Goal: Answer question/provide support: Share knowledge or assist other users

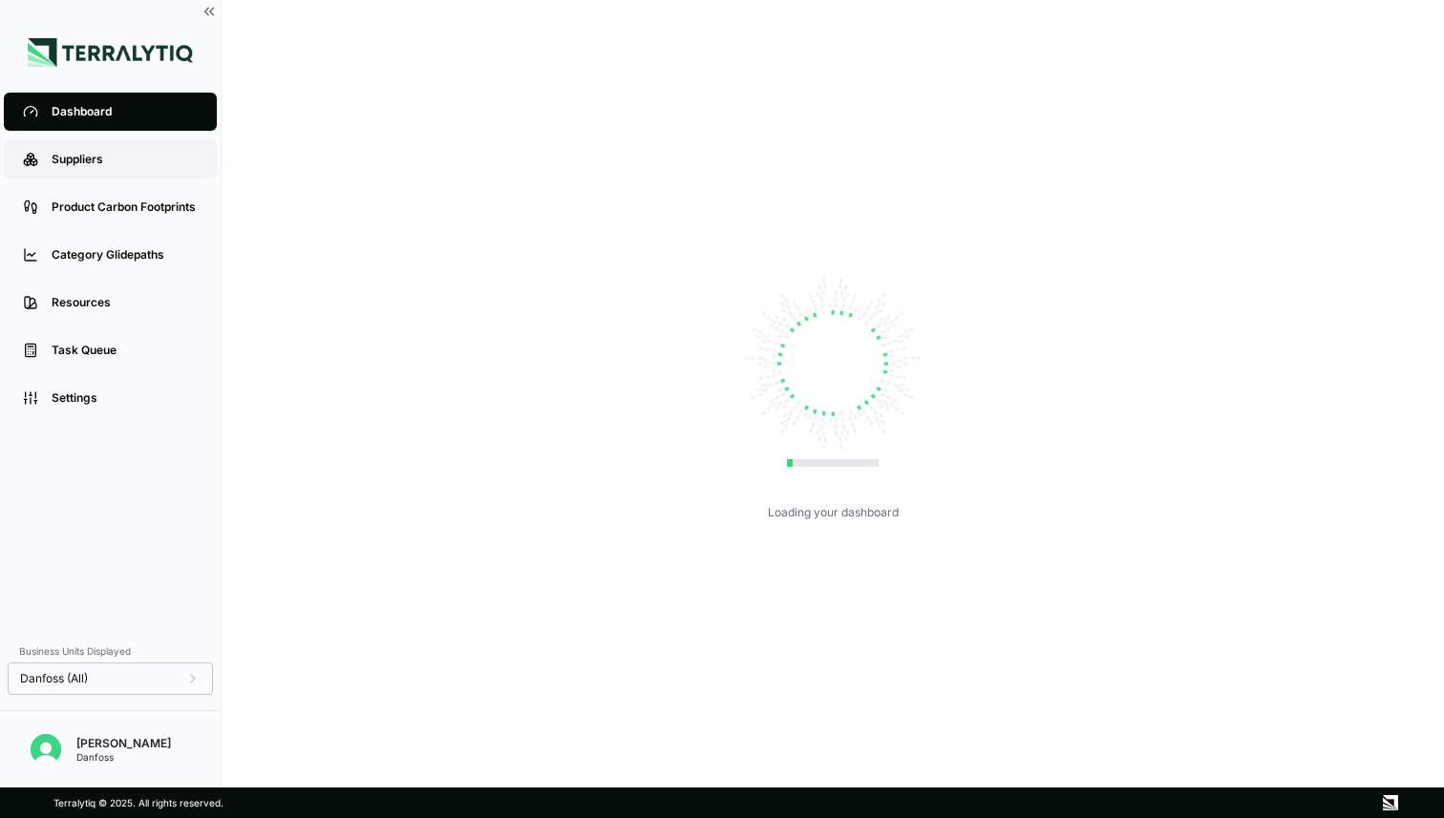
click at [129, 160] on div "Suppliers" at bounding box center [125, 159] width 146 height 15
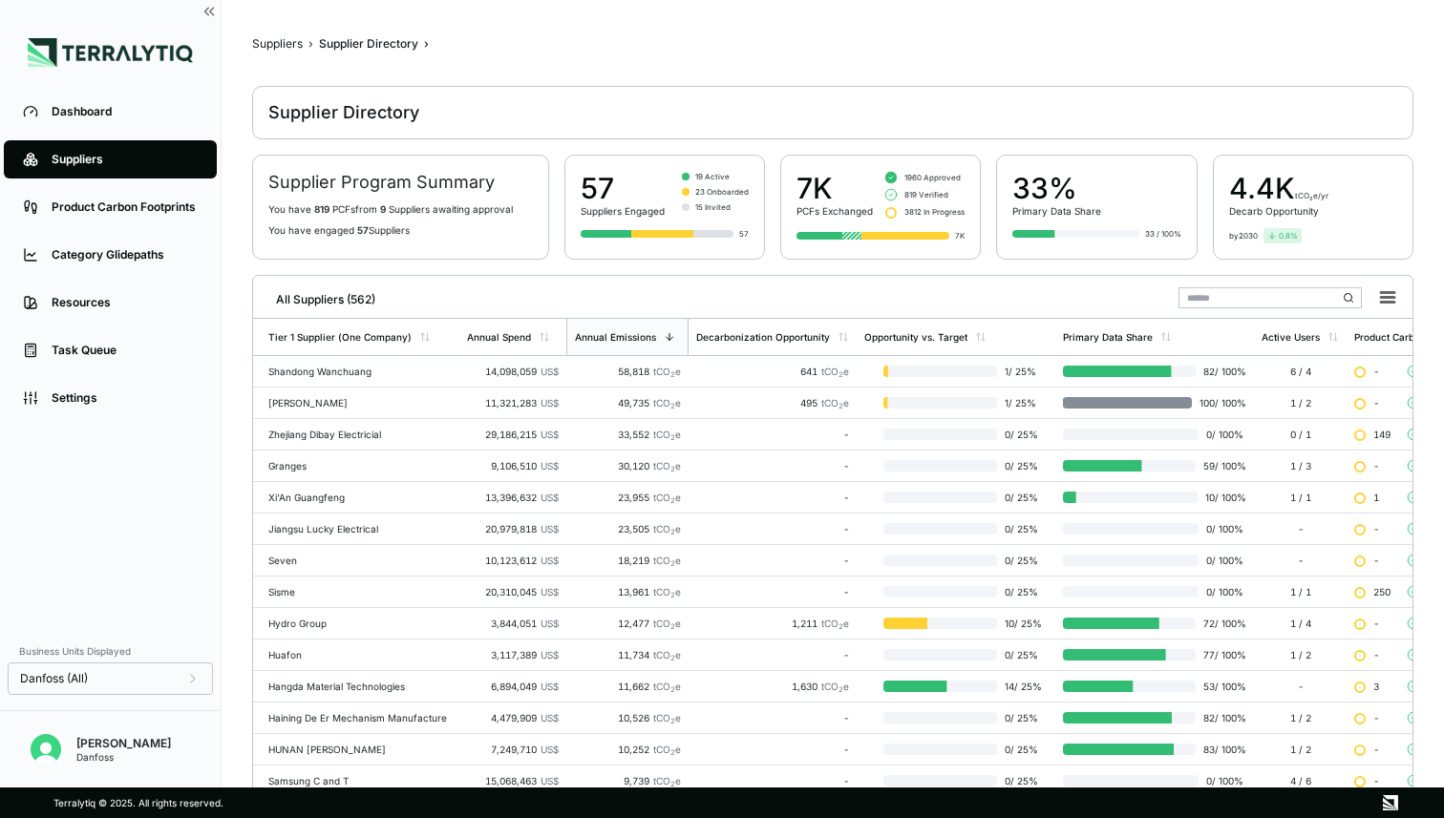
click at [1208, 287] on input "text" at bounding box center [1269, 297] width 183 height 21
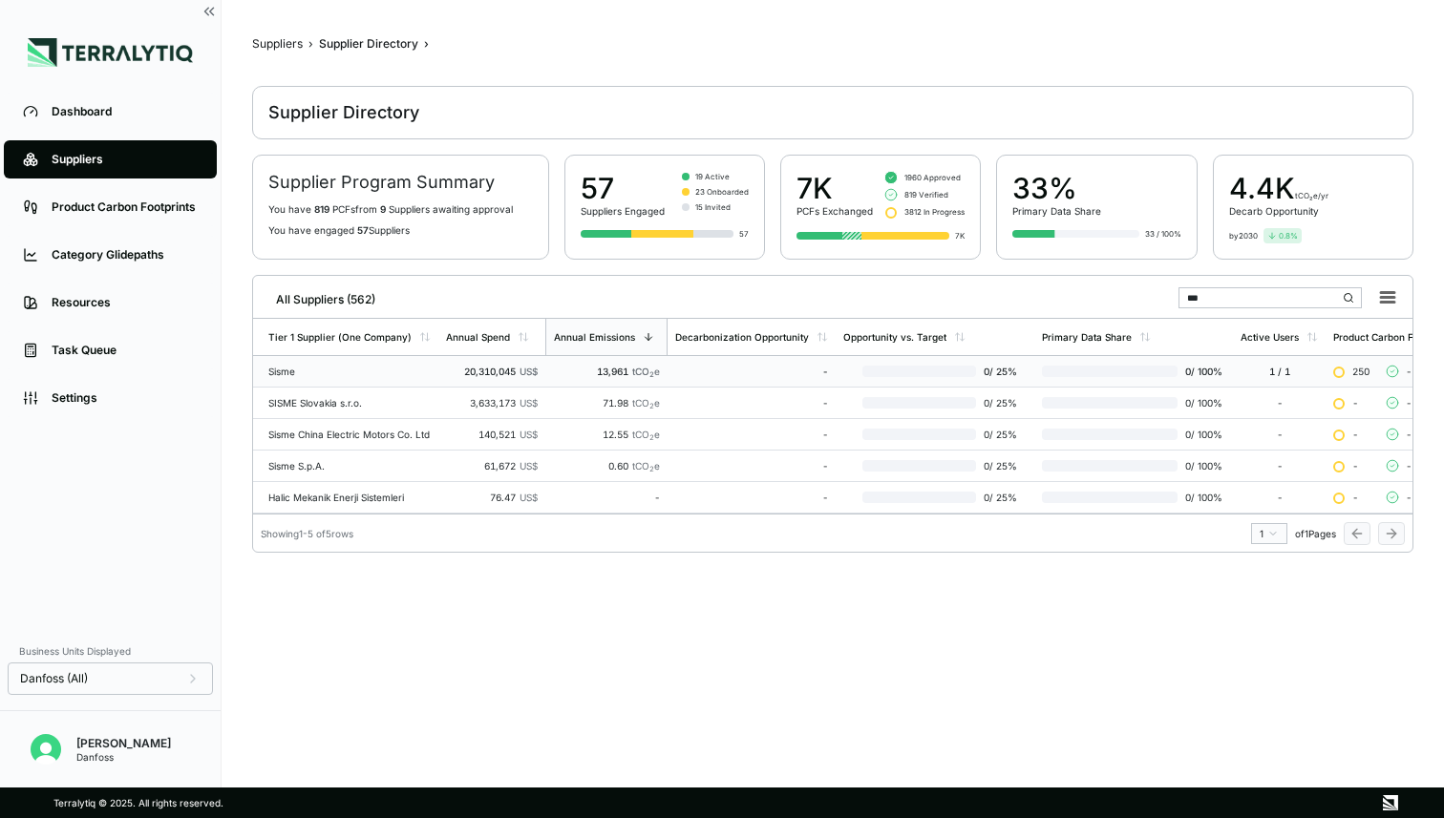
type input "***"
click at [345, 362] on td "Sisme" at bounding box center [345, 372] width 185 height 32
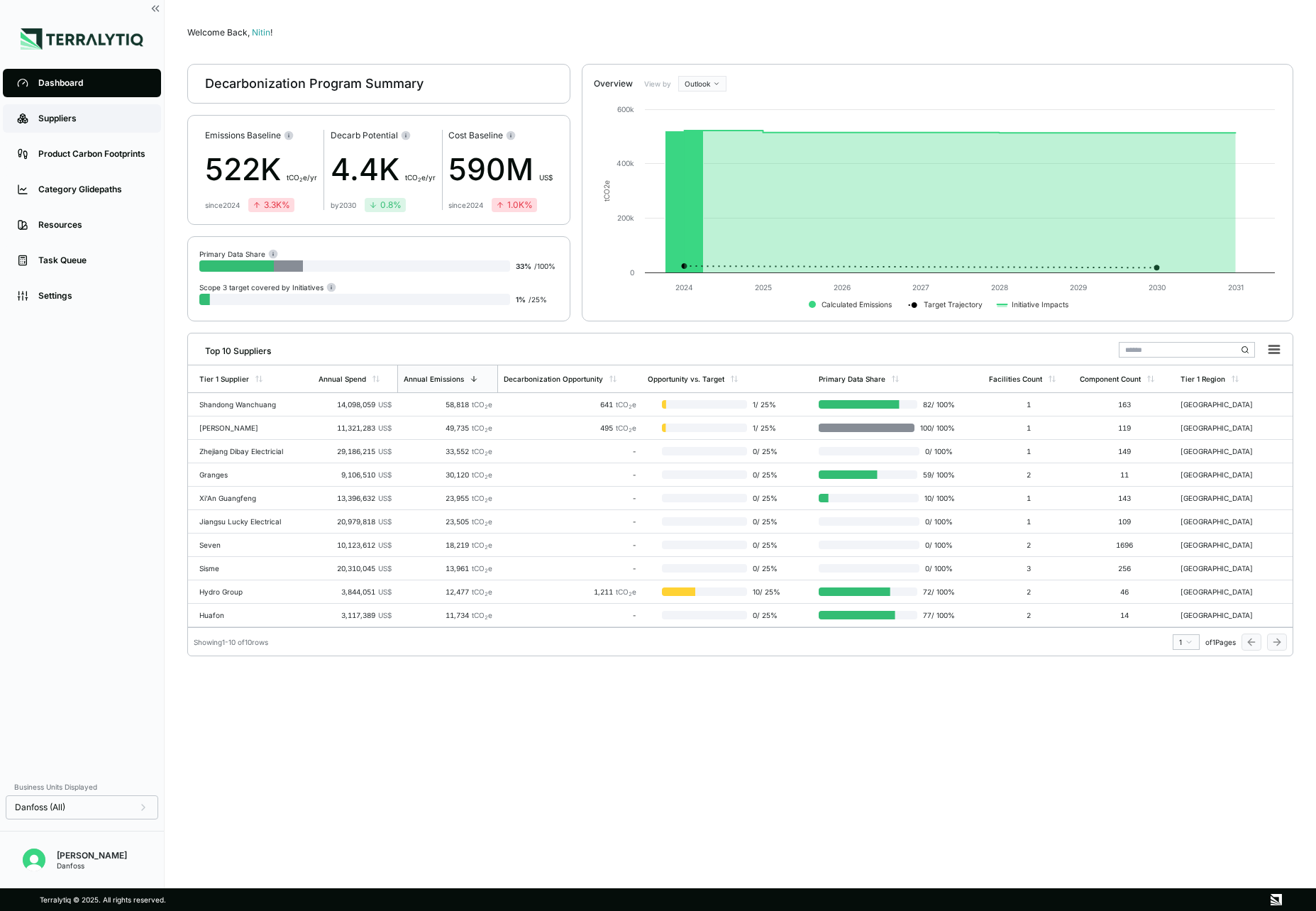
click at [75, 117] on div "Suppliers" at bounding box center [93, 118] width 108 height 11
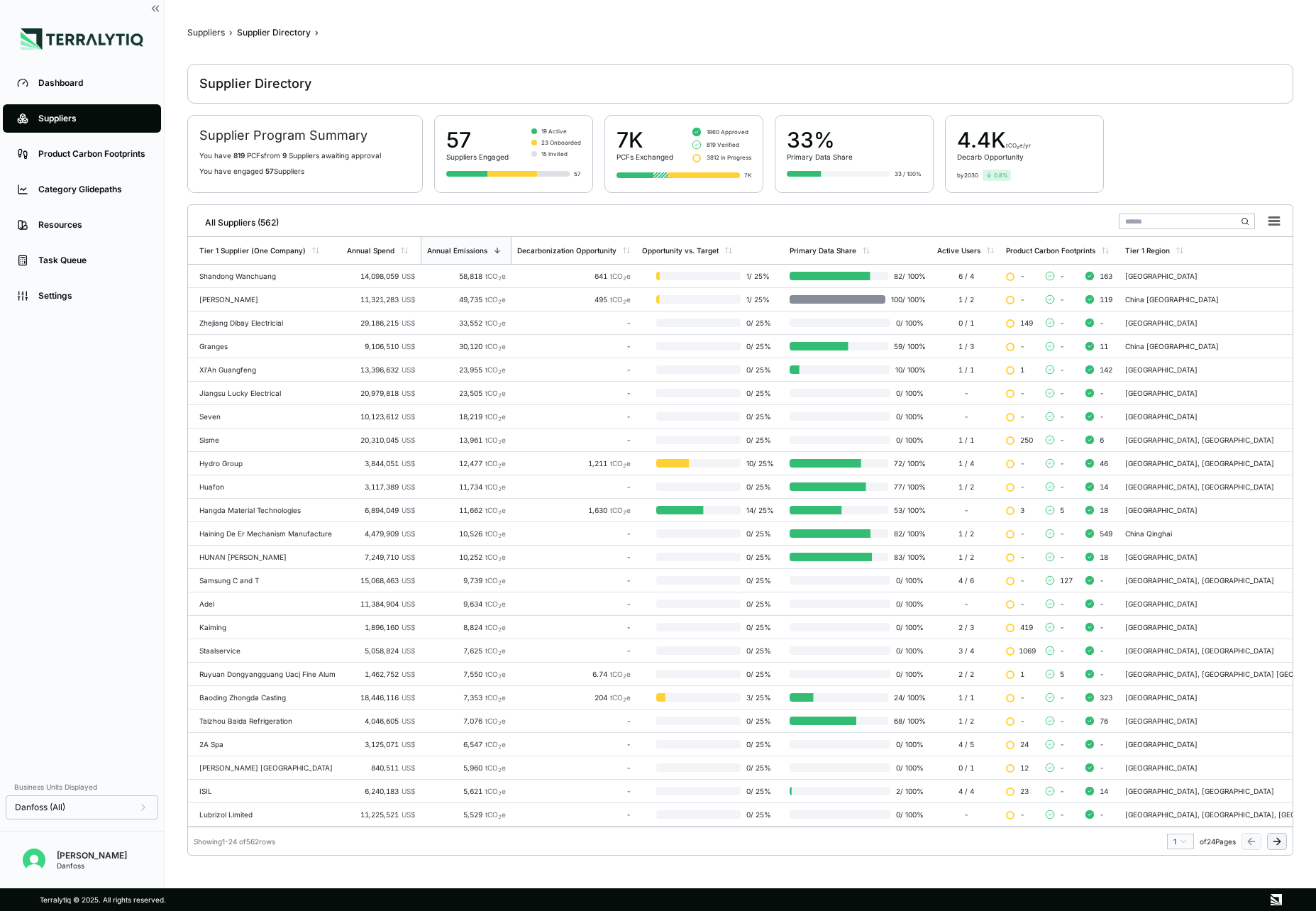
click at [1159, 218] on input "text" at bounding box center [1187, 221] width 136 height 16
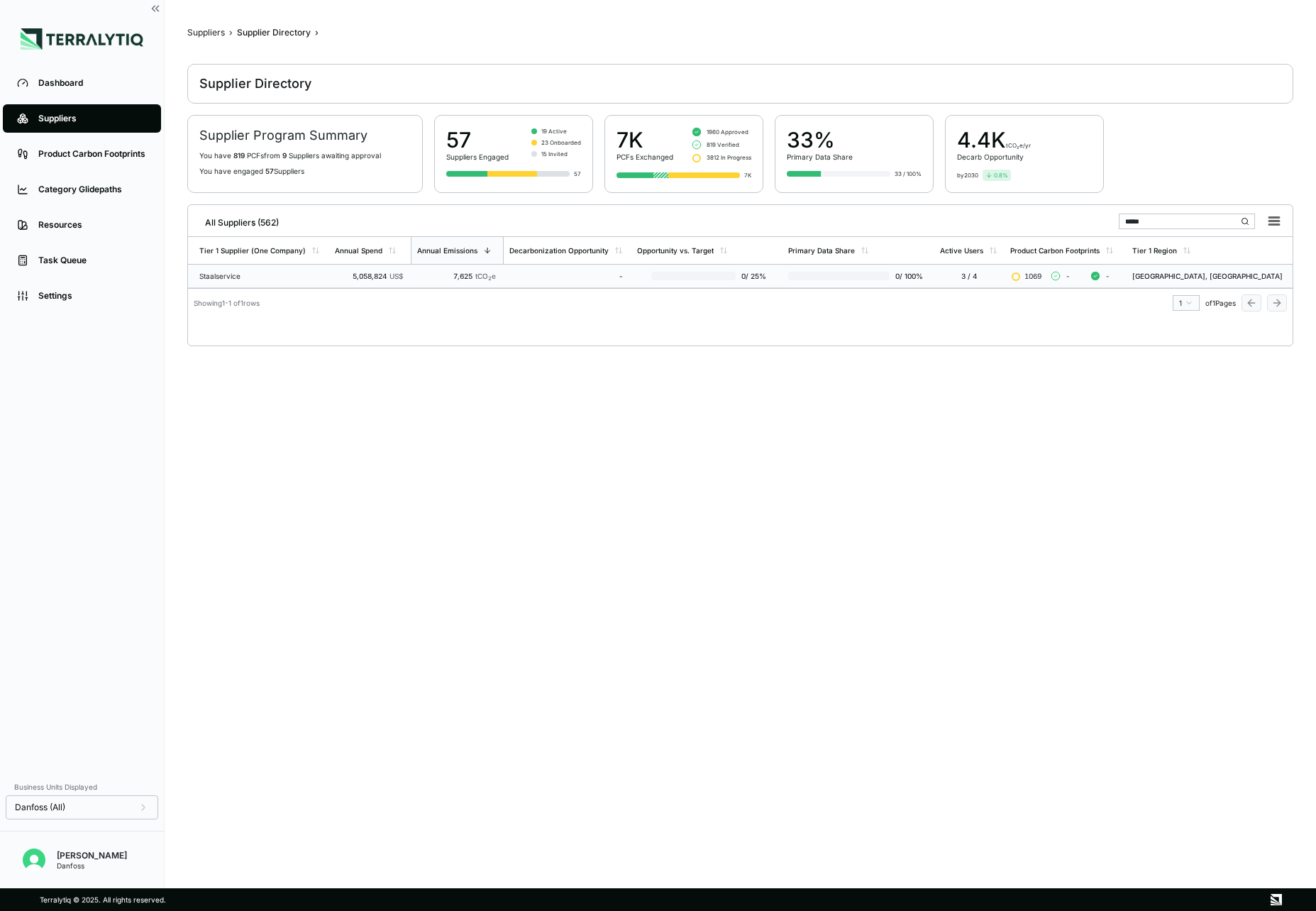
type input "*****"
click at [559, 275] on div "-" at bounding box center [566, 276] width 114 height 8
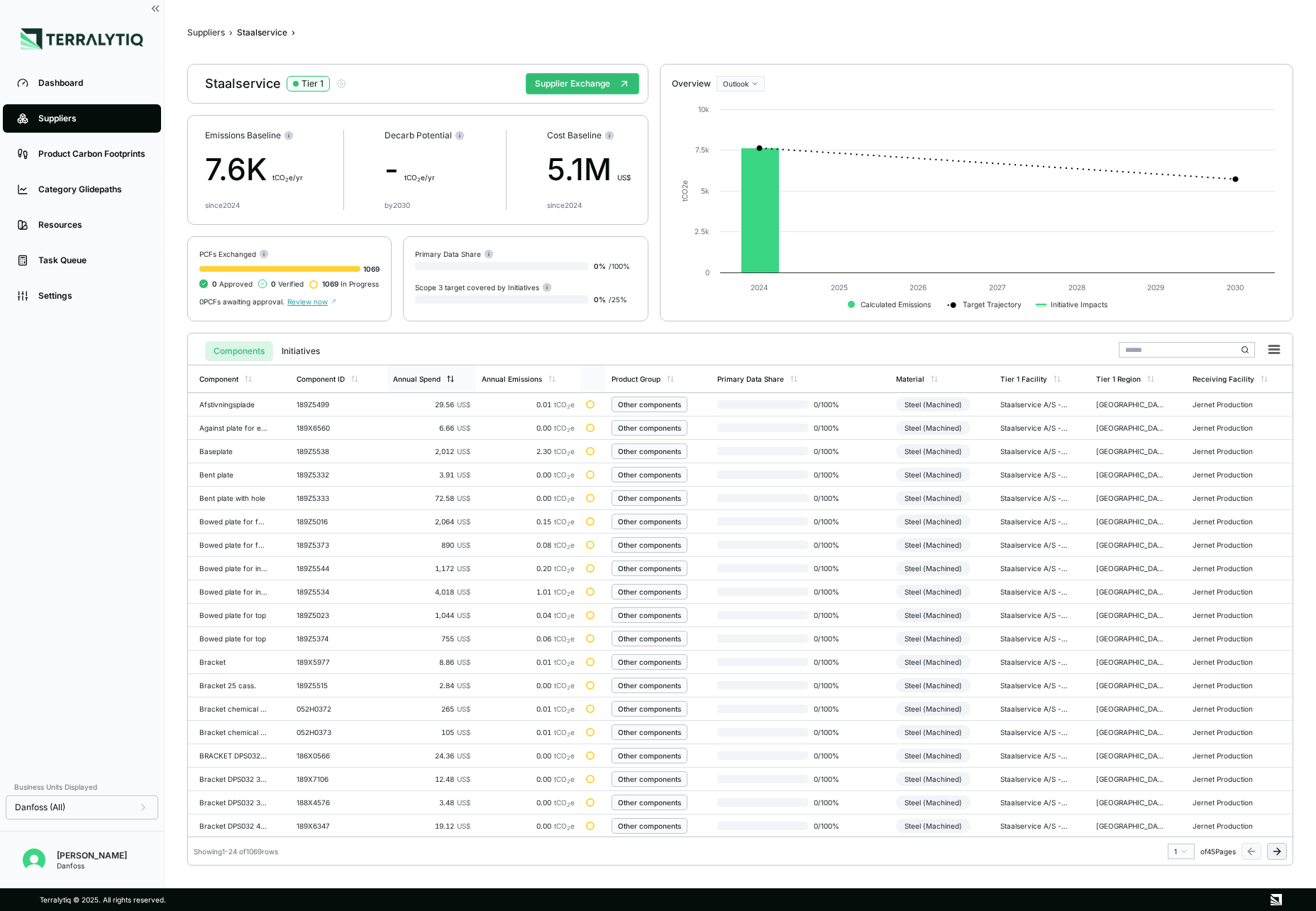
click at [437, 379] on div "Annual Spend" at bounding box center [417, 378] width 48 height 8
click at [82, 120] on div "Suppliers" at bounding box center [93, 118] width 108 height 11
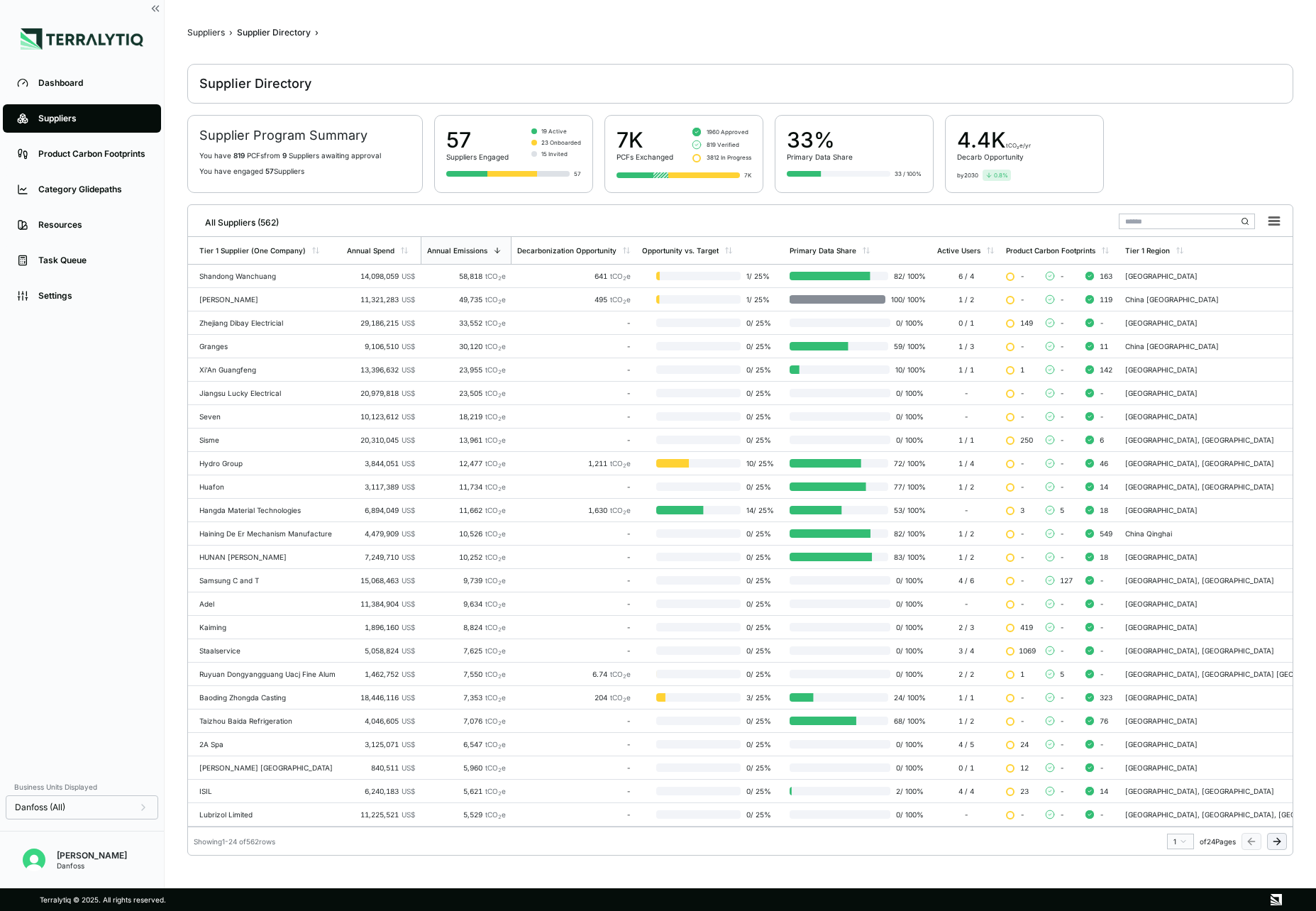
click at [1146, 218] on input "text" at bounding box center [1187, 221] width 136 height 16
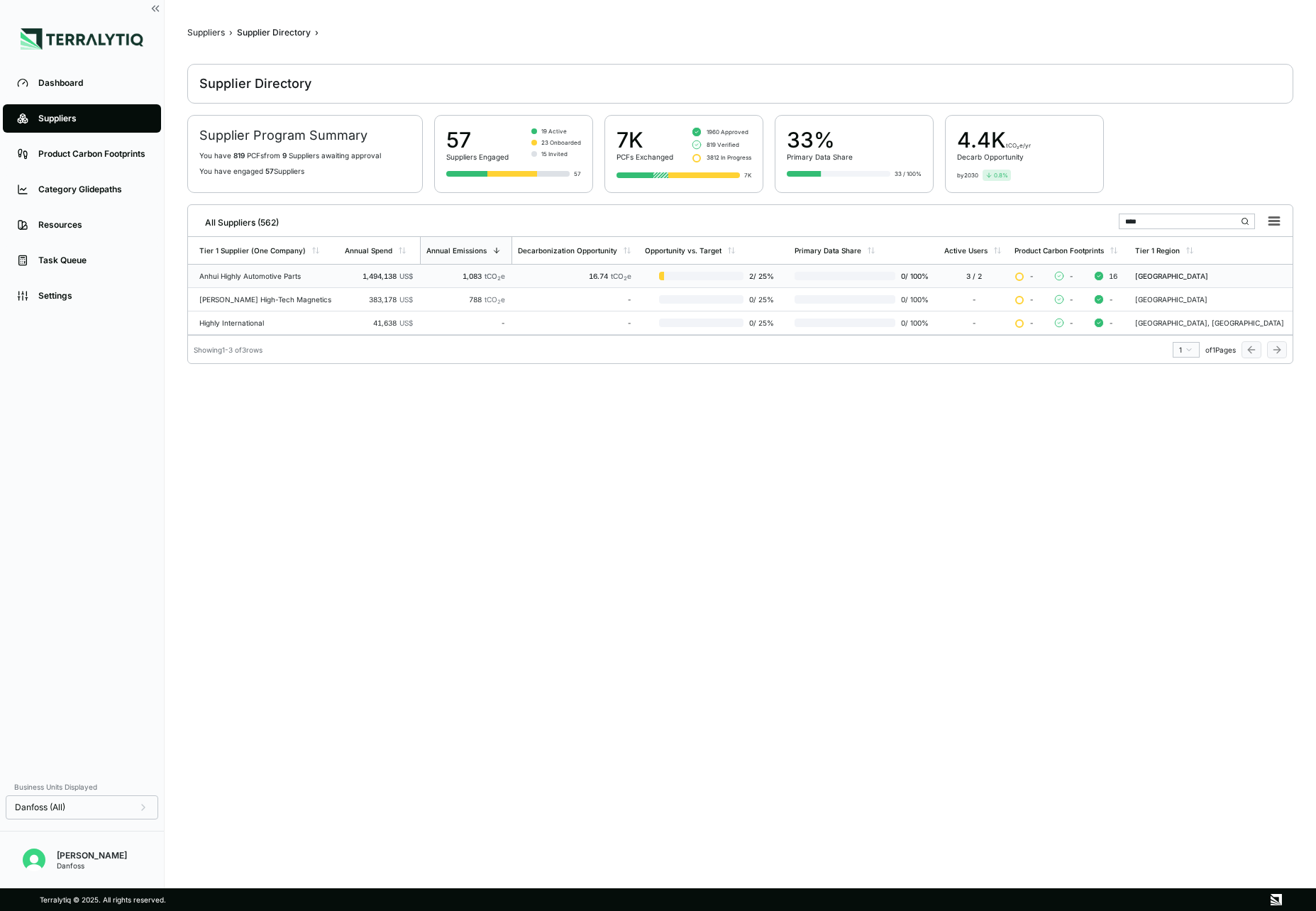
type input "****"
click at [339, 276] on td "Anhui Highly Automotive Parts" at bounding box center [263, 276] width 151 height 24
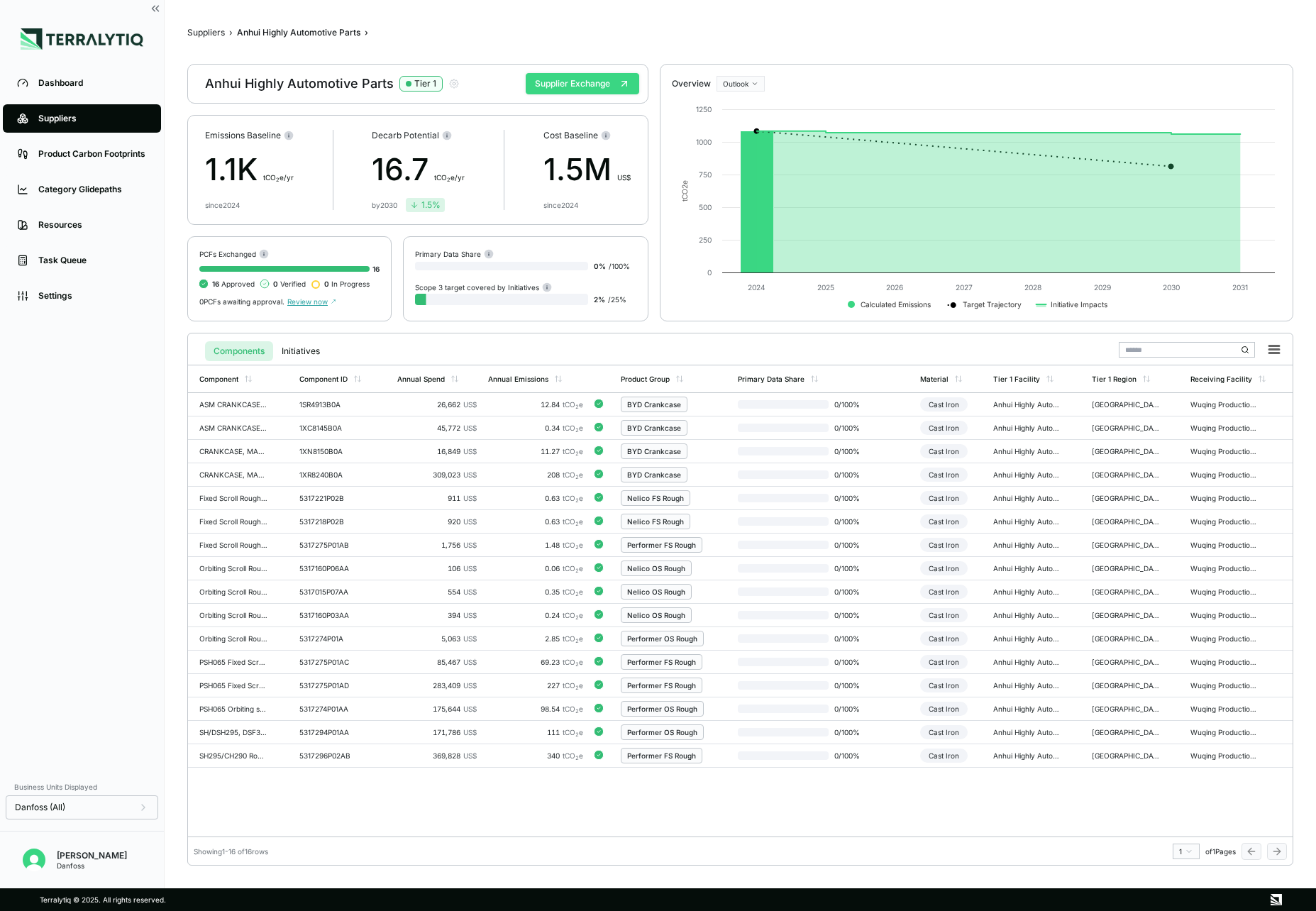
click at [565, 86] on button "Supplier Exchange" at bounding box center [583, 83] width 114 height 22
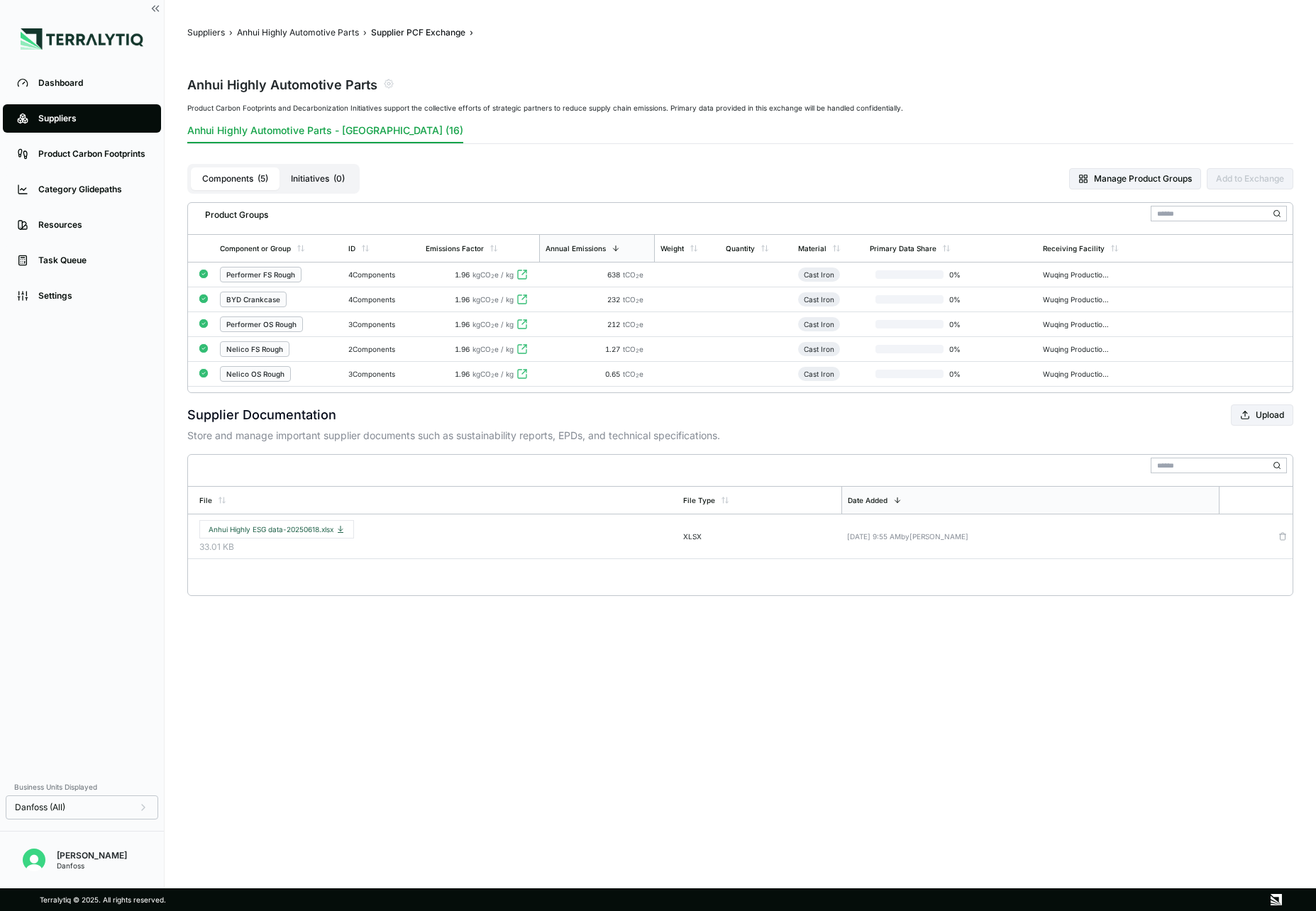
click at [363, 270] on div "4 Components" at bounding box center [381, 274] width 66 height 8
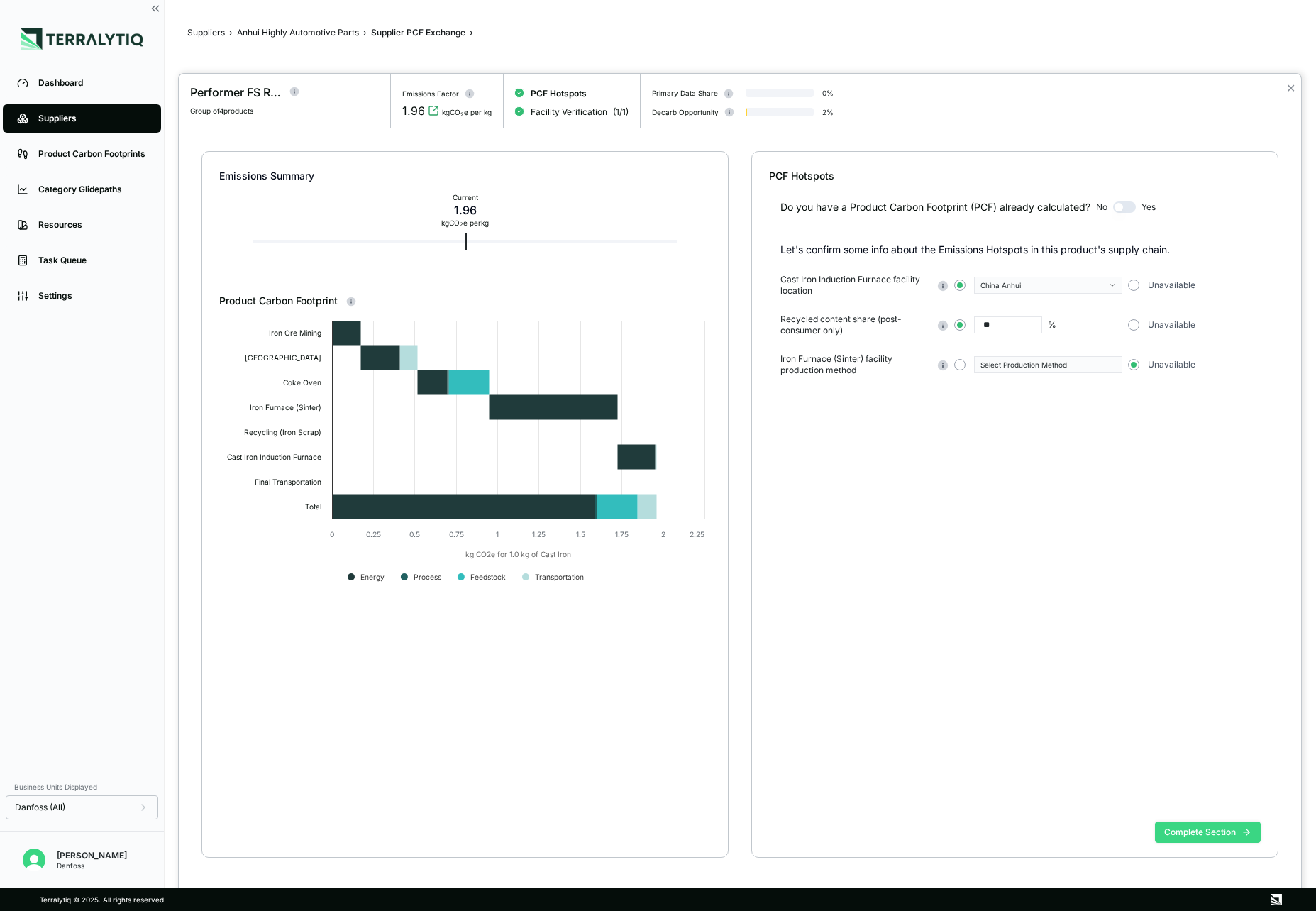
click at [1189, 827] on button "Complete Section" at bounding box center [1208, 832] width 106 height 22
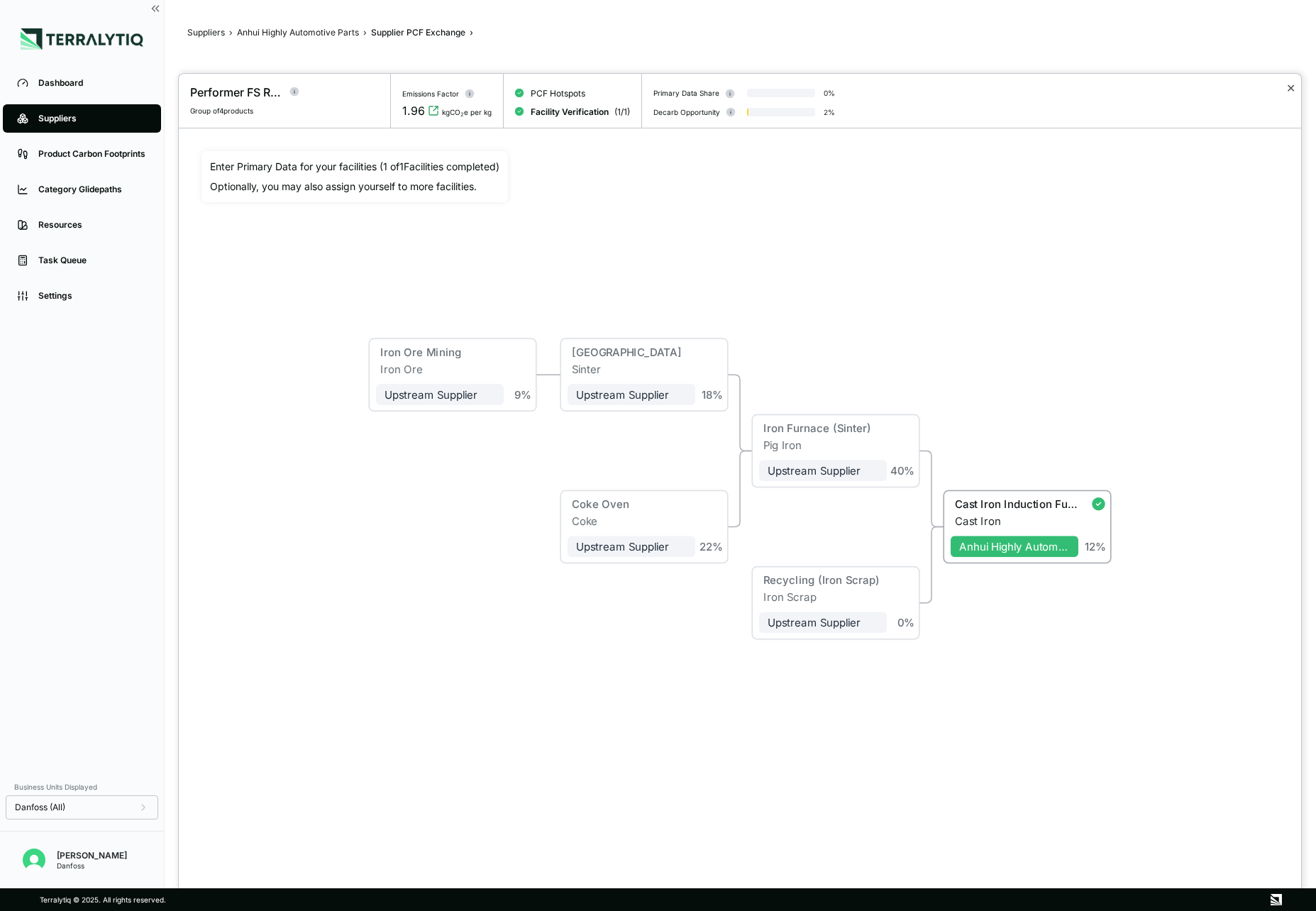
click at [1292, 88] on button "✕" at bounding box center [1291, 88] width 9 height 17
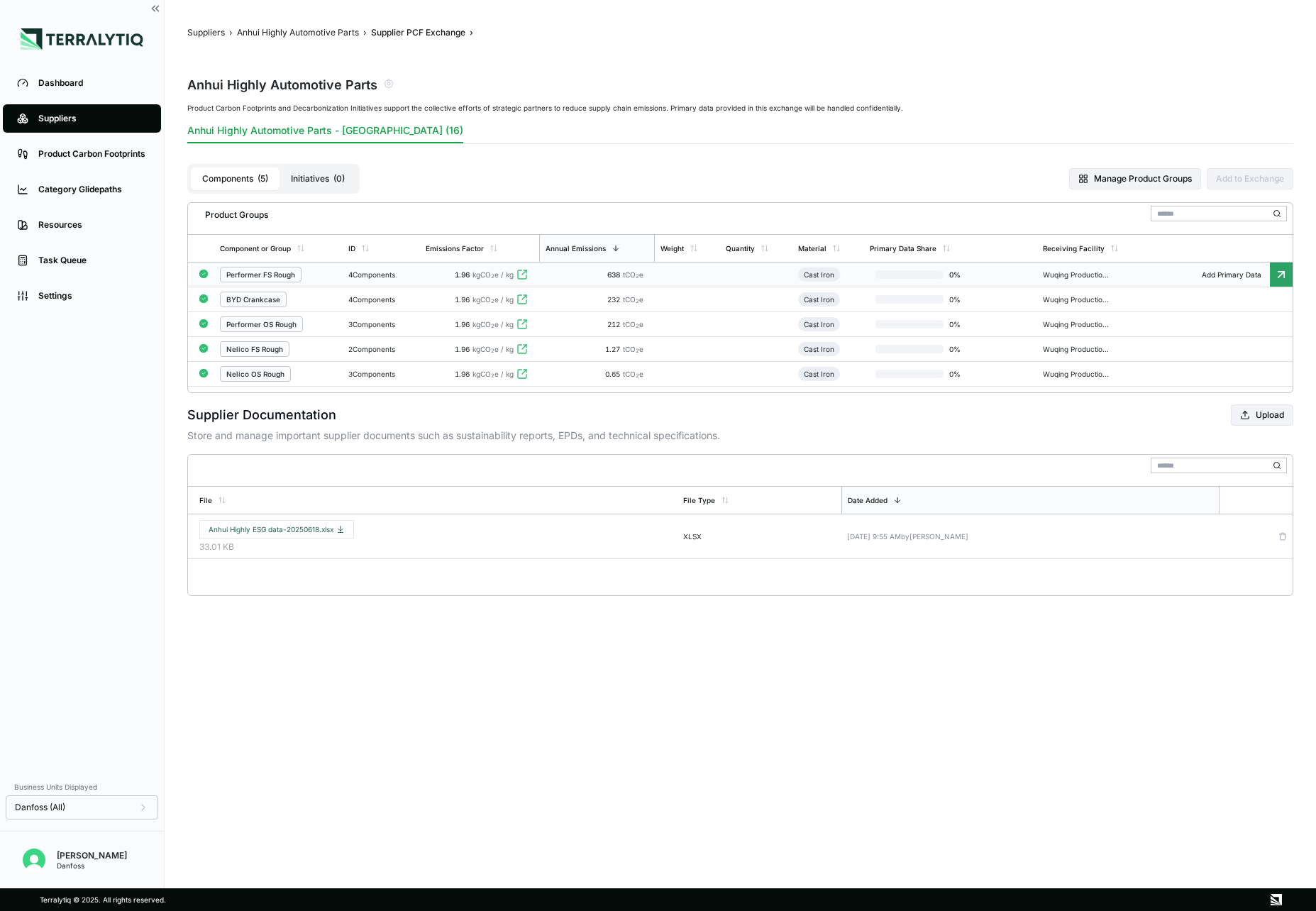
click at [349, 268] on td "4 Components" at bounding box center [381, 274] width 77 height 25
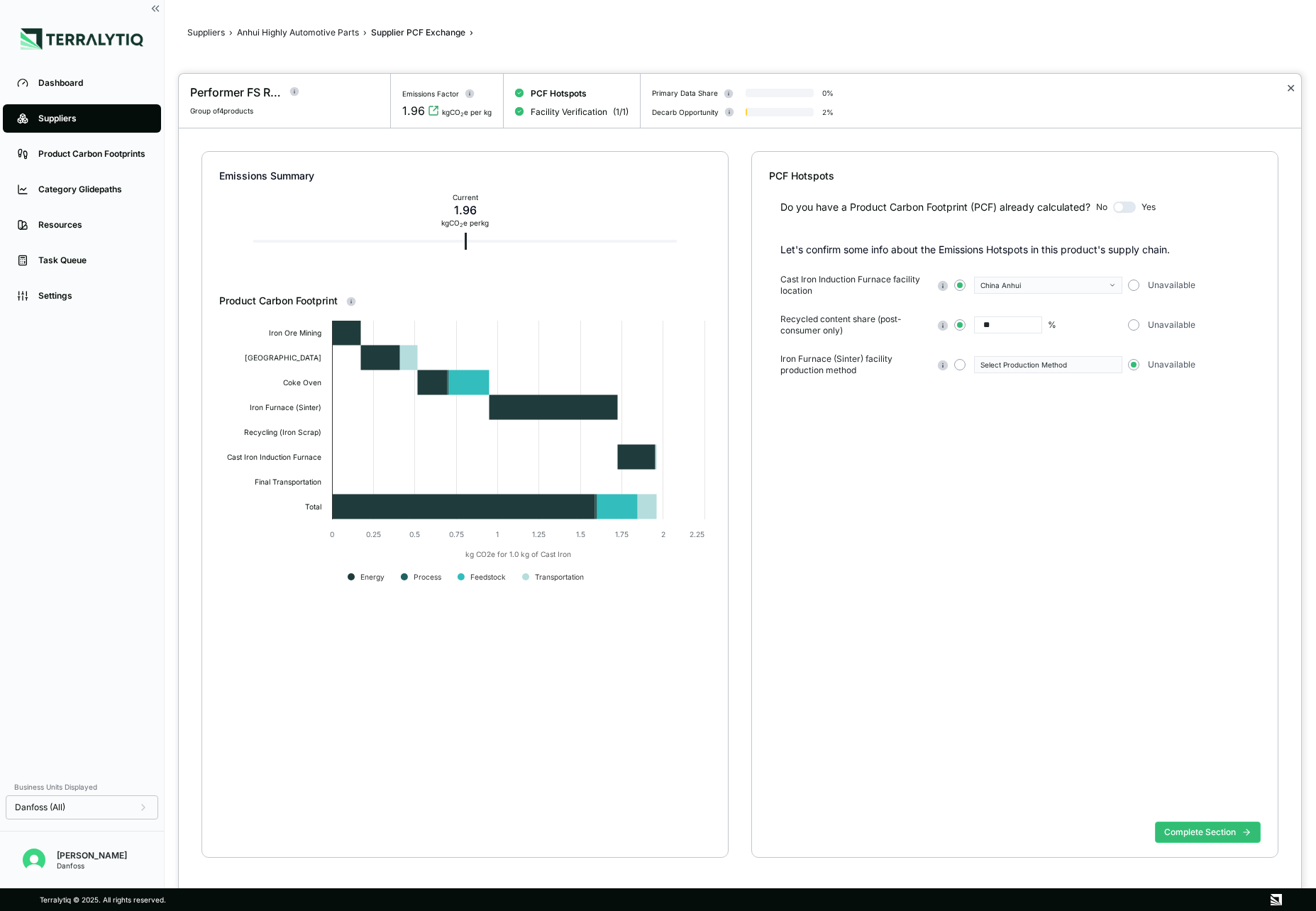
click at [1293, 86] on button "✕" at bounding box center [1291, 88] width 9 height 17
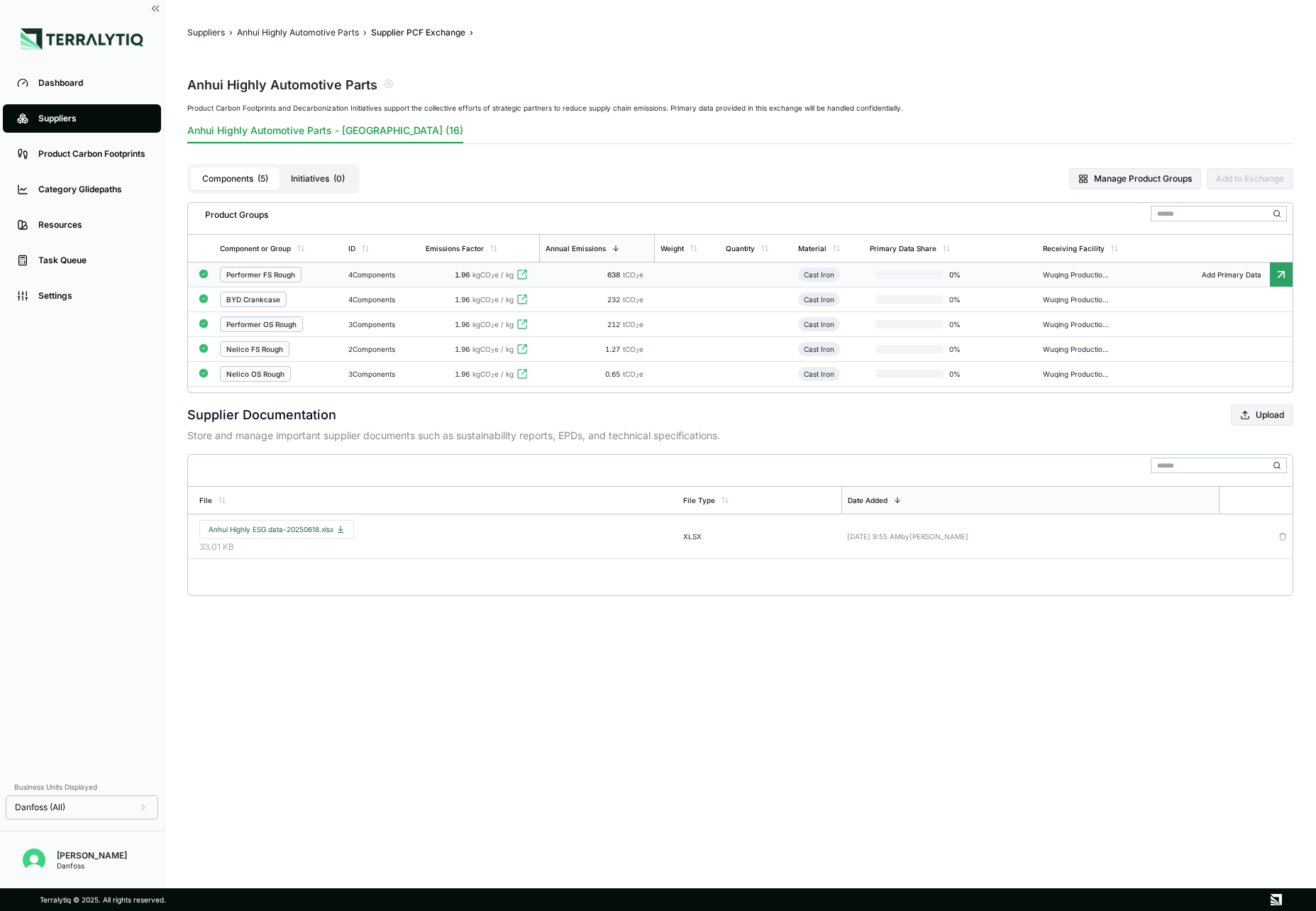
click at [349, 276] on div "4 Components" at bounding box center [381, 274] width 66 height 8
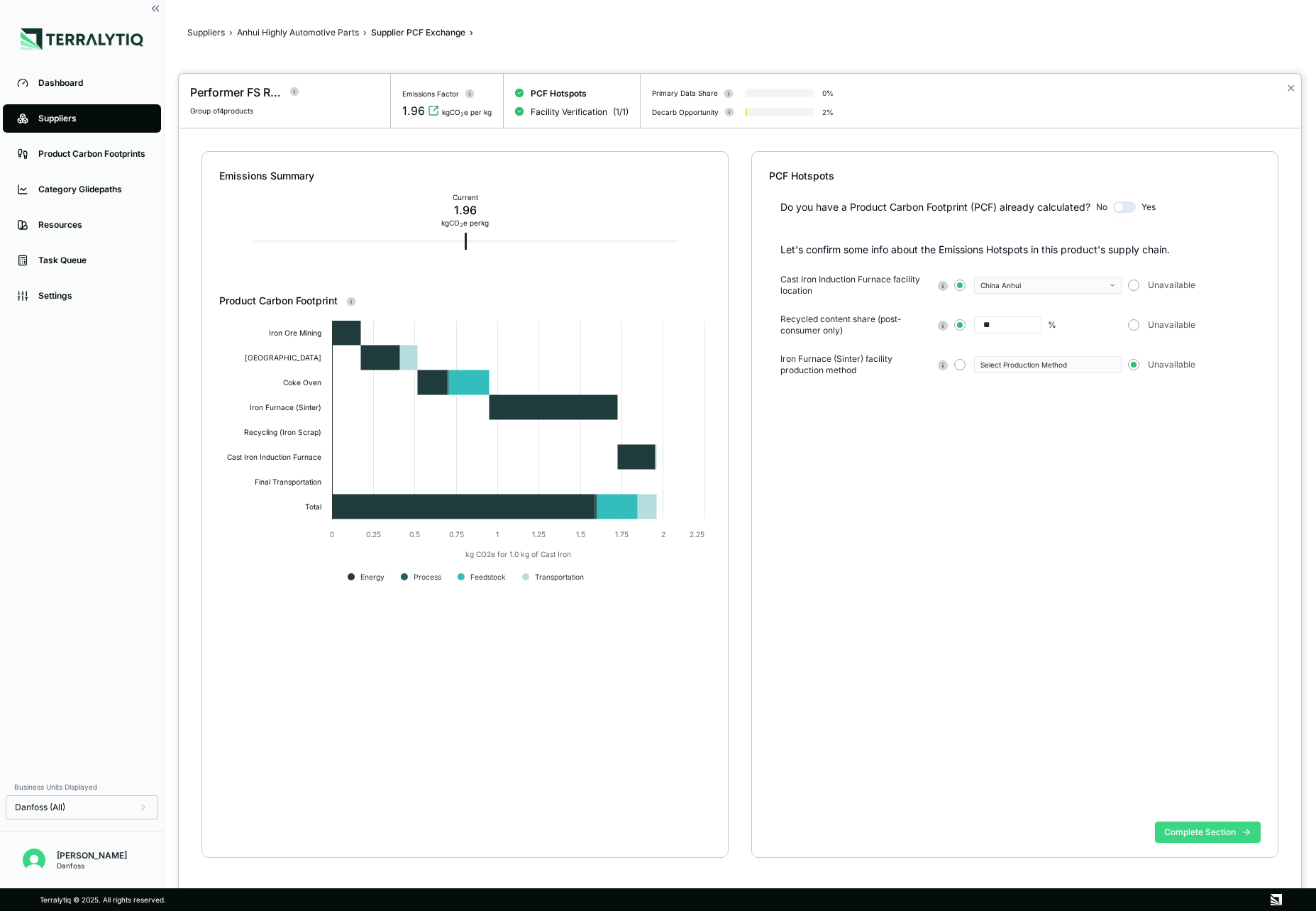
click at [1202, 827] on button "Complete Section" at bounding box center [1208, 832] width 106 height 22
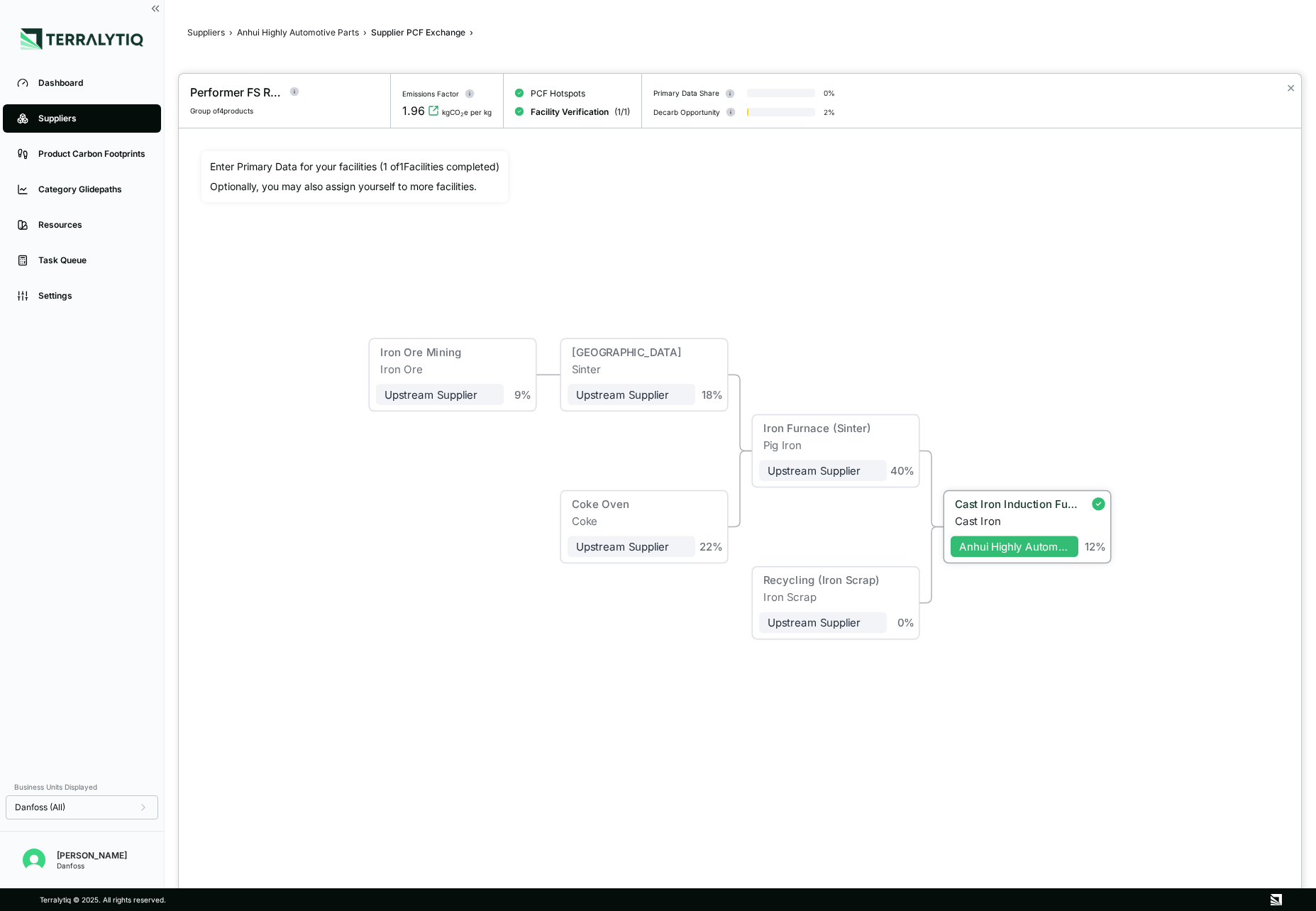
click at [1031, 508] on div "Cast Iron Induction Furnace" at bounding box center [1017, 504] width 123 height 13
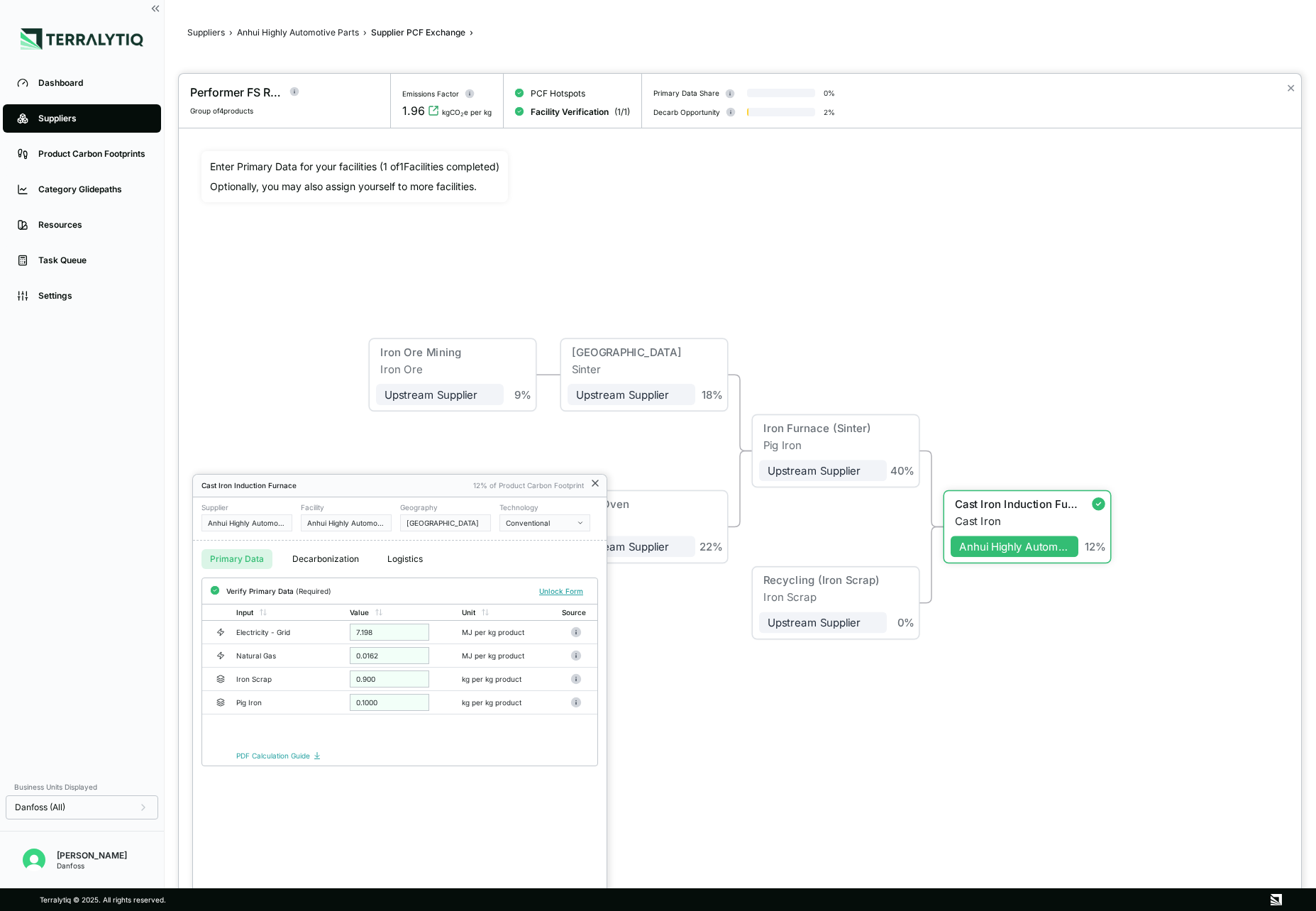
click at [597, 481] on icon at bounding box center [595, 484] width 6 height 6
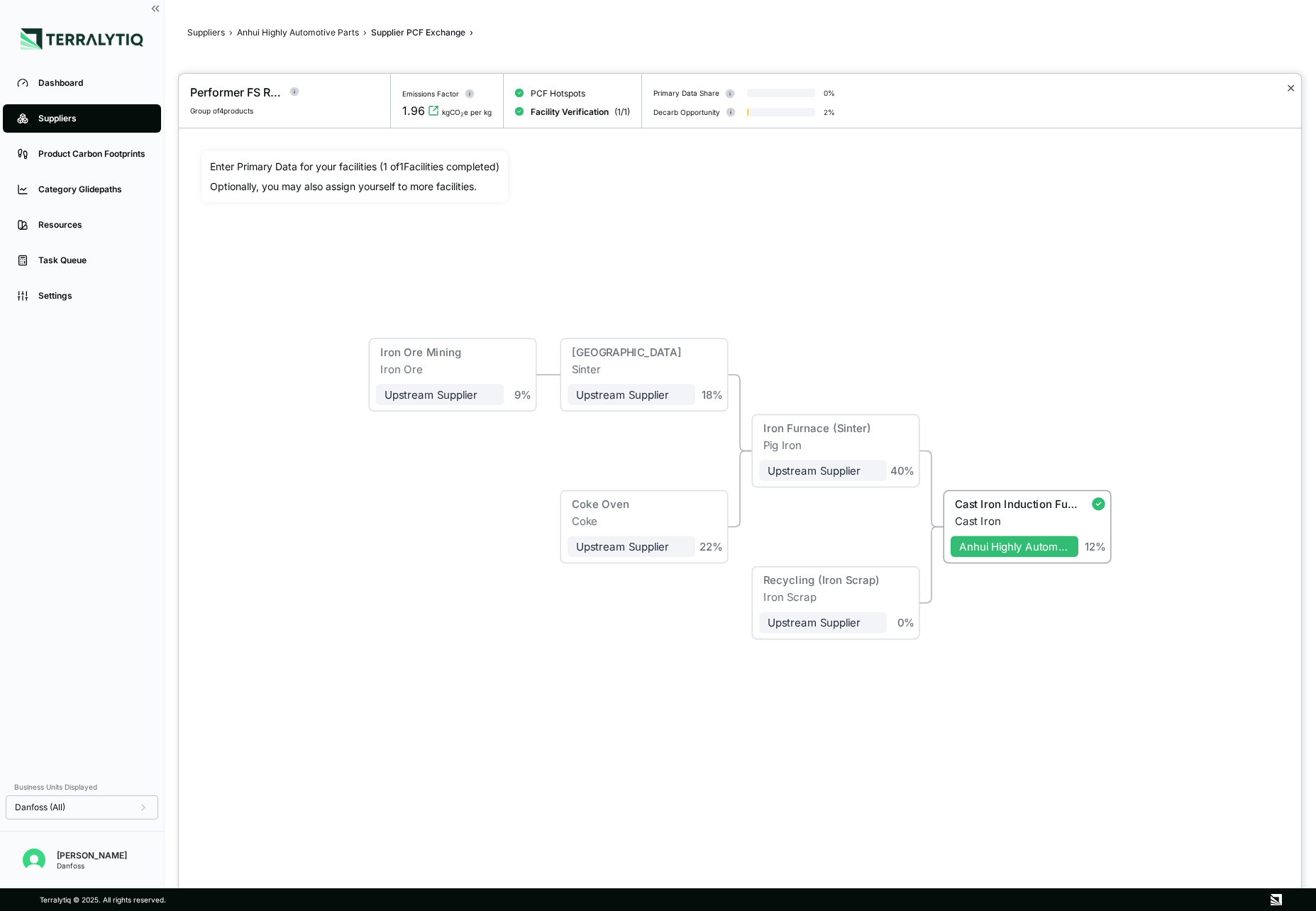
click at [1291, 87] on button "✕" at bounding box center [1291, 88] width 9 height 17
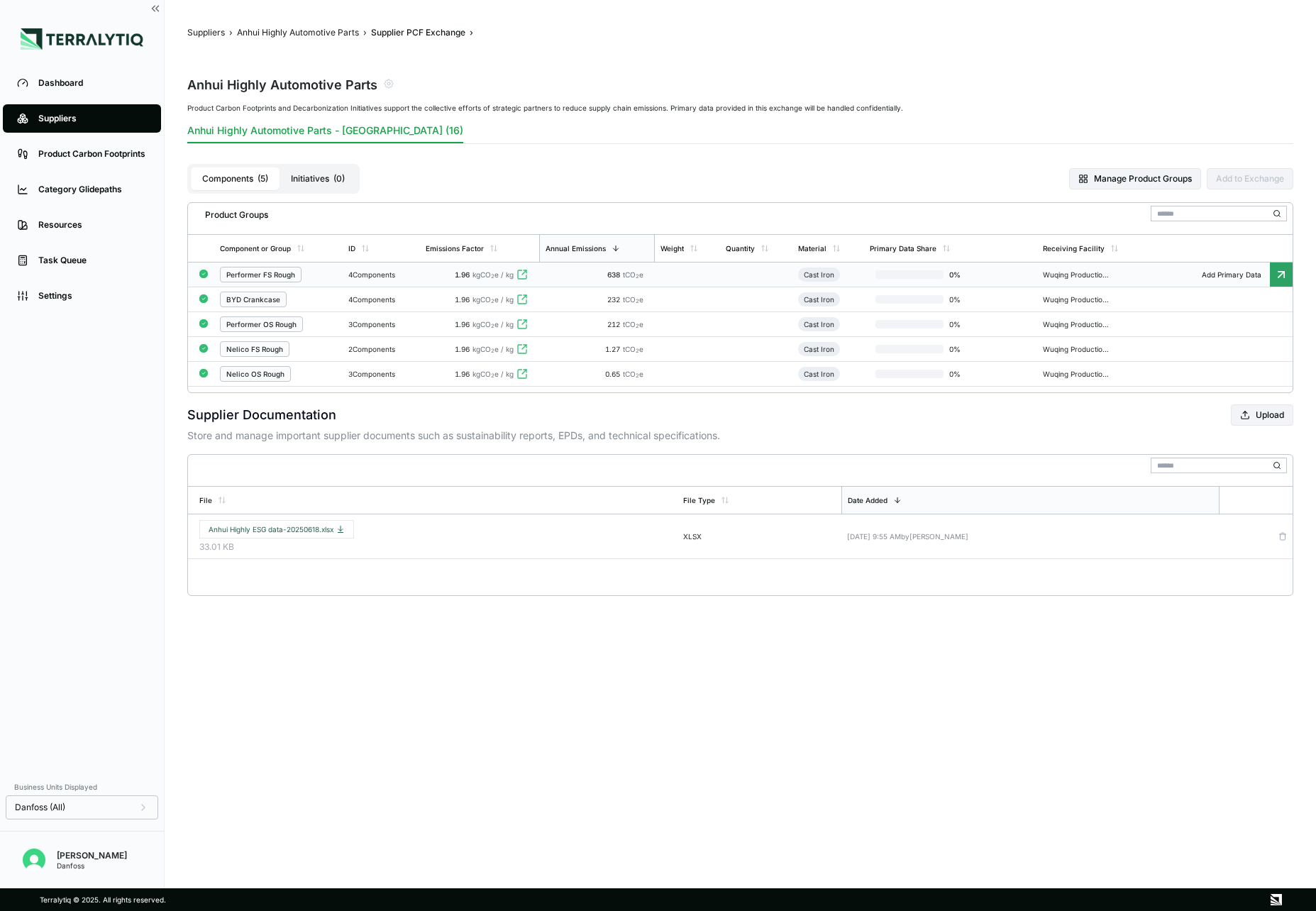
click at [318, 276] on div "Performer FS Rough" at bounding box center [279, 274] width 117 height 16
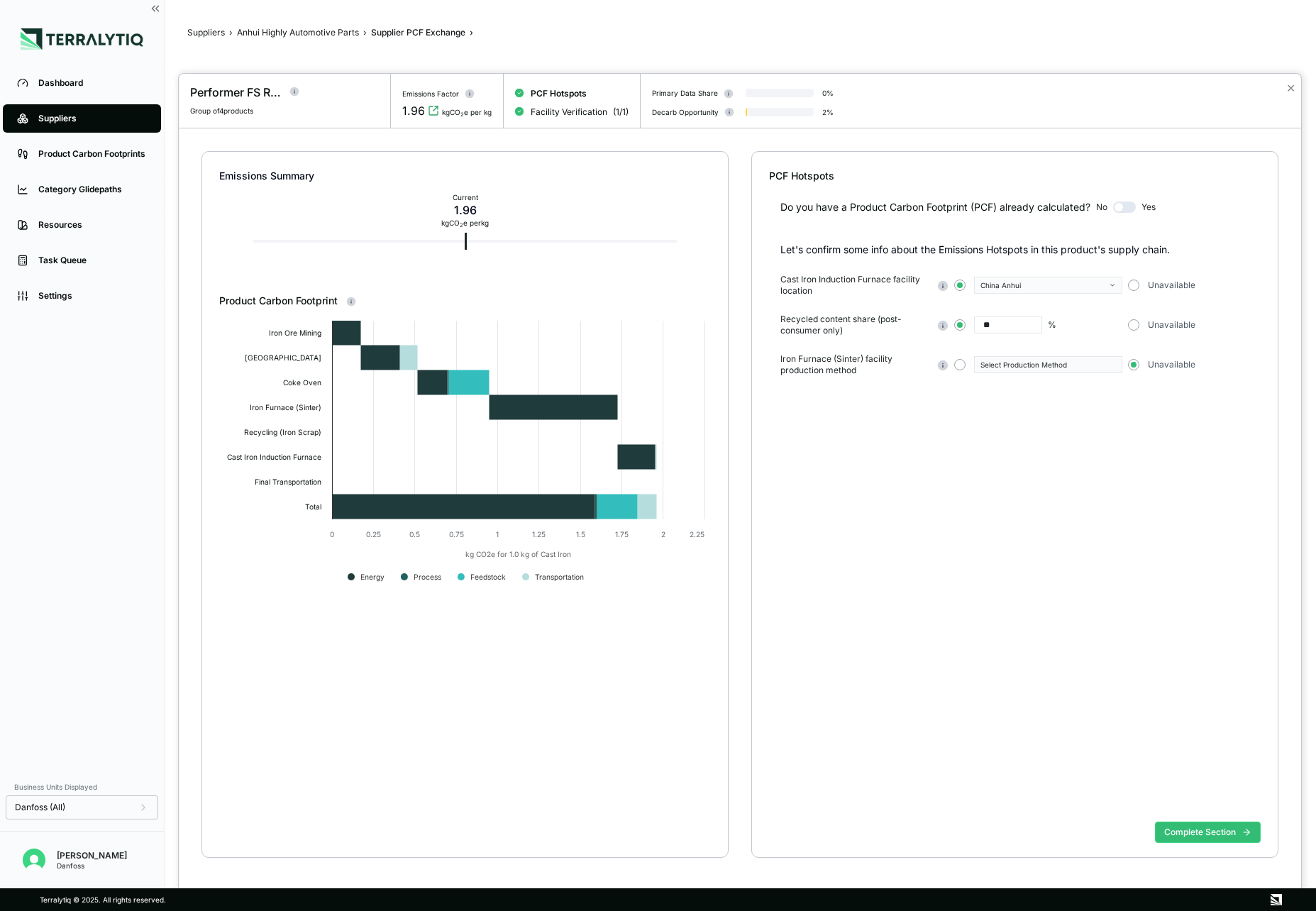
click at [892, 457] on div "Do you have a Product Carbon Footprint (PCF) already calculated? No Yes Let's c…" at bounding box center [1015, 499] width 492 height 633
click at [1291, 88] on button "✕" at bounding box center [1291, 88] width 9 height 17
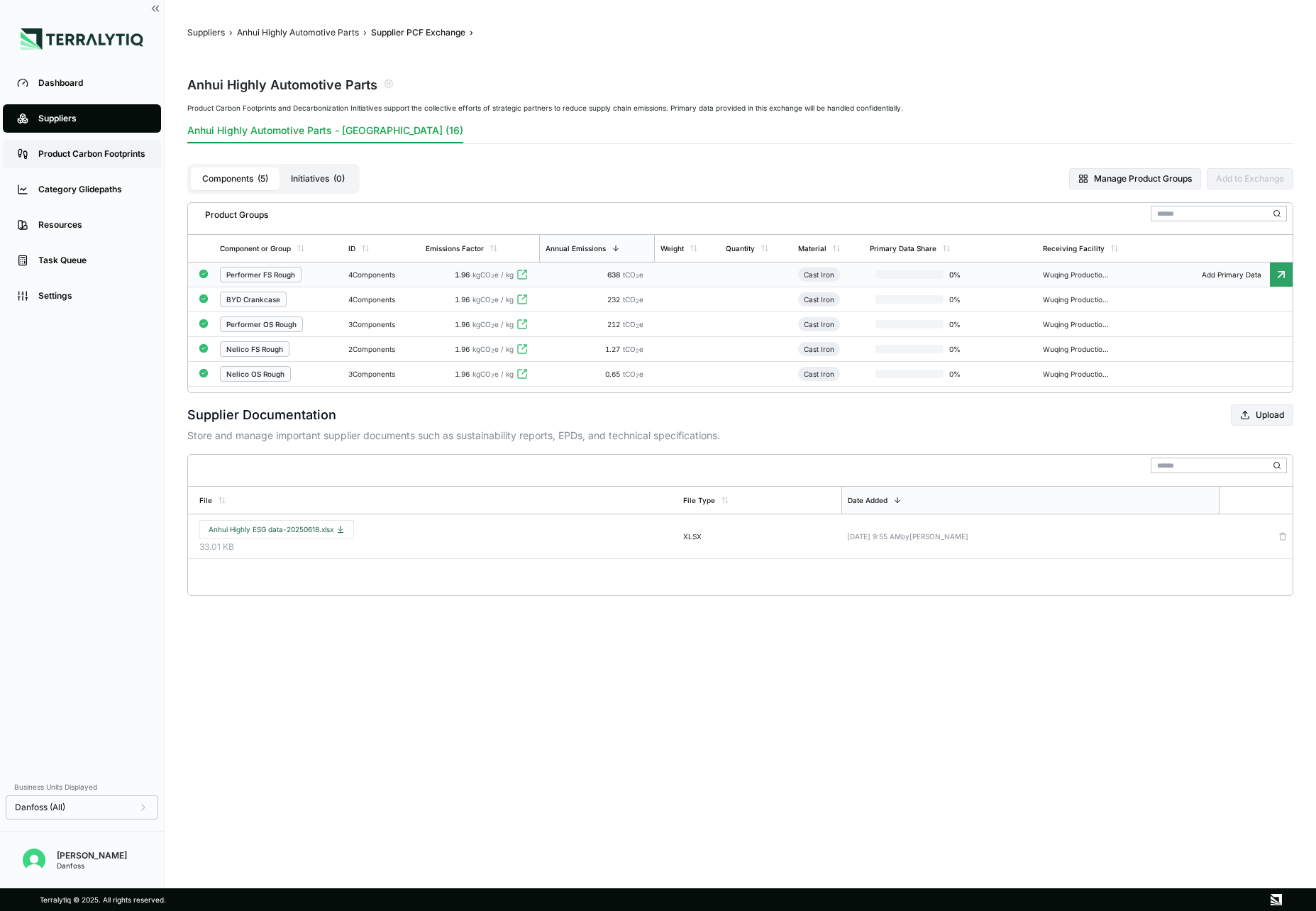
click at [87, 165] on link "Product Carbon Footprints" at bounding box center [82, 154] width 158 height 28
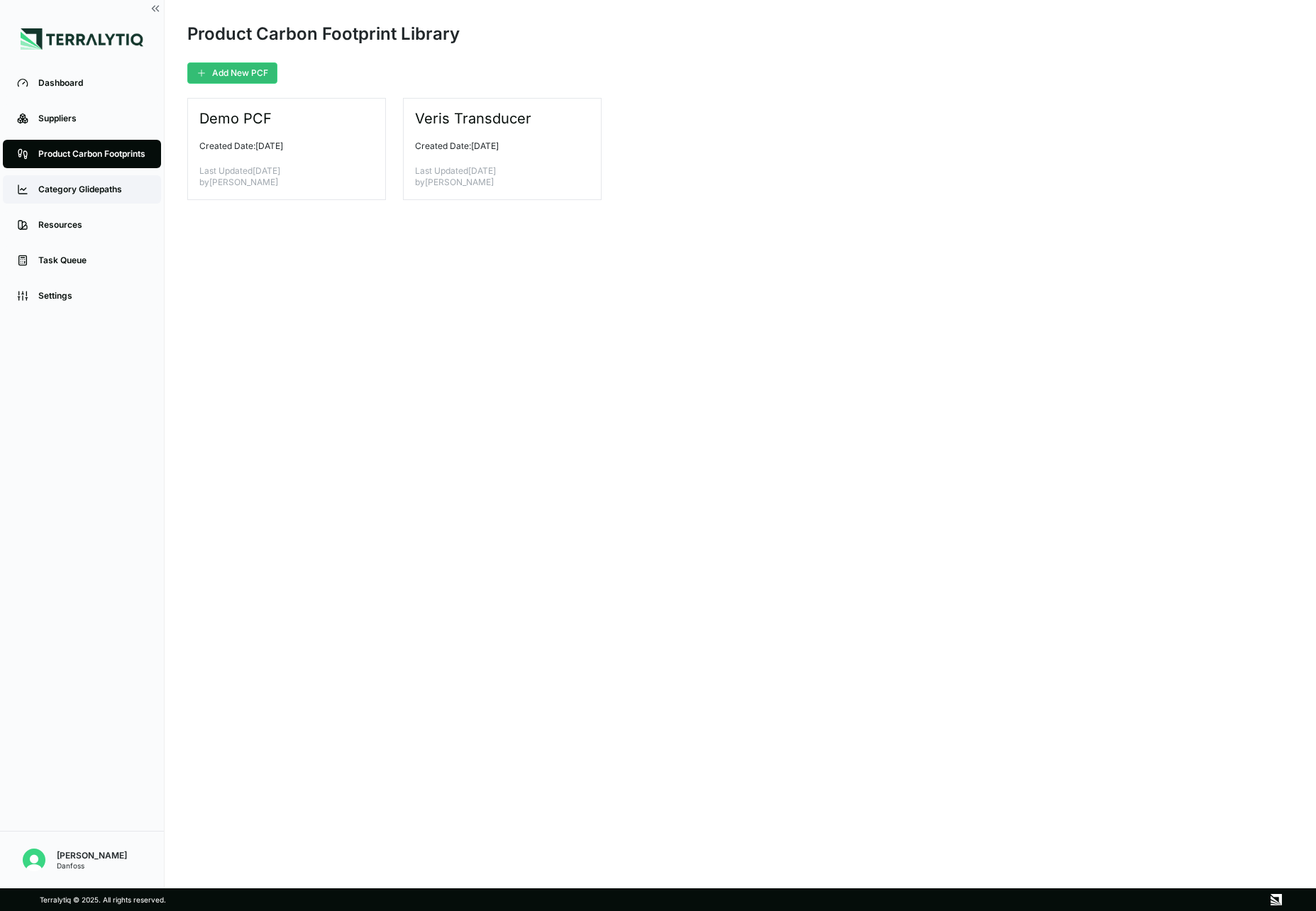
click at [70, 193] on div "Category Glidepaths" at bounding box center [93, 189] width 108 height 11
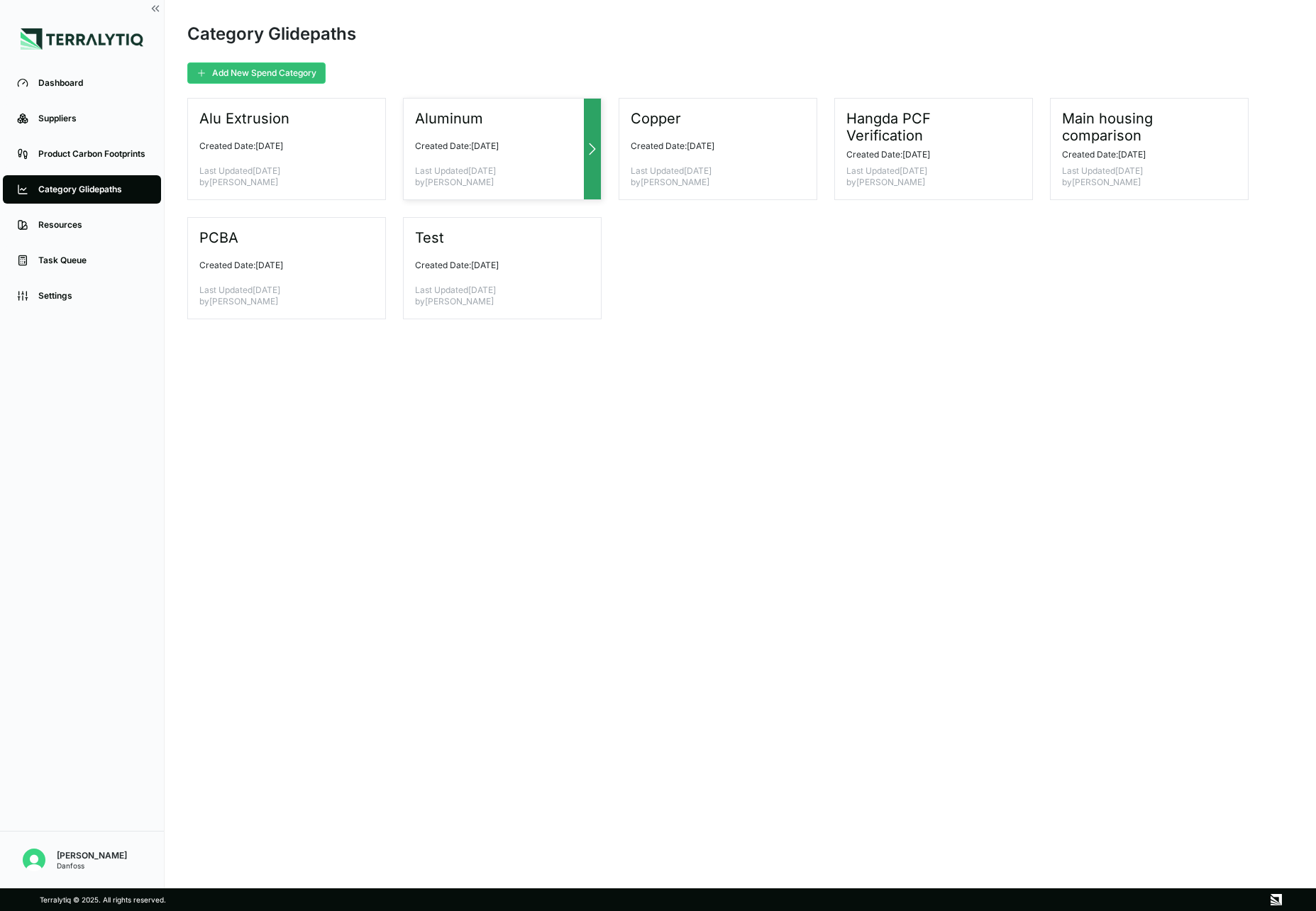
click at [528, 142] on p "Created Date: [DATE]" at bounding box center [497, 146] width 163 height 11
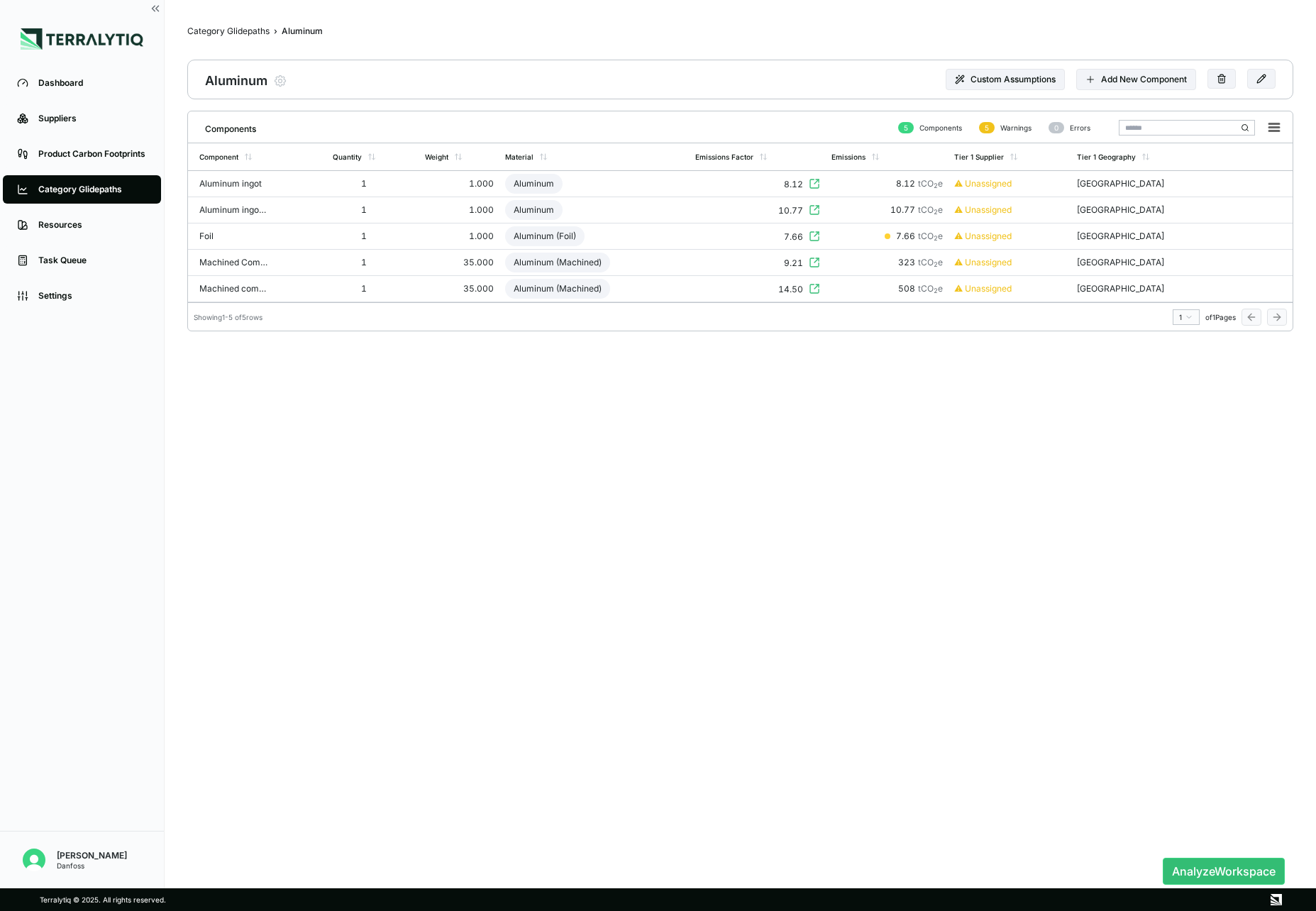
click at [247, 39] on nav "Category Glidepaths › Aluminum Aluminum" at bounding box center [556, 33] width 737 height 20
click at [260, 30] on div "Category Glidepaths" at bounding box center [228, 30] width 82 height 11
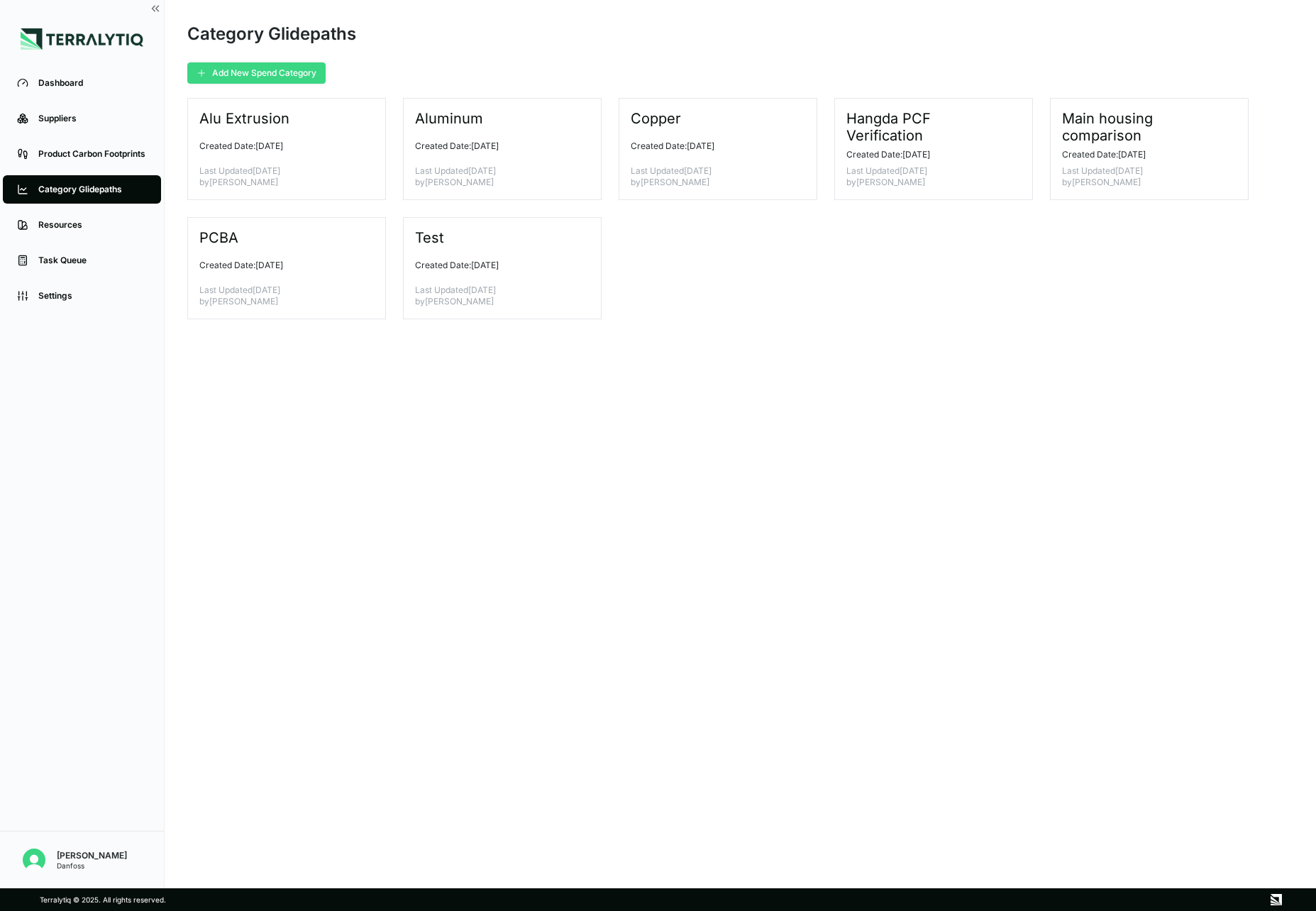
click at [274, 69] on button "Add New Spend Category" at bounding box center [256, 73] width 138 height 22
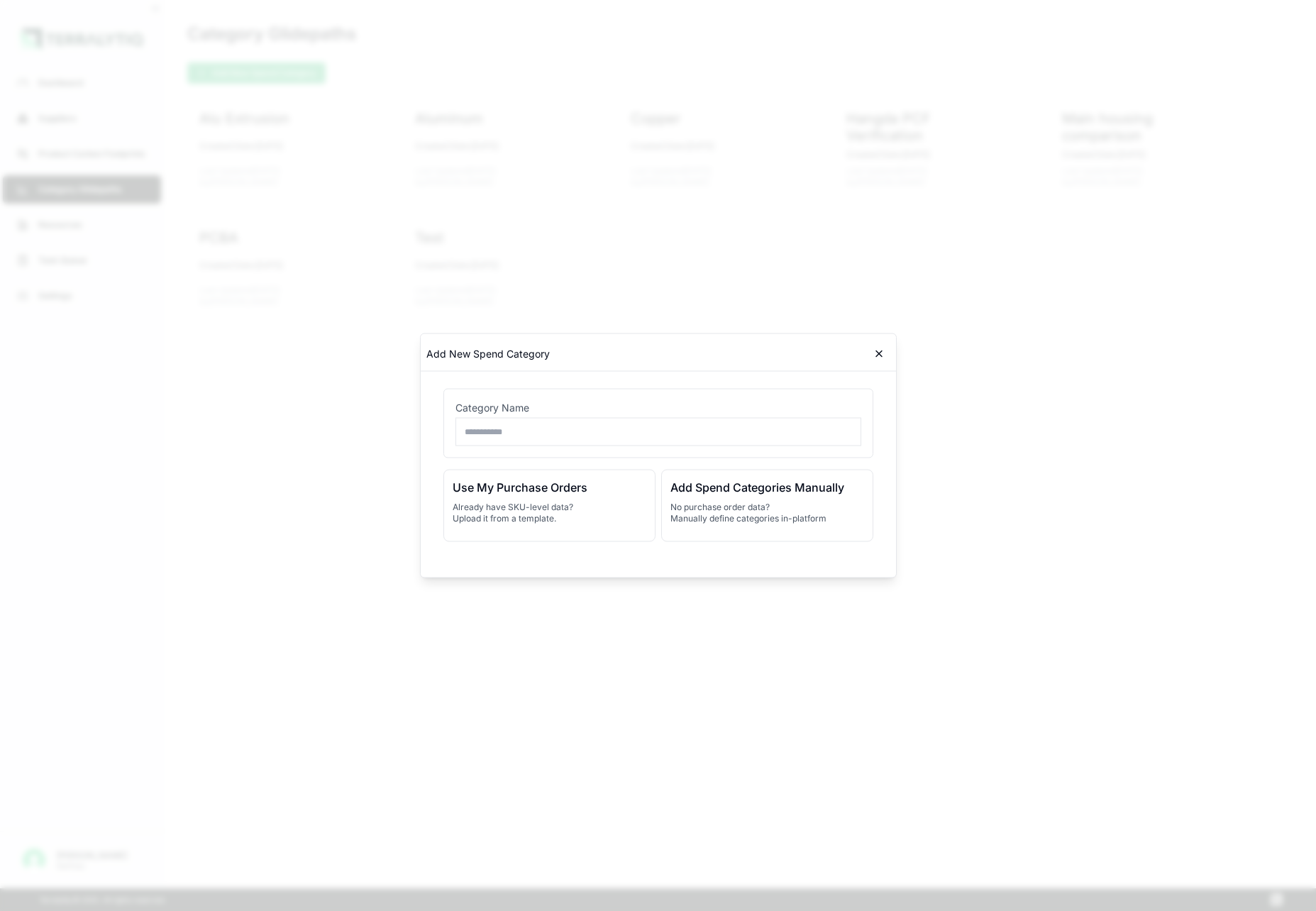
click at [505, 439] on input "text" at bounding box center [658, 432] width 406 height 28
type input "*********"
click at [737, 508] on p "No purchase order data? Manually define categories in-platform" at bounding box center [767, 513] width 194 height 23
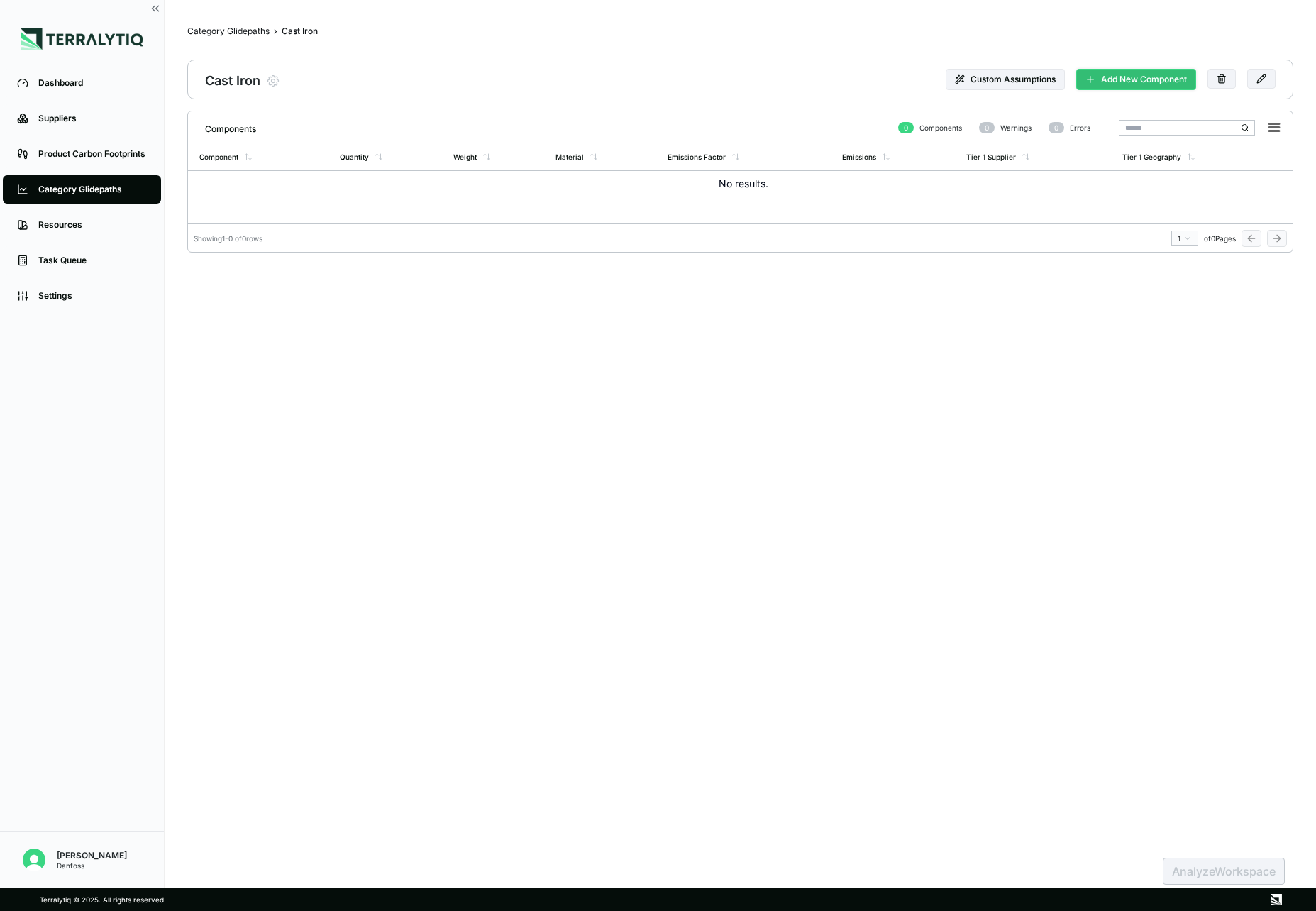
click at [1142, 86] on button "Add New Component" at bounding box center [1136, 80] width 120 height 22
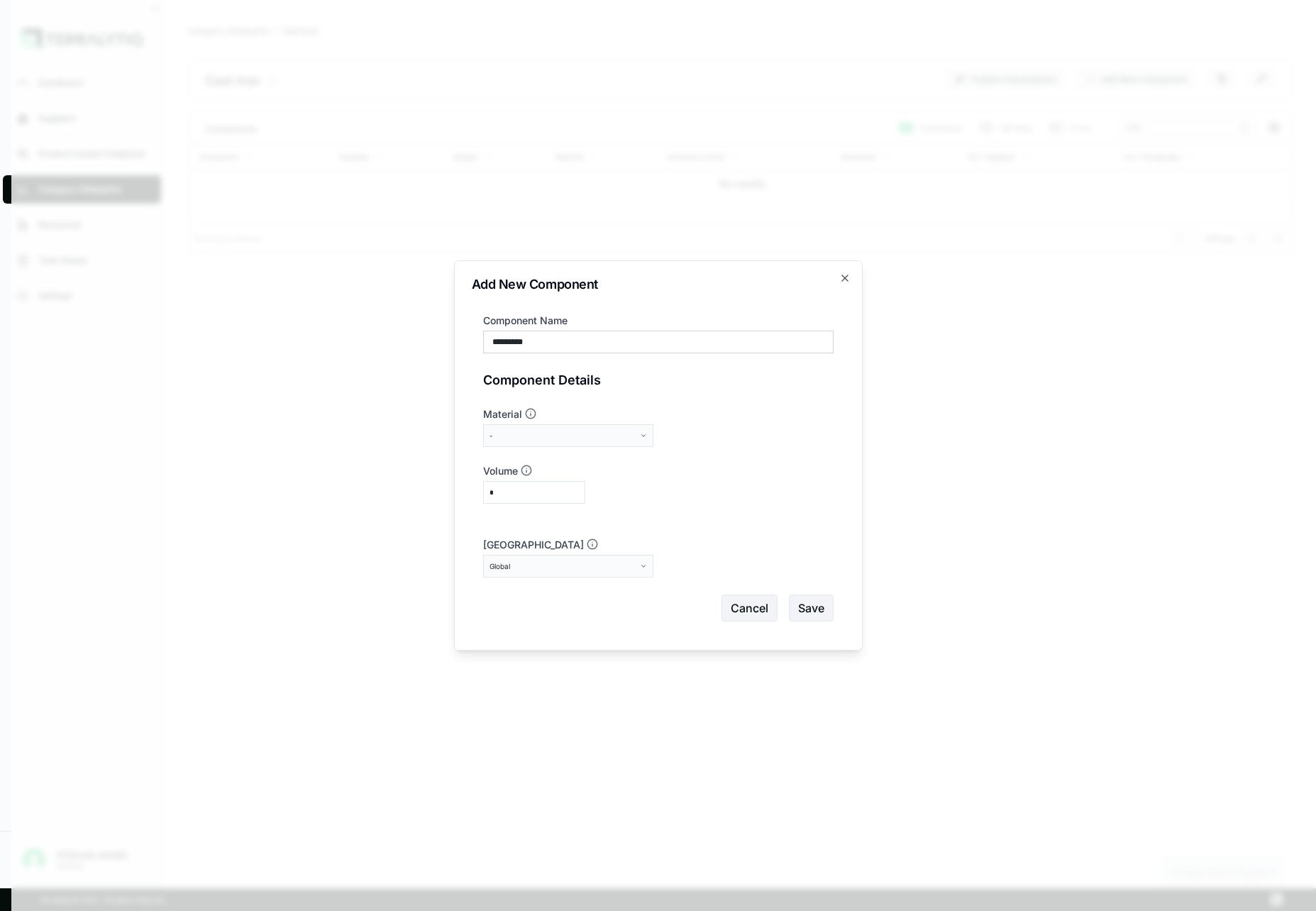
type input "*********"
click at [511, 433] on div "-" at bounding box center [563, 435] width 148 height 8
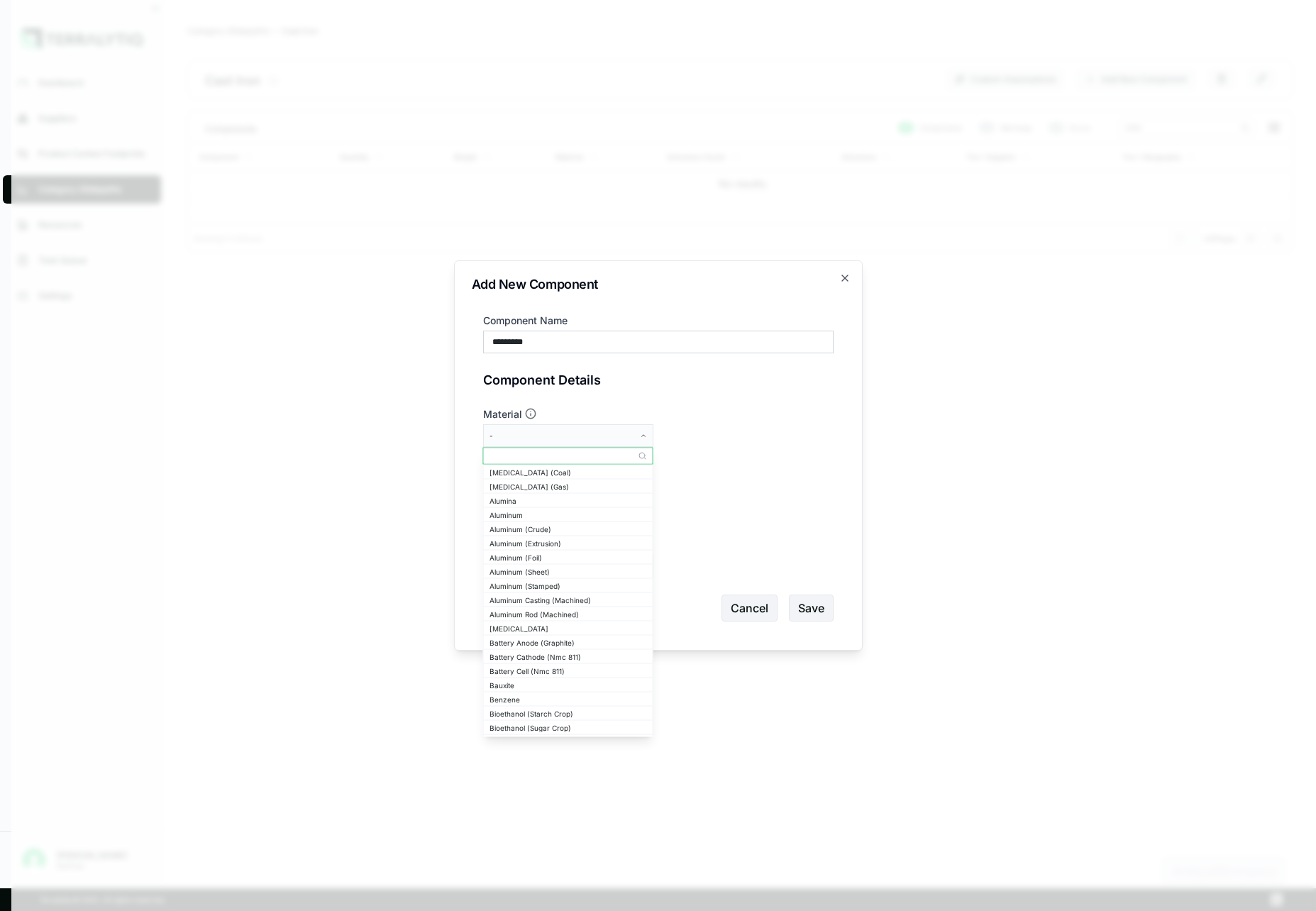
click at [505, 460] on input "text" at bounding box center [568, 456] width 169 height 17
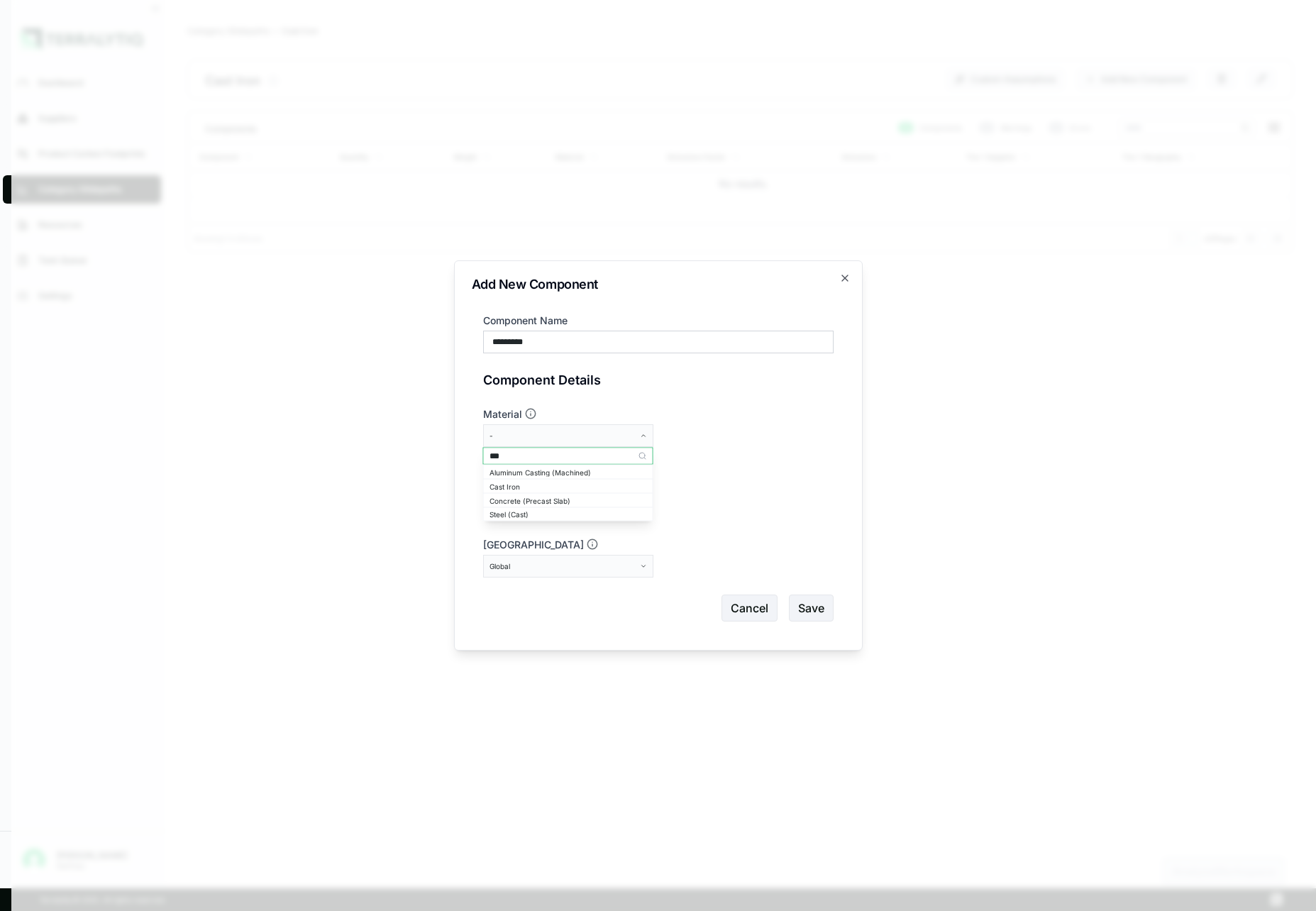
type input "****"
click at [516, 486] on div "Cast Iron" at bounding box center [568, 485] width 158 height 8
click at [609, 569] on div "Global" at bounding box center [563, 565] width 148 height 8
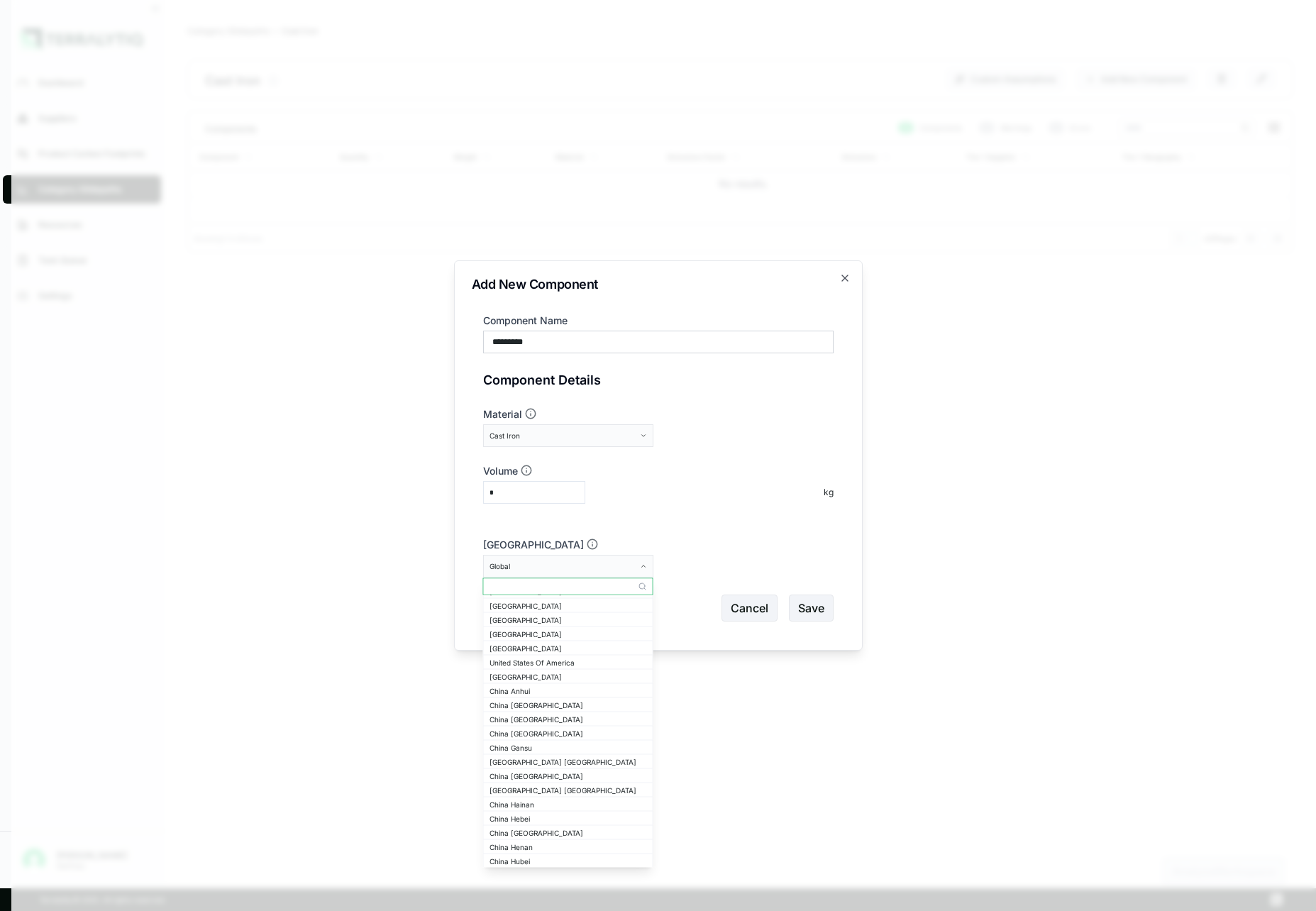
scroll to position [1010, 0]
click at [510, 696] on div "China Anhui" at bounding box center [568, 699] width 158 height 8
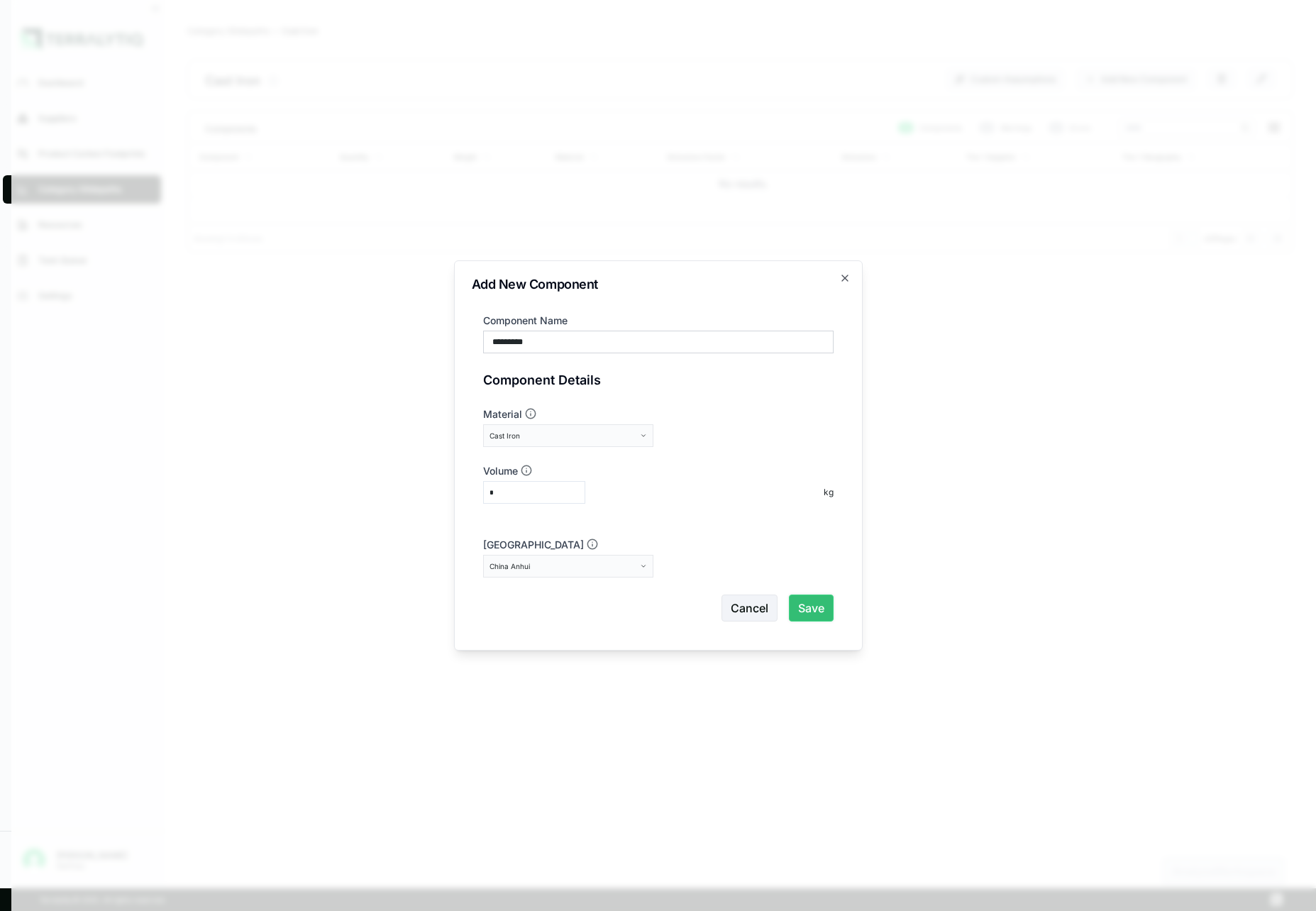
click at [818, 606] on button "Save" at bounding box center [811, 608] width 45 height 27
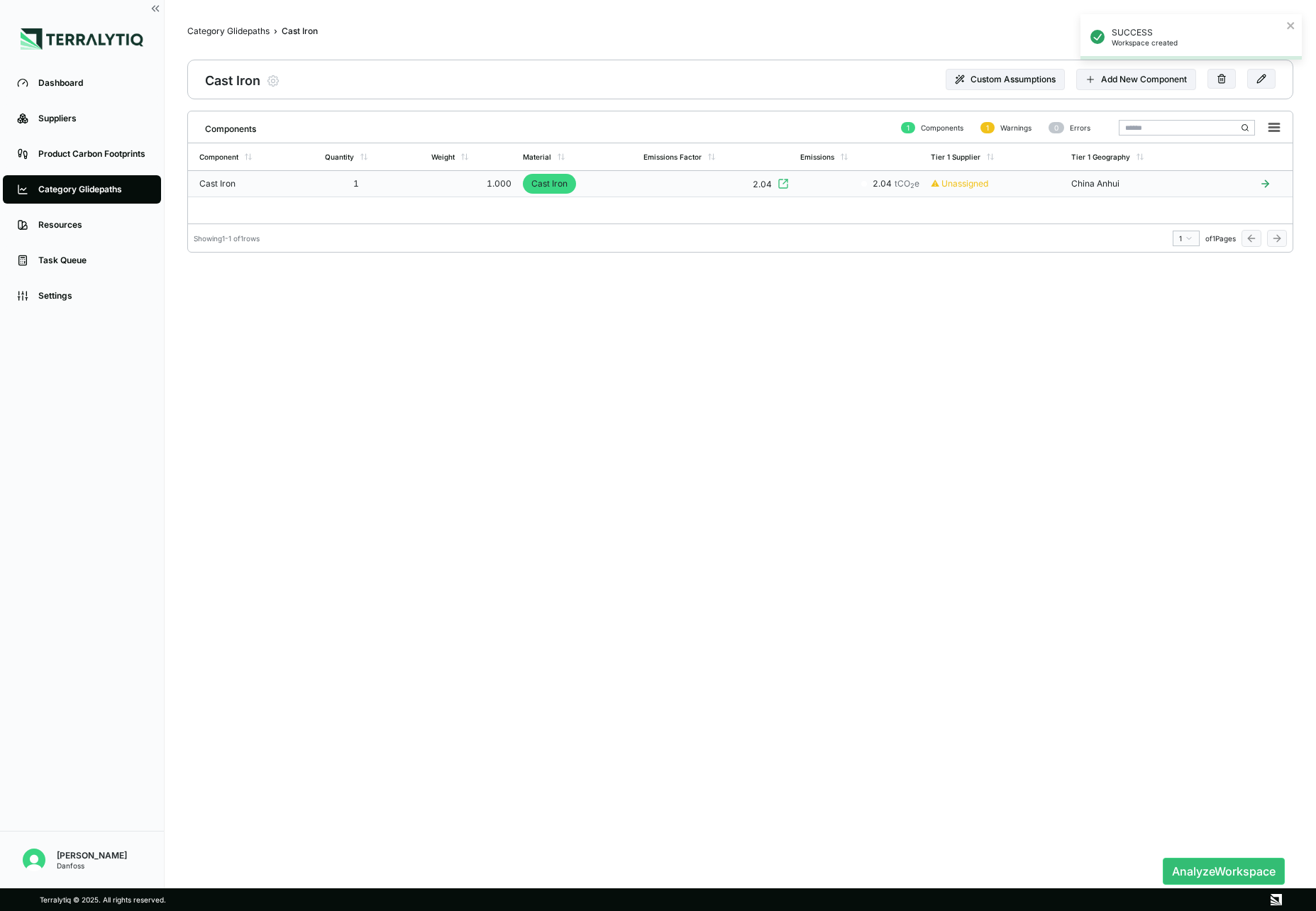
click at [391, 180] on td "1" at bounding box center [372, 184] width 106 height 26
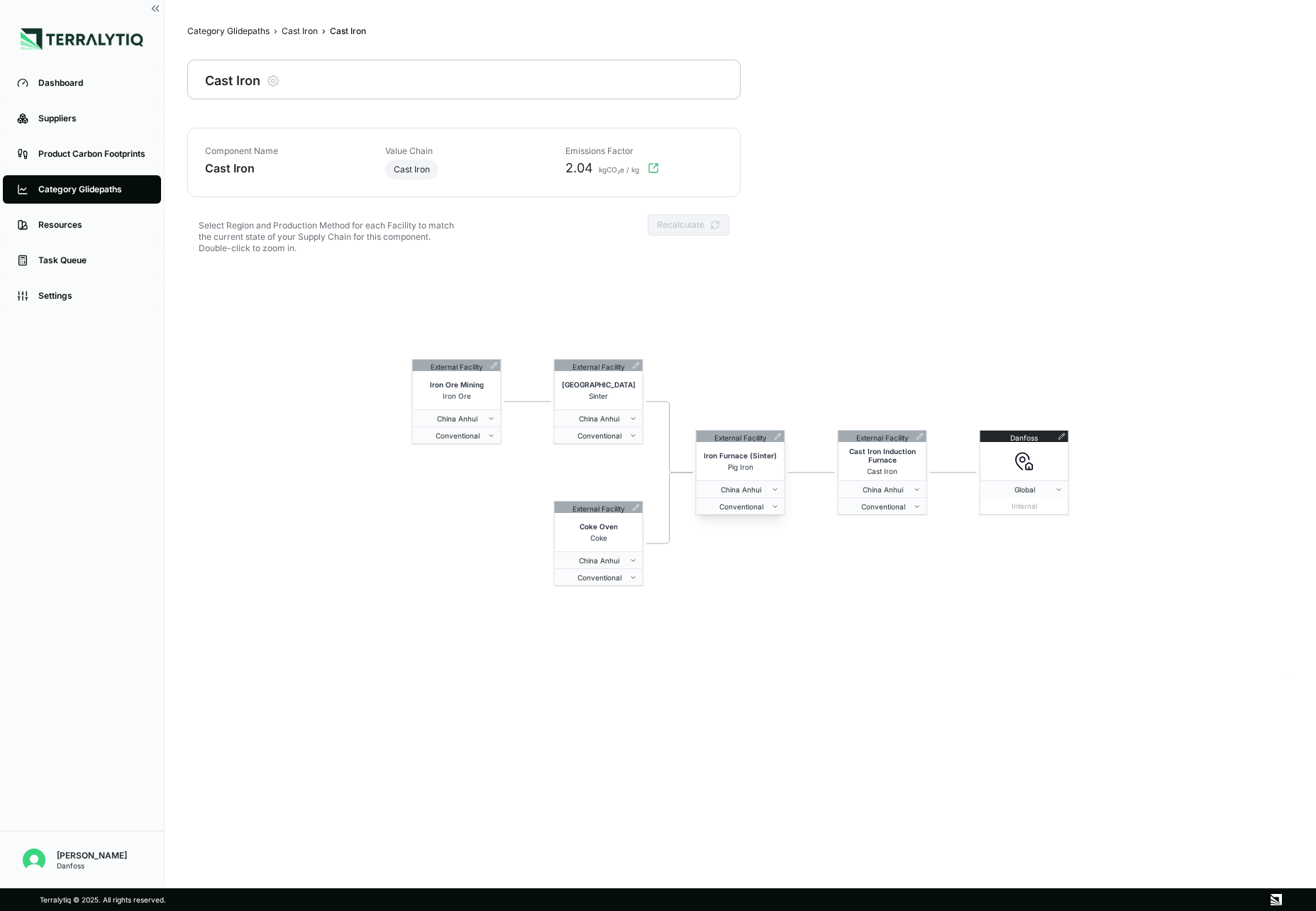
click at [779, 435] on icon at bounding box center [778, 436] width 6 height 6
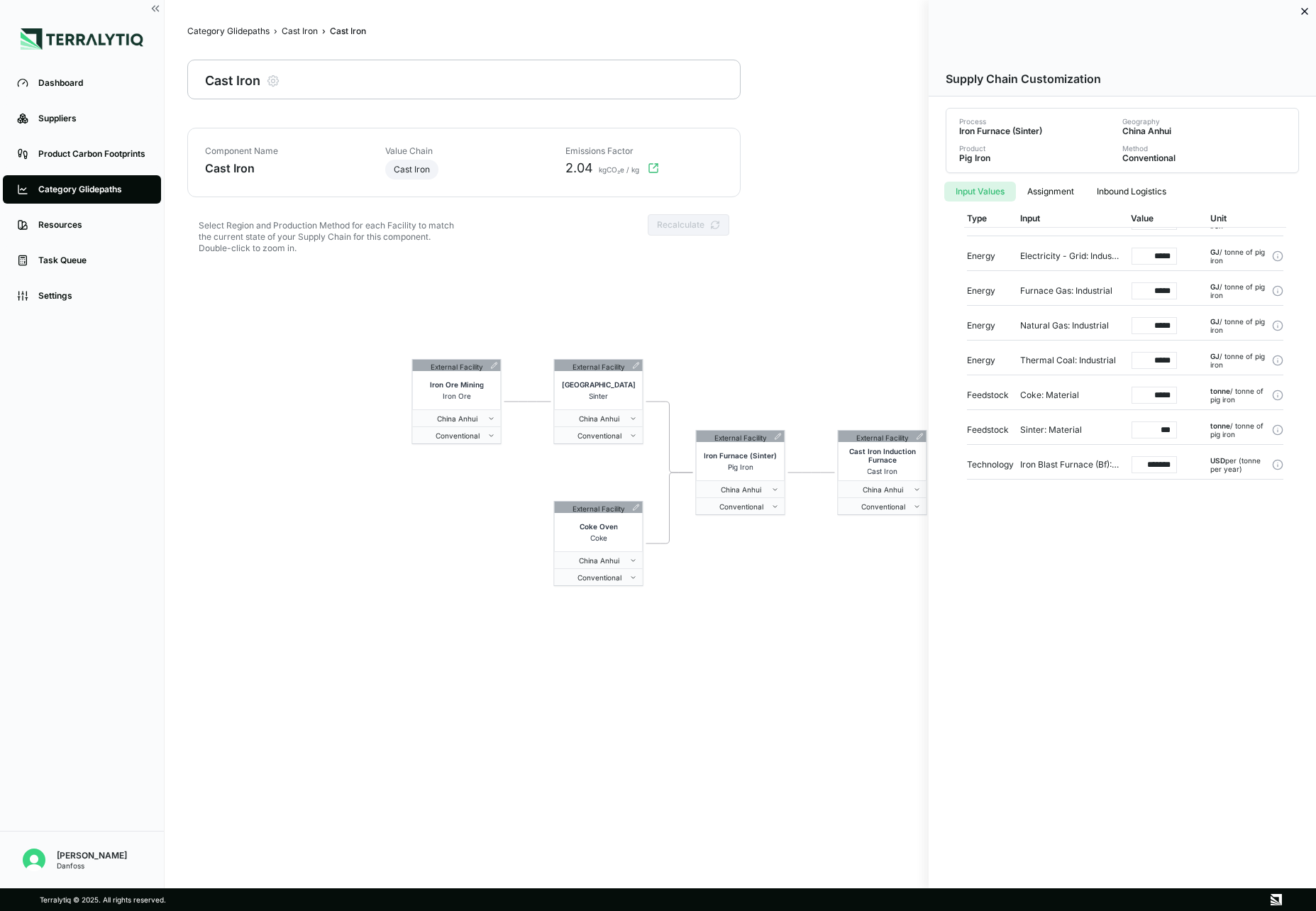
scroll to position [32, 0]
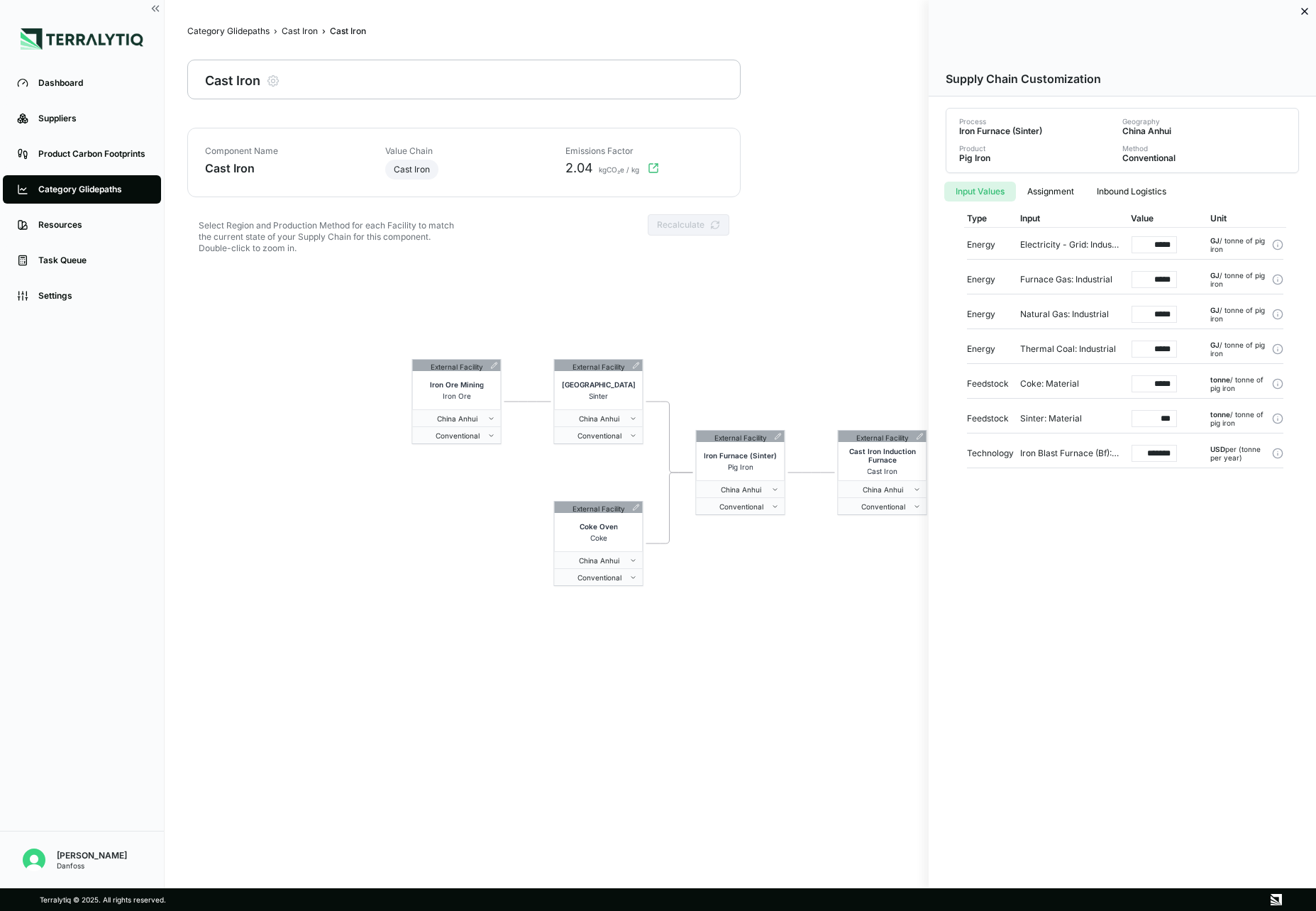
click at [760, 357] on div at bounding box center [658, 456] width 1316 height 911
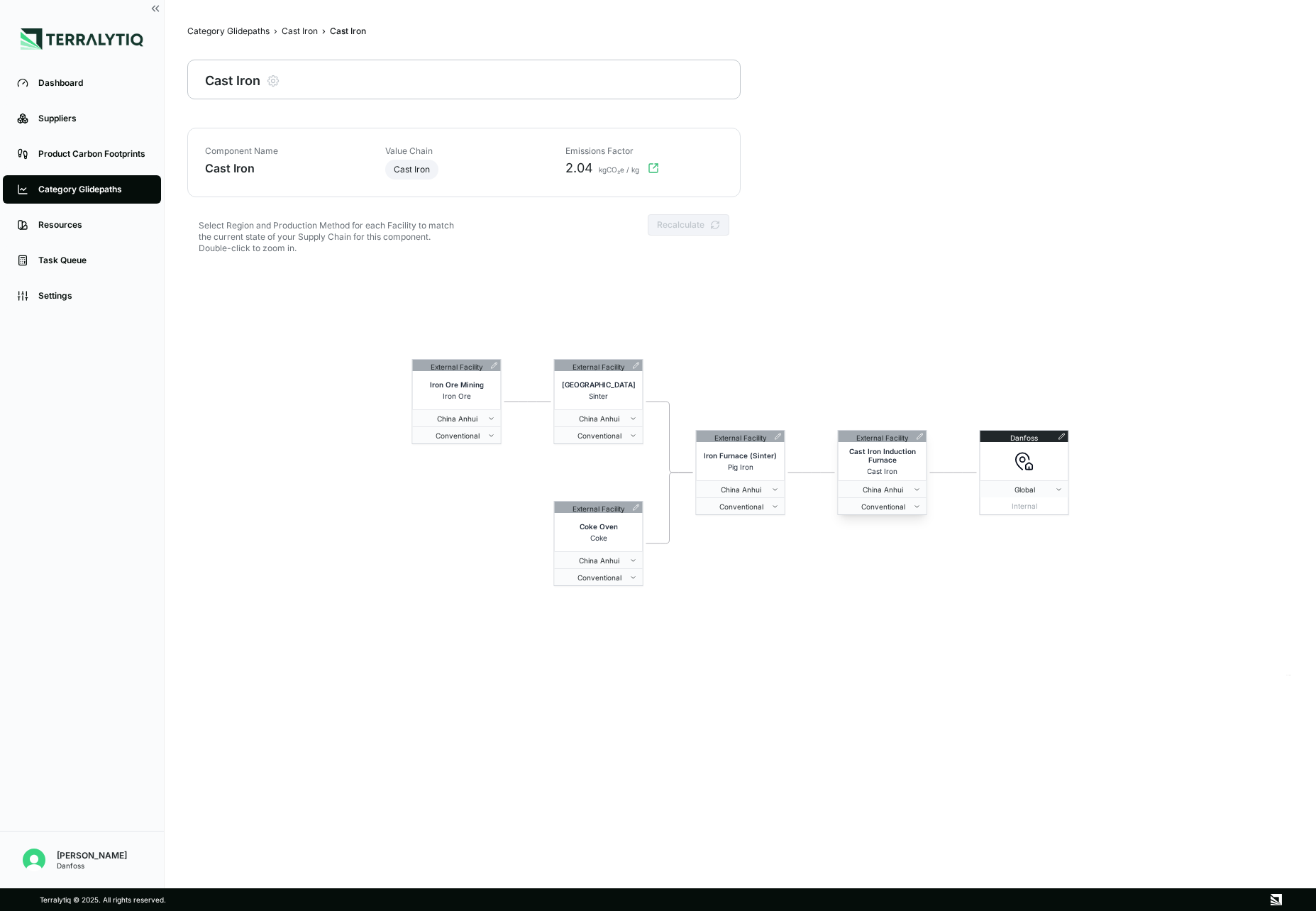
click at [920, 432] on div "External Facility" at bounding box center [883, 436] width 88 height 11
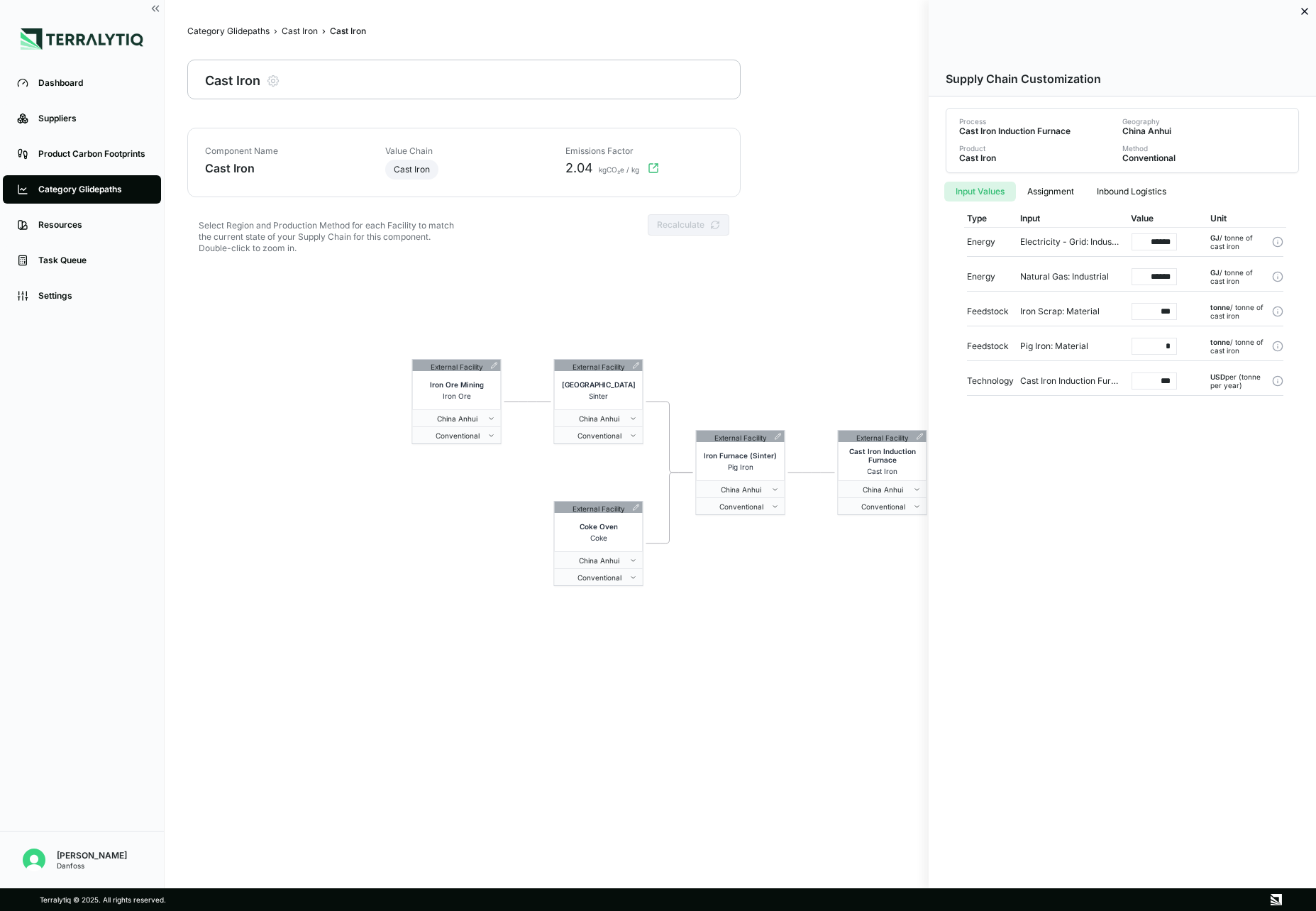
drag, startPoint x: 1158, startPoint y: 346, endPoint x: 1194, endPoint y: 346, distance: 36.0
click at [1194, 346] on div "*" at bounding box center [1159, 346] width 80 height 28
type input "***"
drag, startPoint x: 1149, startPoint y: 310, endPoint x: 1209, endPoint y: 310, distance: 60.0
click at [1205, 310] on div "Feedstock Iron Scrap: Material *** tonne / tonne of cast iron" at bounding box center [1126, 311] width 317 height 29
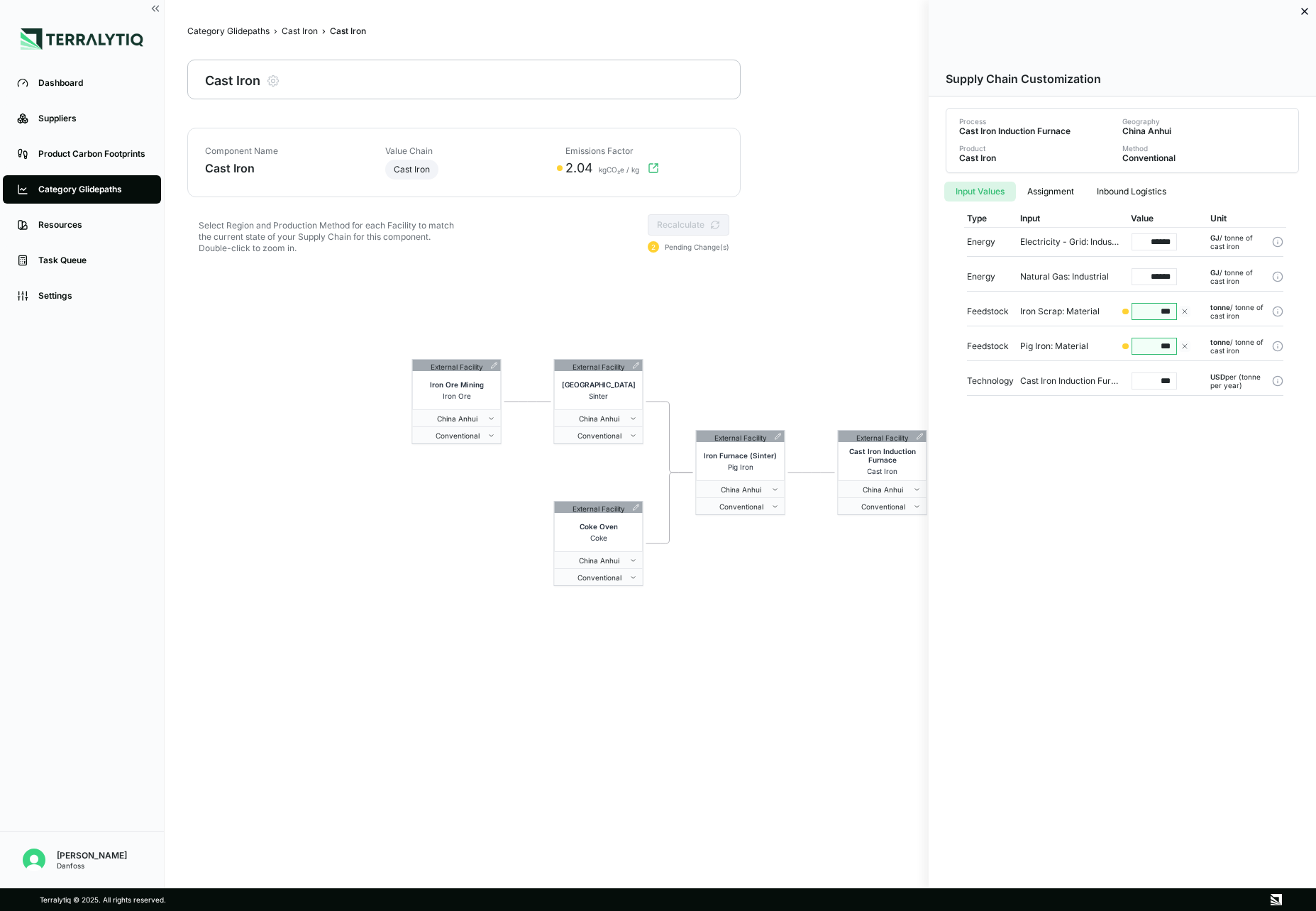
type input "***"
click at [1089, 488] on div "Supply Chain Customization Process Cast Iron Induction Furnace Geography [GEOGR…" at bounding box center [1122, 444] width 387 height 889
click at [891, 295] on div at bounding box center [658, 456] width 1316 height 911
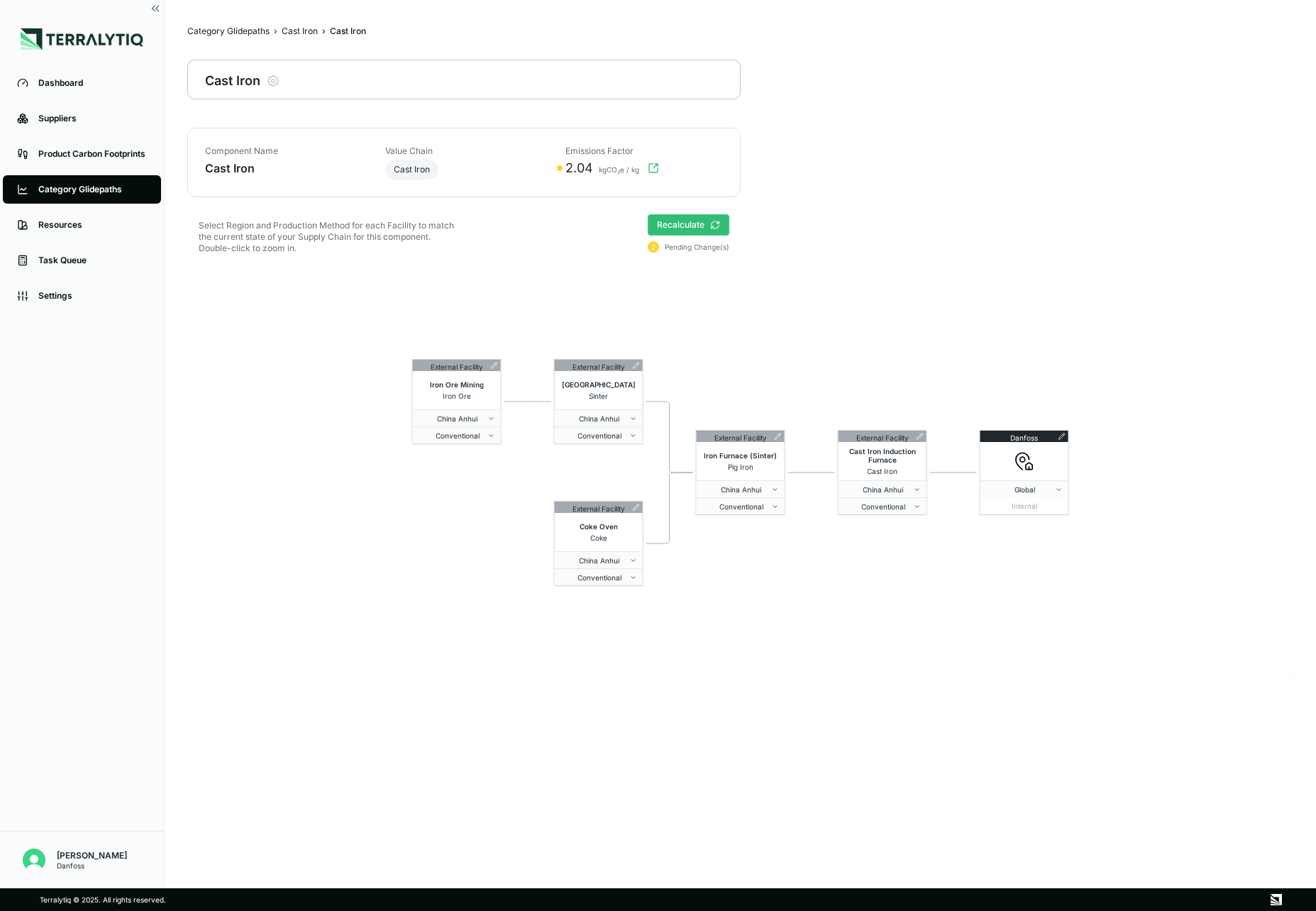
click at [687, 224] on button "Recalculate" at bounding box center [689, 224] width 82 height 22
click at [68, 88] on div "Dashboard" at bounding box center [93, 82] width 108 height 11
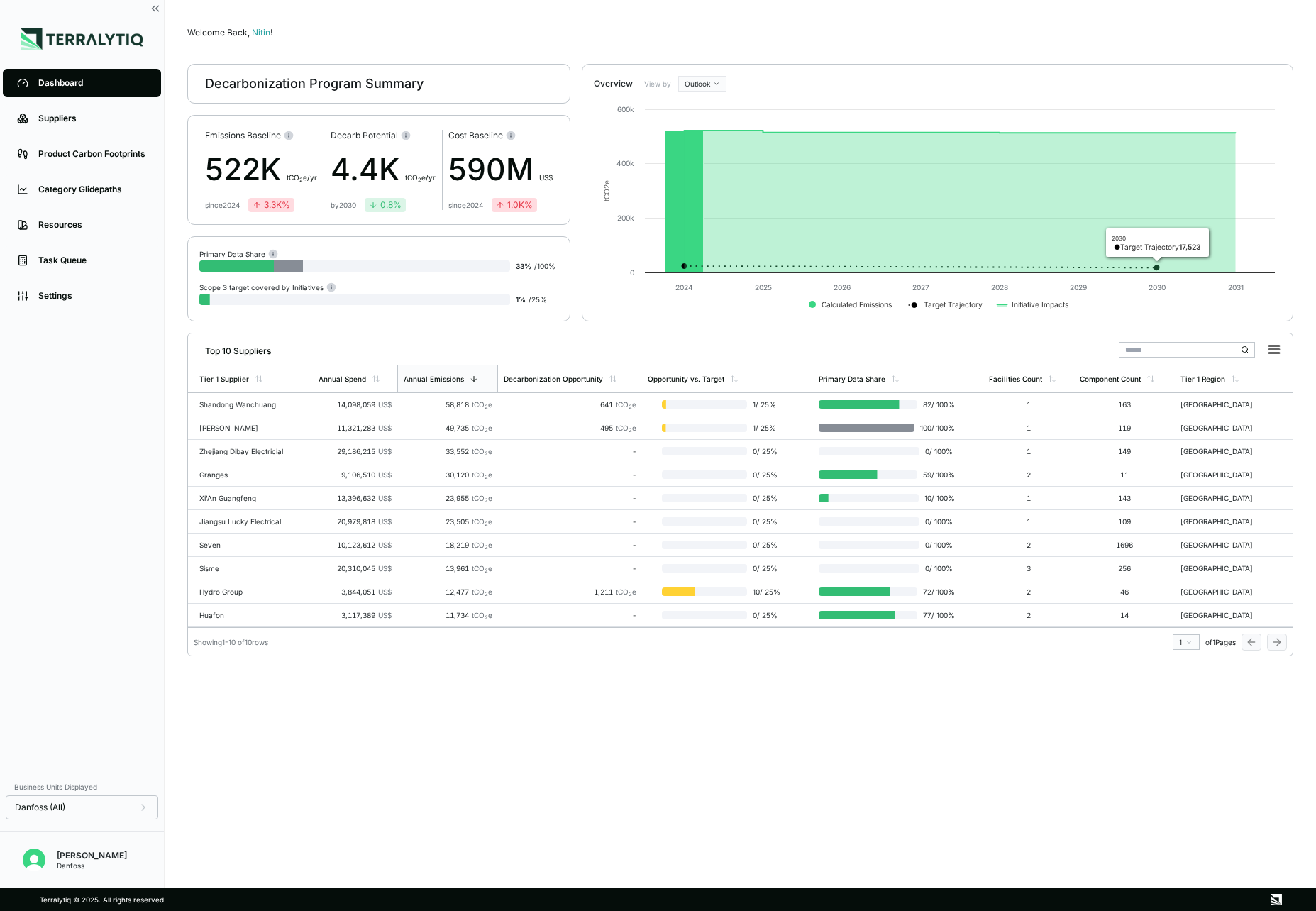
click at [1157, 348] on input "text" at bounding box center [1187, 349] width 136 height 16
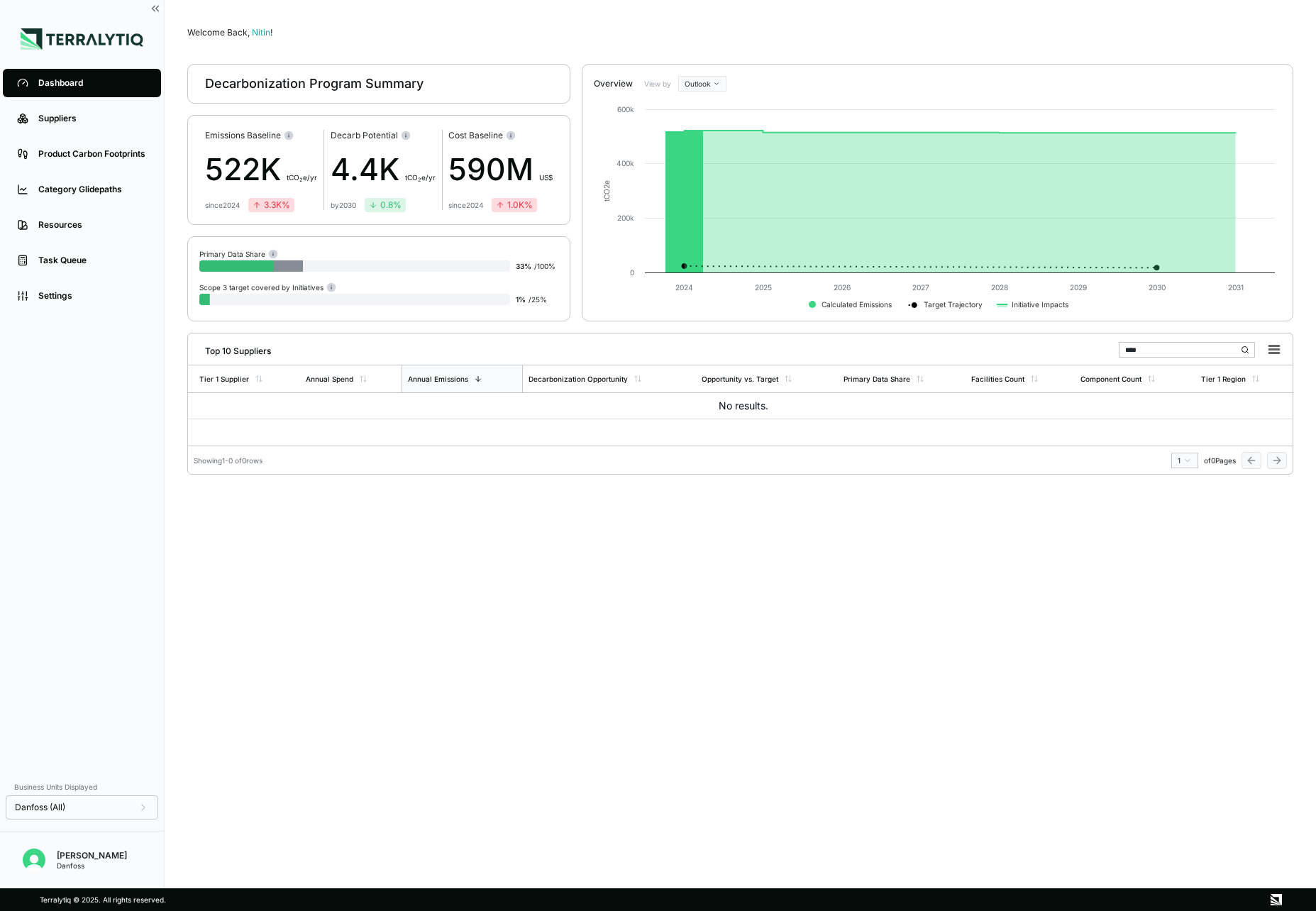
type input "****"
click at [74, 103] on li "Suppliers" at bounding box center [82, 119] width 164 height 36
click at [54, 126] on link "Suppliers" at bounding box center [82, 118] width 158 height 28
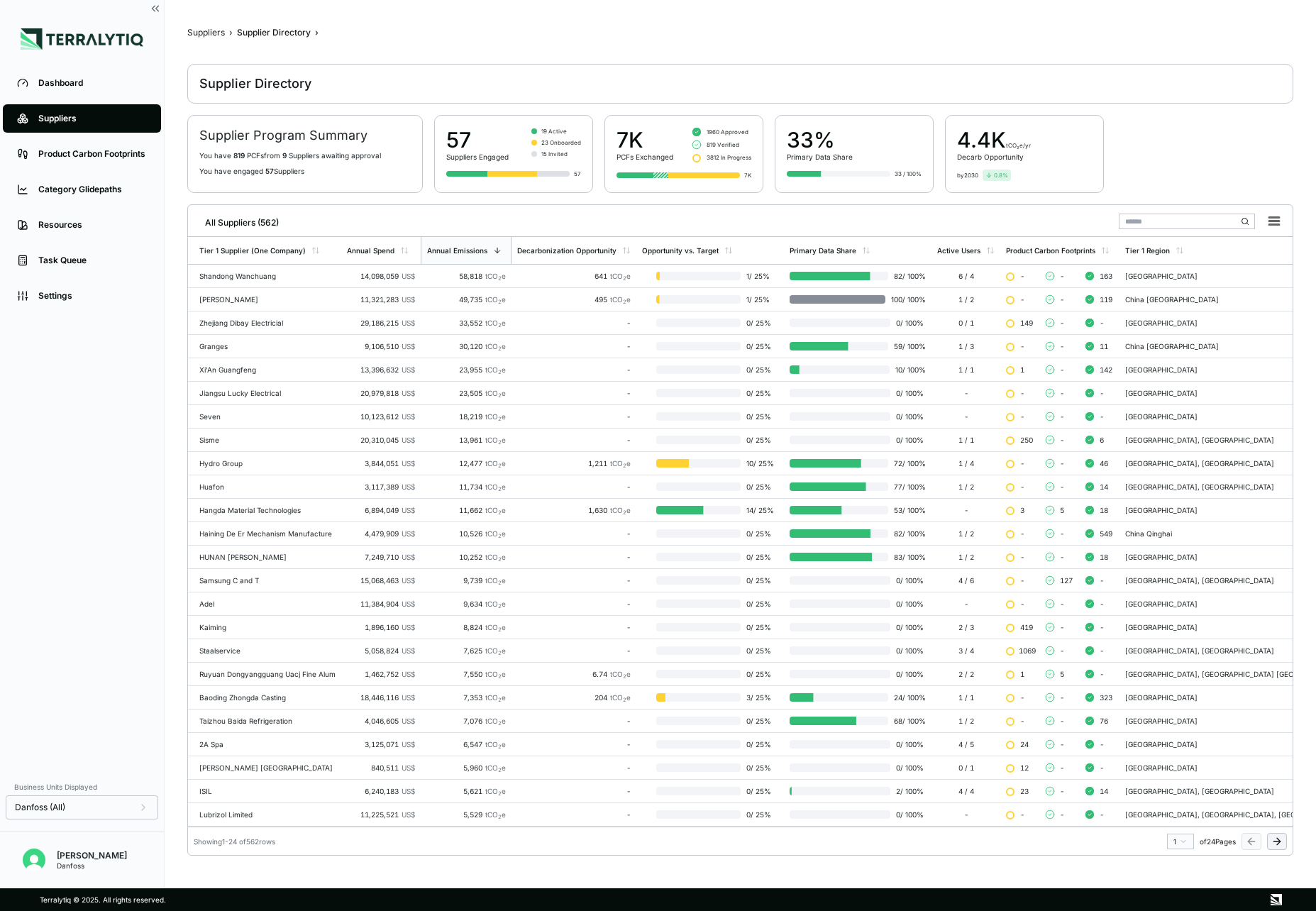
click at [1144, 222] on input "text" at bounding box center [1187, 221] width 136 height 16
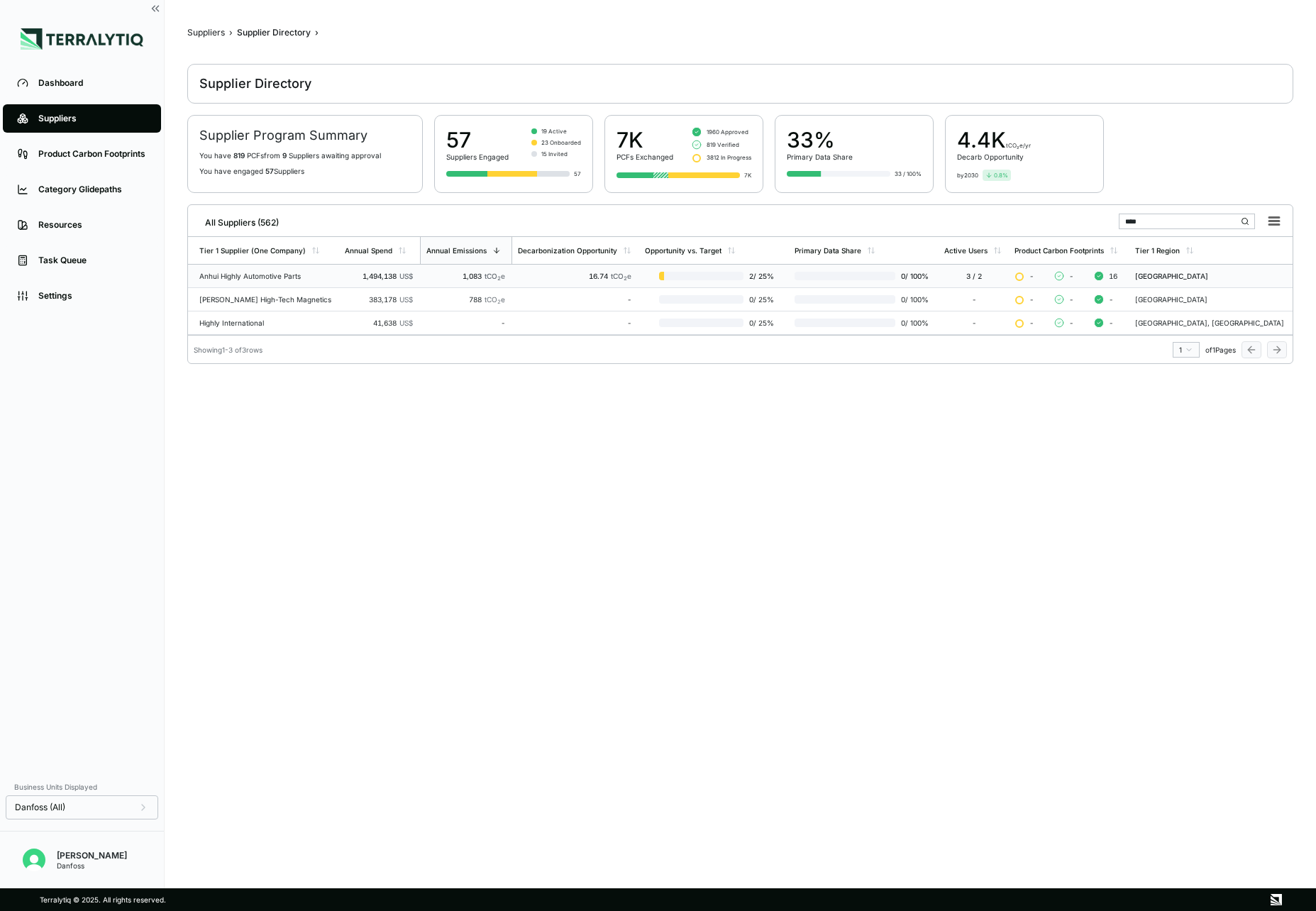
type input "****"
click at [304, 272] on div "Anhui Highly Automotive Parts" at bounding box center [266, 276] width 134 height 8
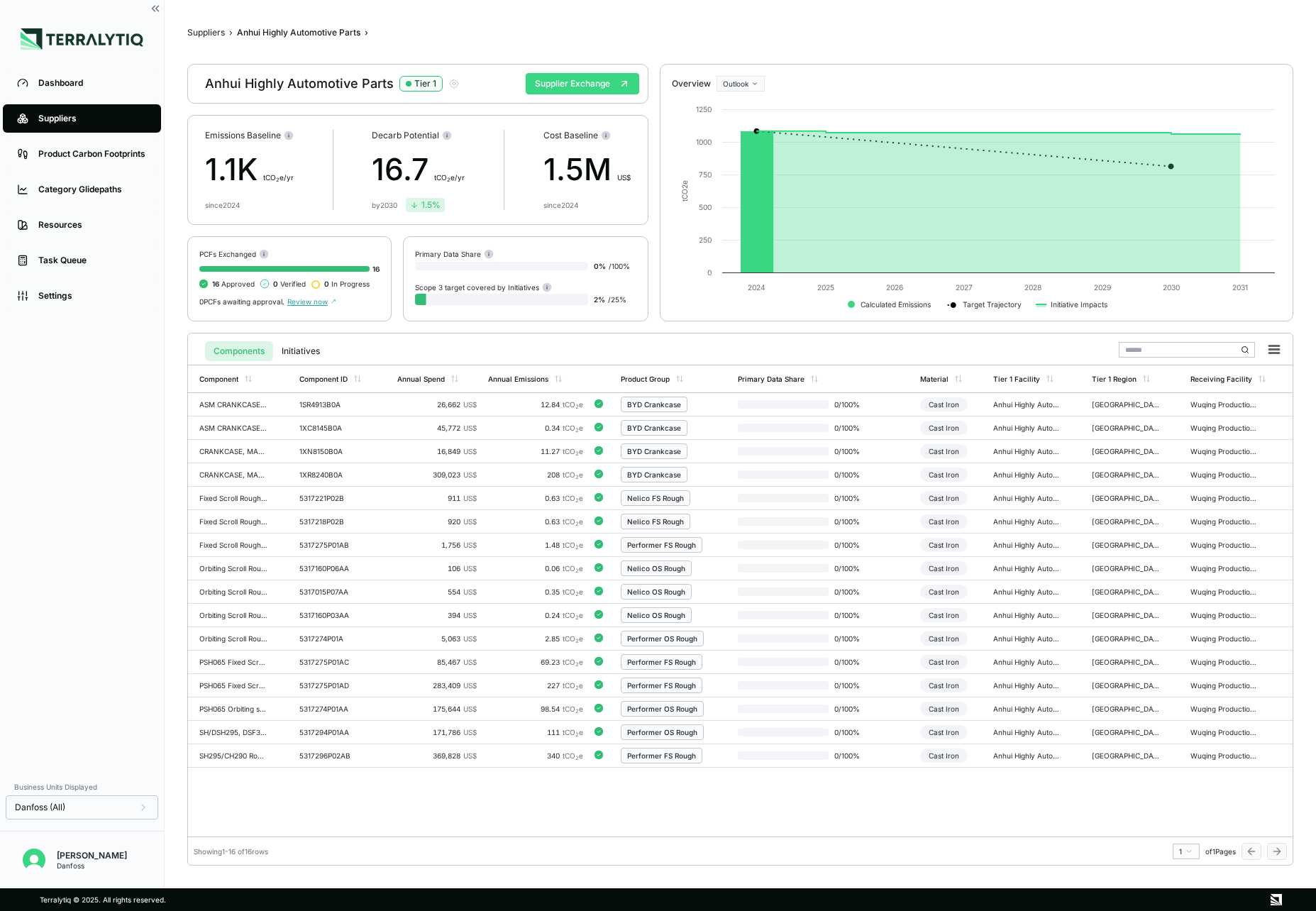
click at [568, 85] on button "Supplier Exchange" at bounding box center [583, 83] width 114 height 22
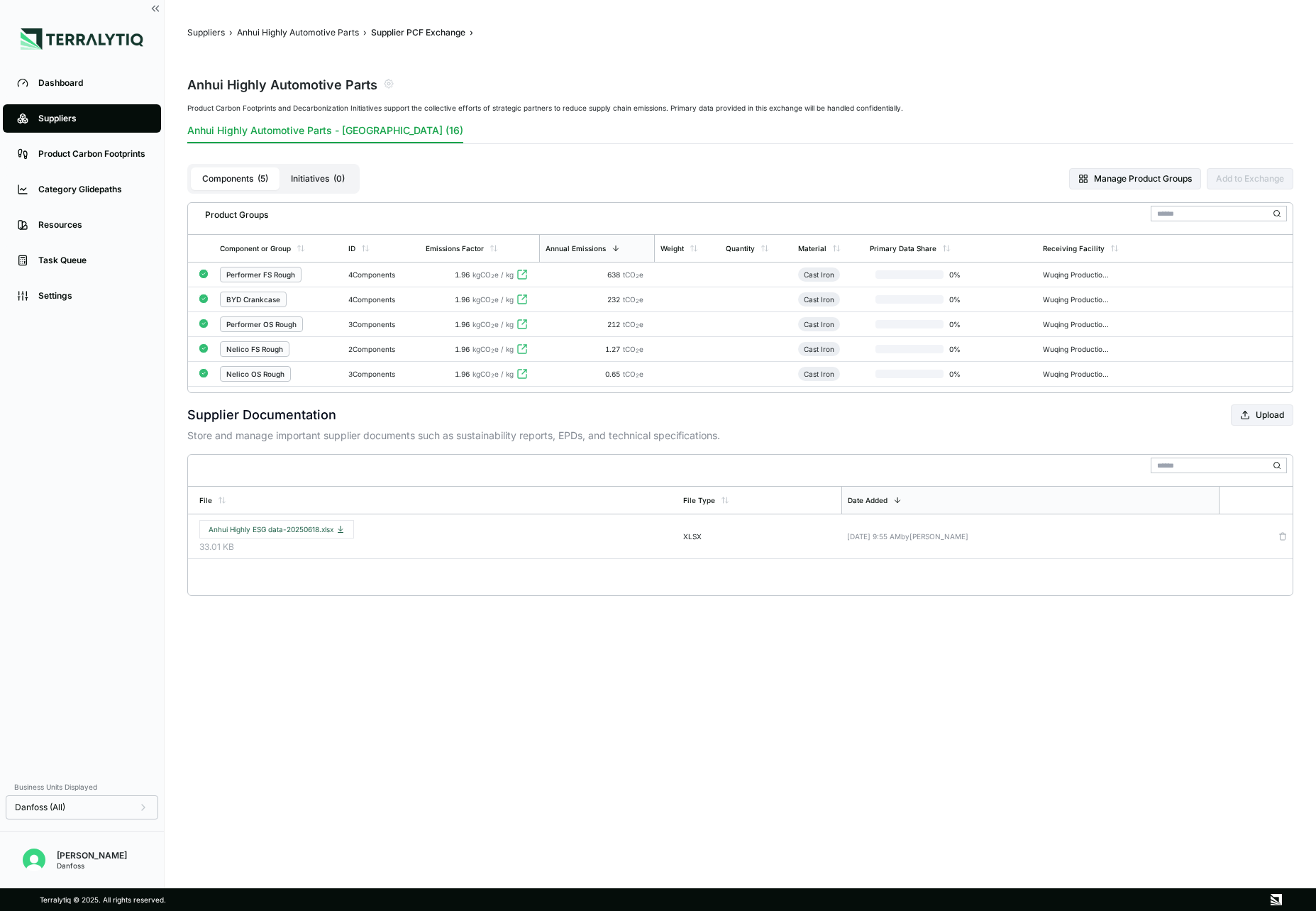
click at [413, 273] on div "4 Components" at bounding box center [381, 274] width 66 height 8
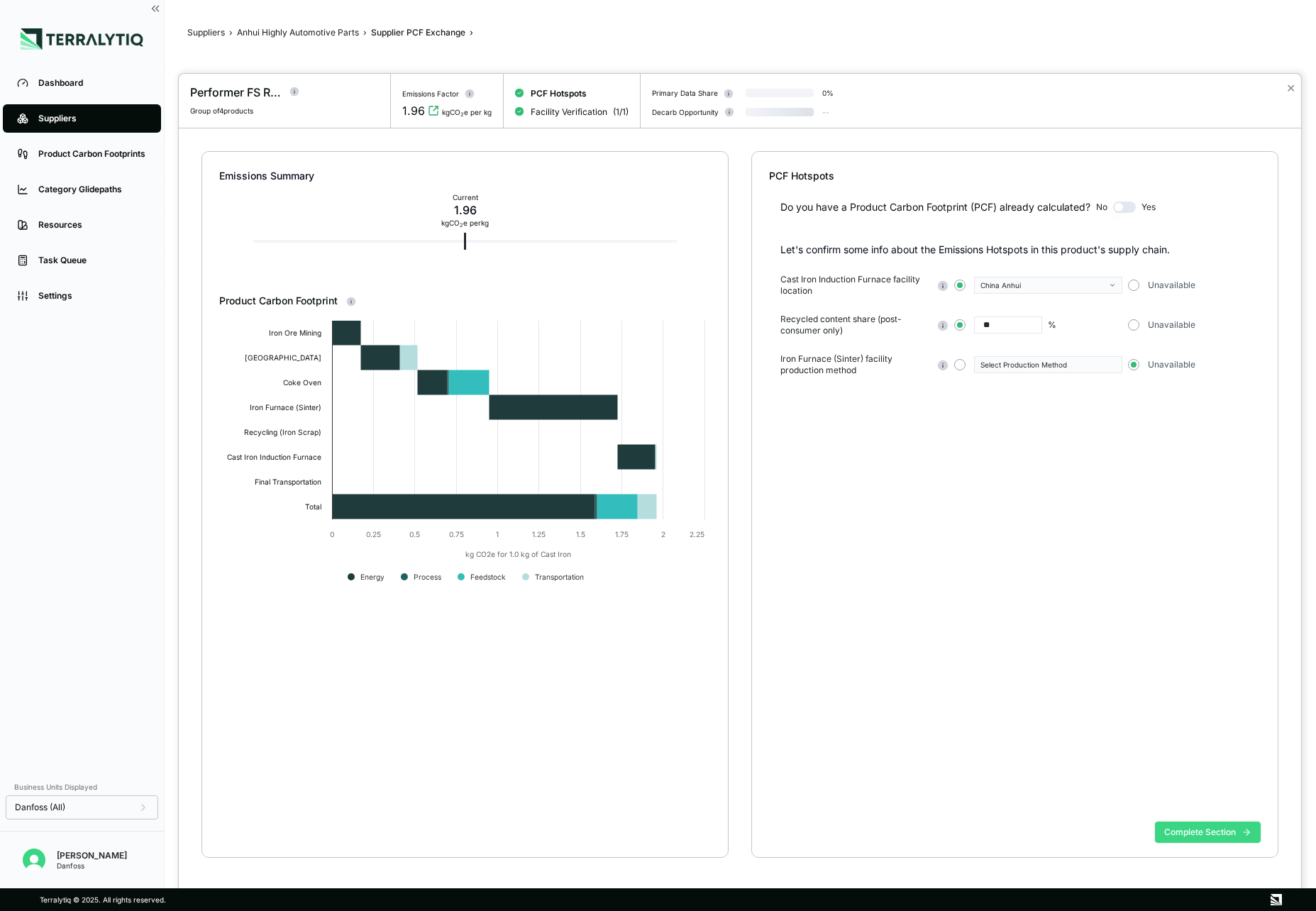
click at [1179, 827] on button "Complete Section" at bounding box center [1208, 832] width 106 height 22
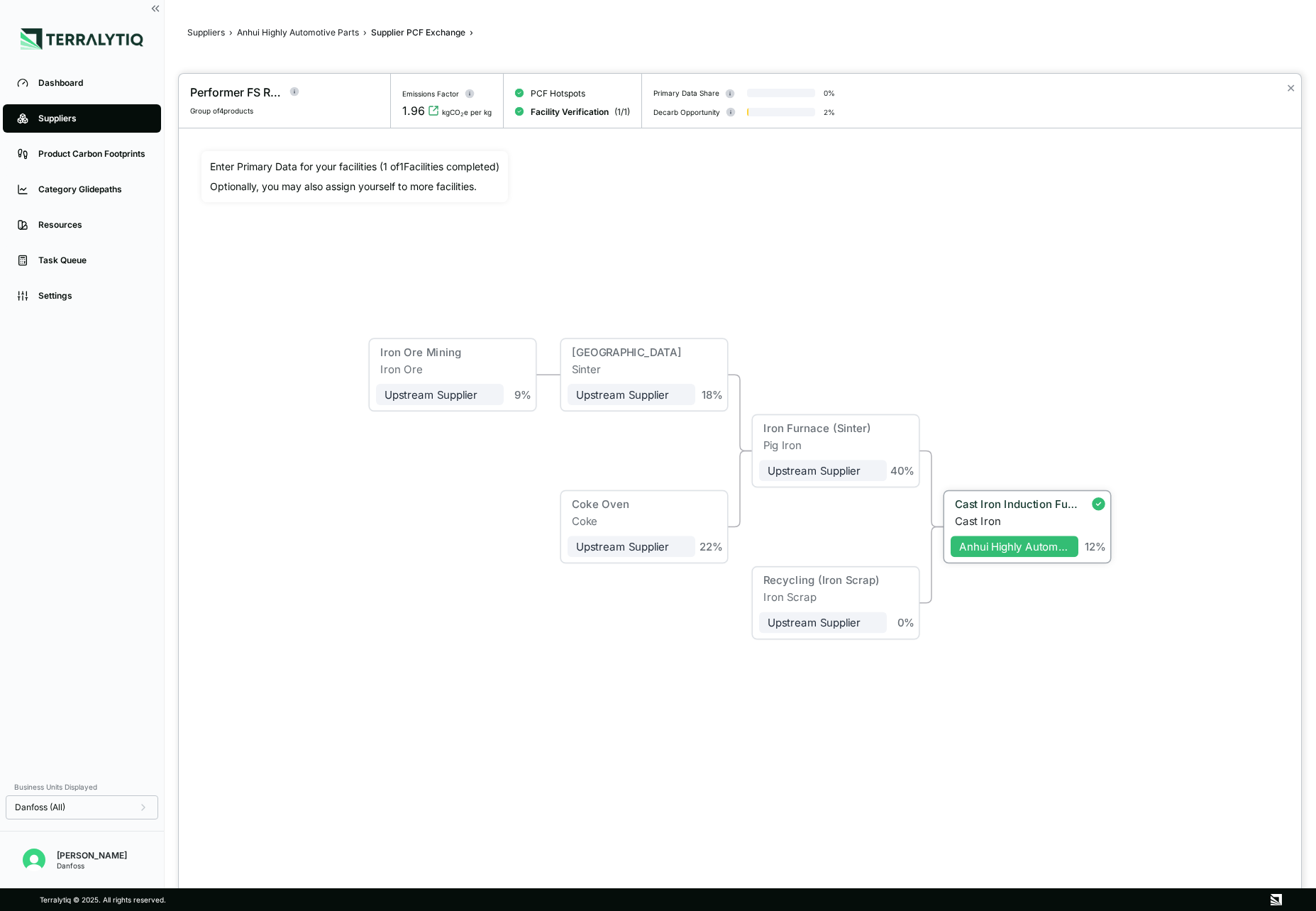
click at [1031, 515] on div "Cast Iron" at bounding box center [1017, 521] width 123 height 13
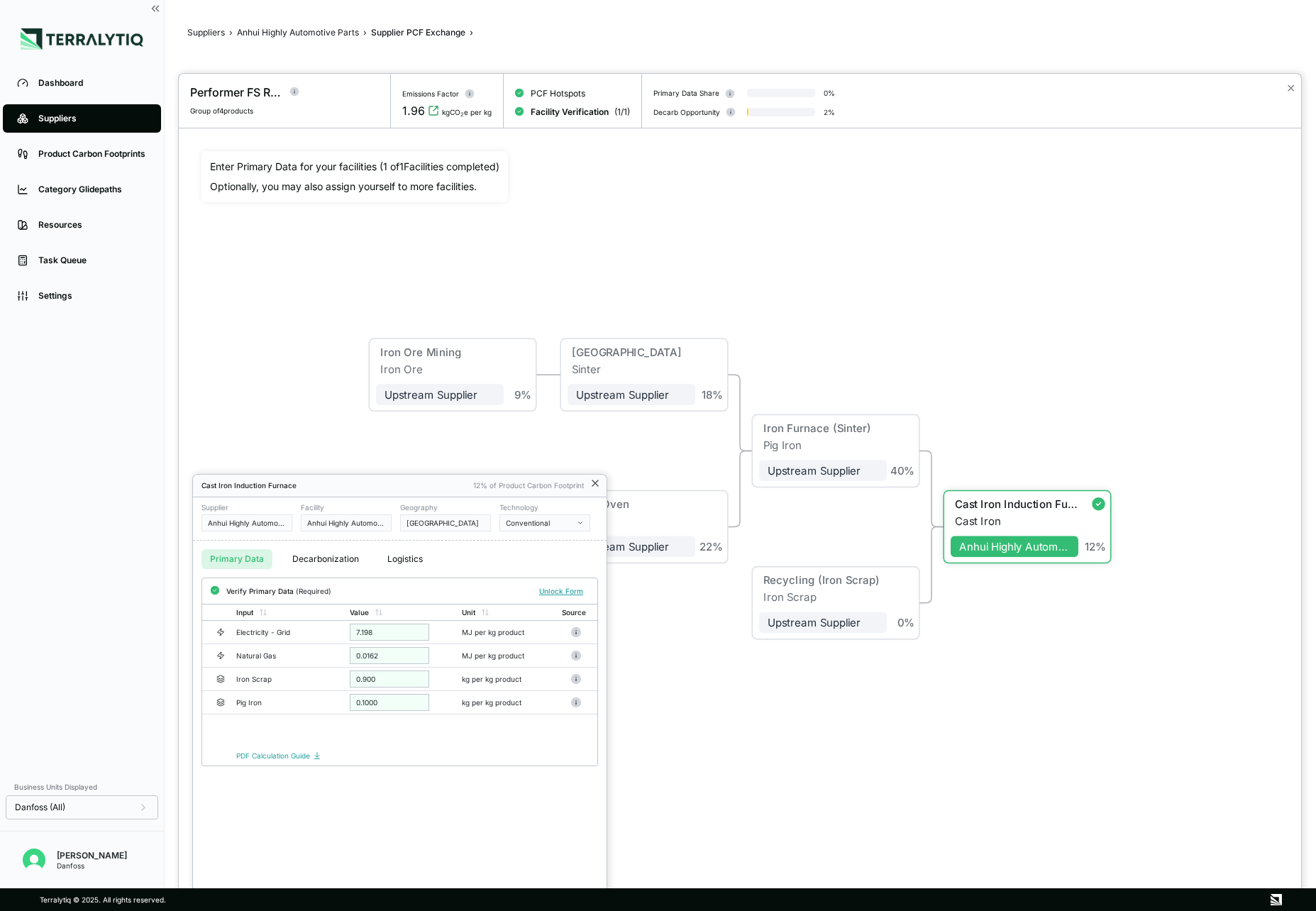
click at [595, 482] on icon at bounding box center [595, 484] width 6 height 6
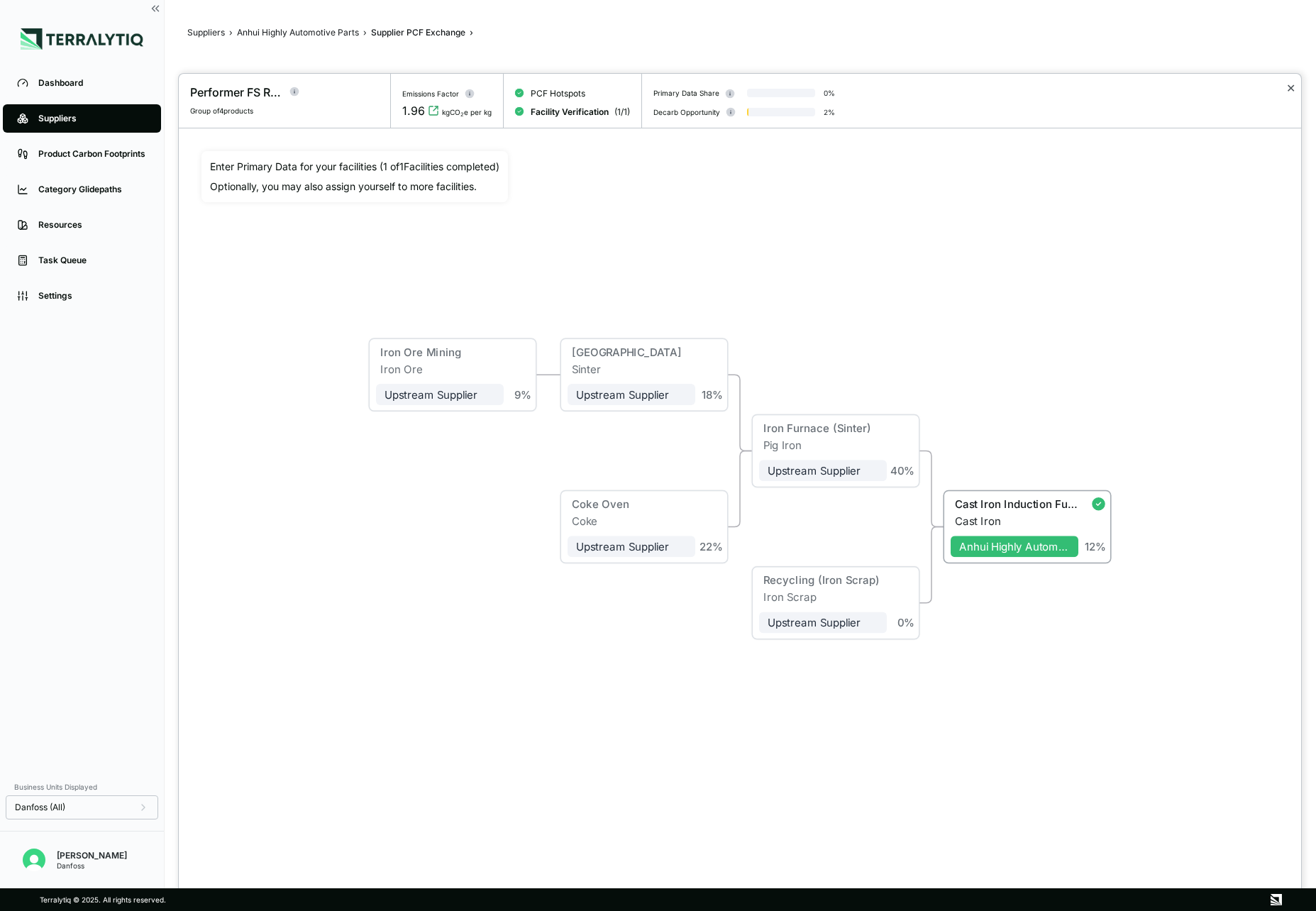
click at [1292, 86] on button "✕" at bounding box center [1291, 88] width 9 height 17
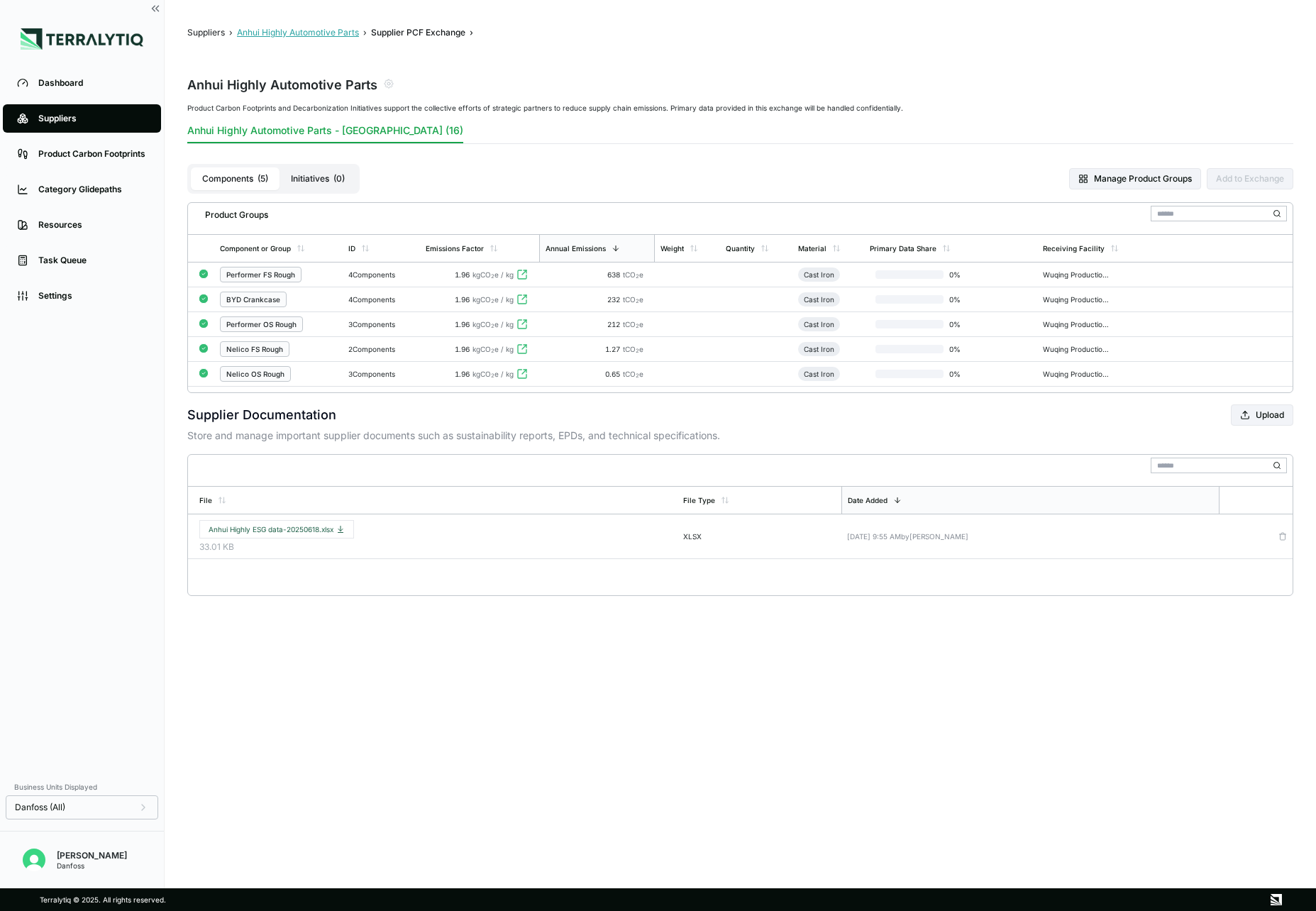
click at [295, 36] on button "Anhui Highly Automotive Parts" at bounding box center [298, 32] width 122 height 11
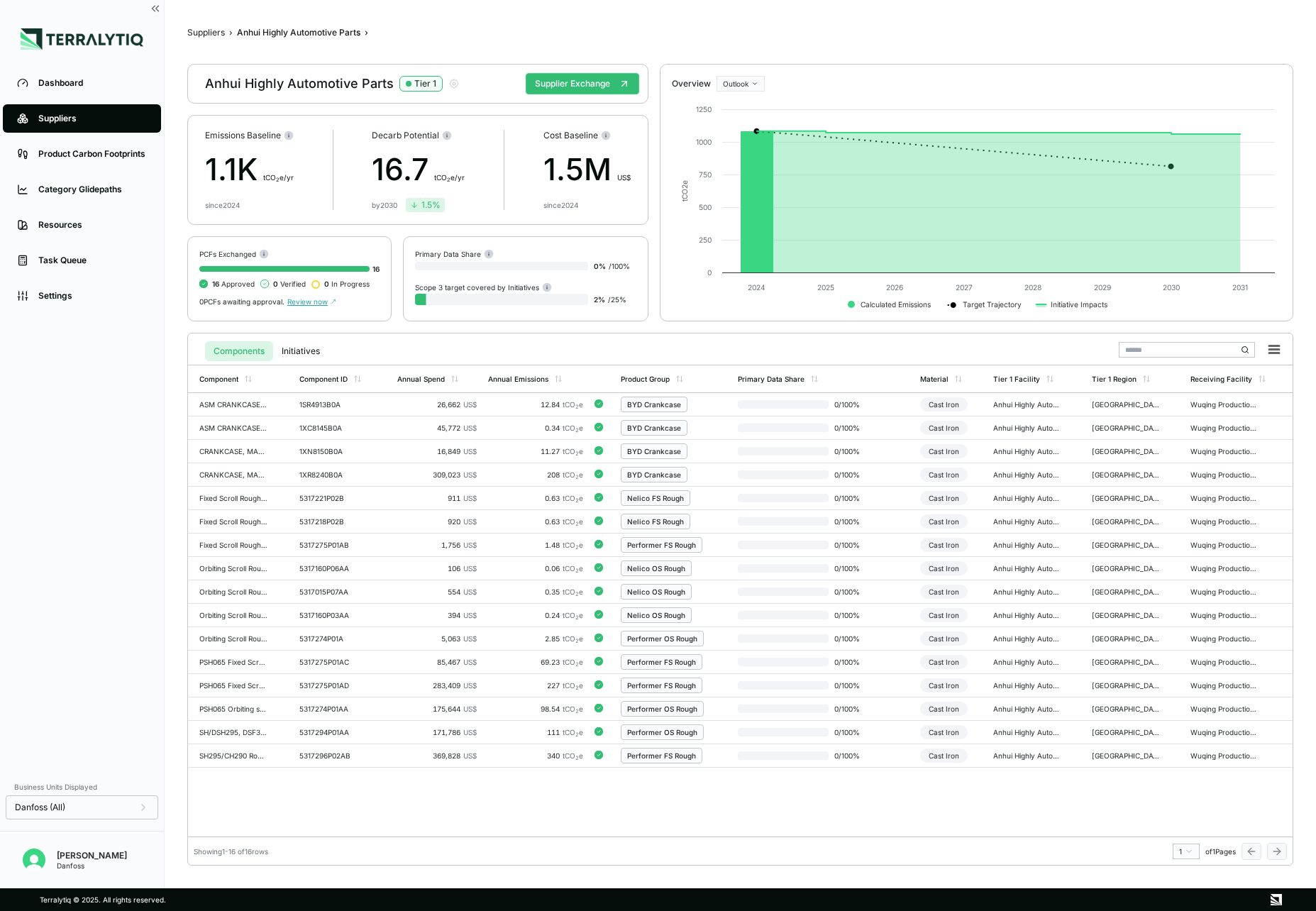
click at [111, 120] on div "Suppliers" at bounding box center [93, 118] width 108 height 11
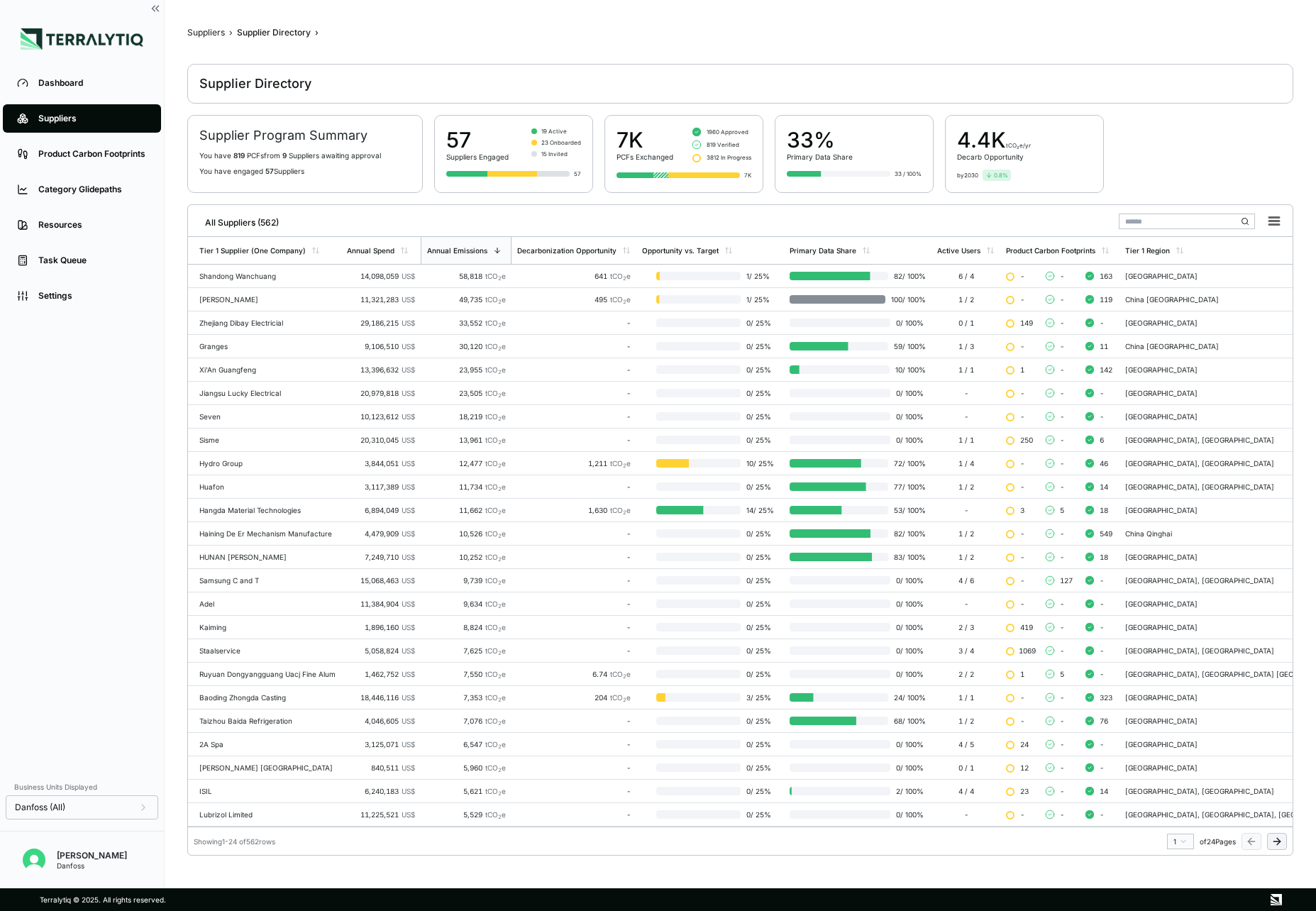
click at [1135, 222] on input "text" at bounding box center [1187, 221] width 136 height 16
click at [279, 693] on div "Baoding Zhongda Casting" at bounding box center [267, 697] width 136 height 8
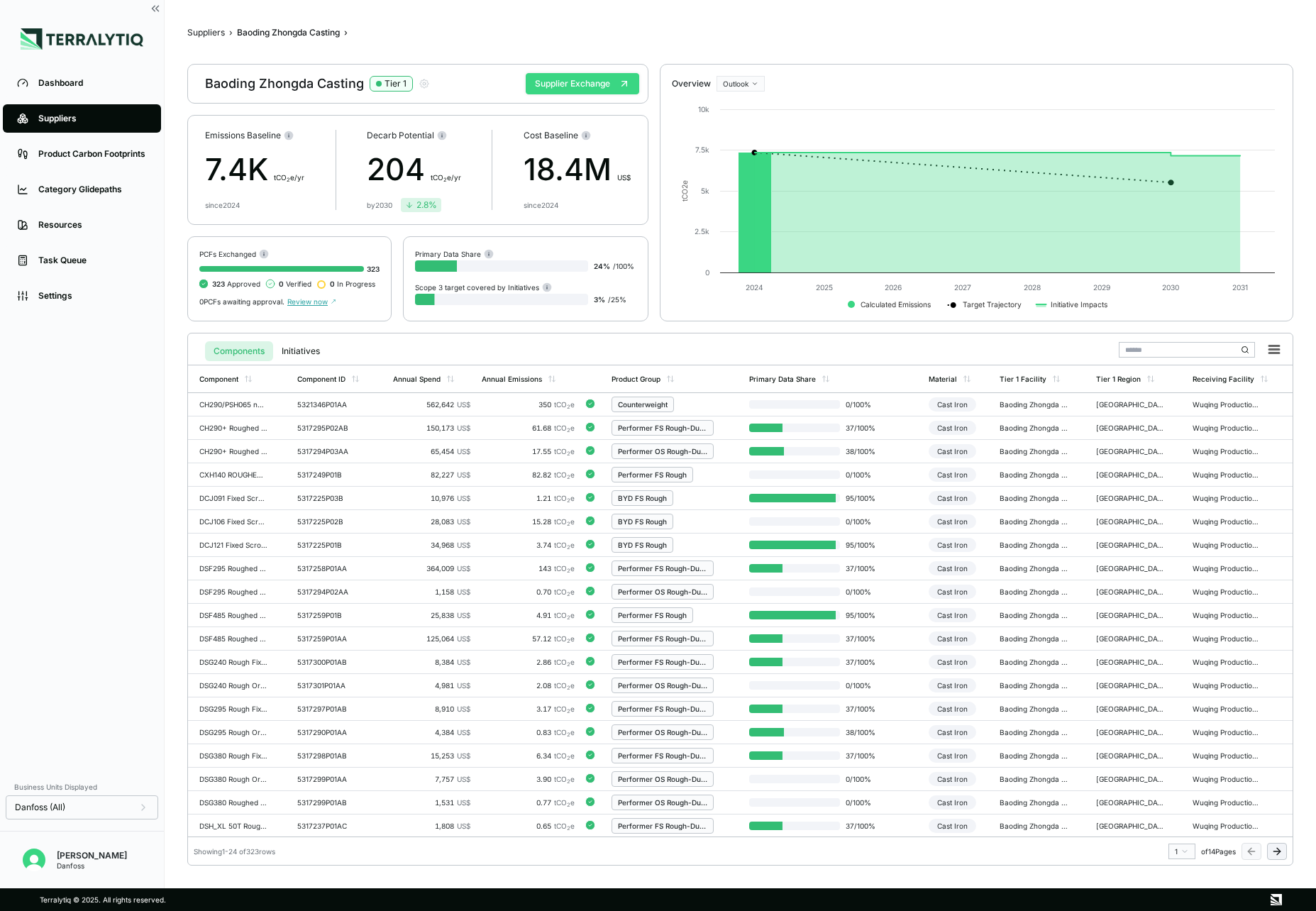
click at [558, 87] on button "Supplier Exchange" at bounding box center [583, 83] width 114 height 22
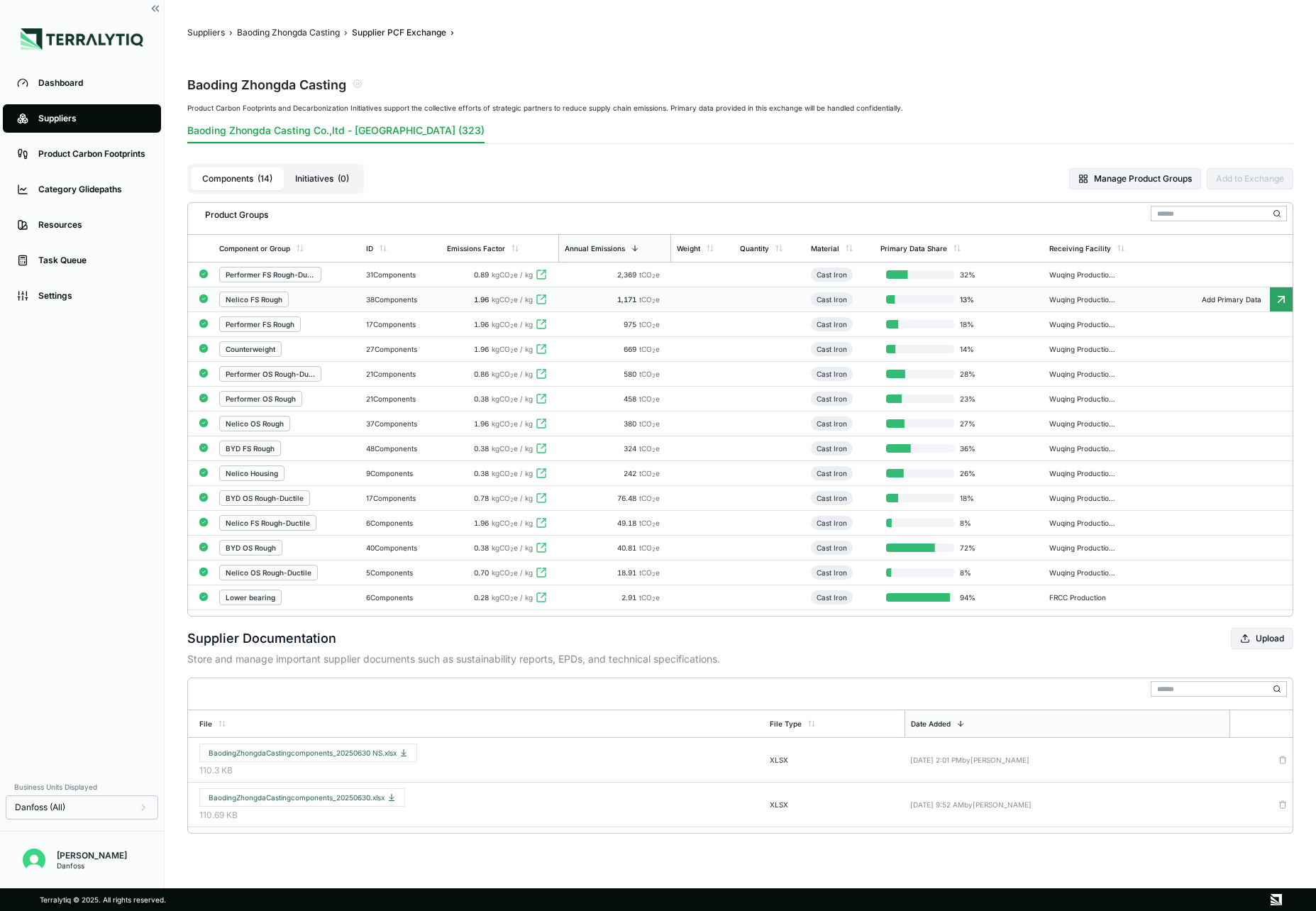
click at [435, 299] on div "38 Components" at bounding box center [401, 299] width 70 height 8
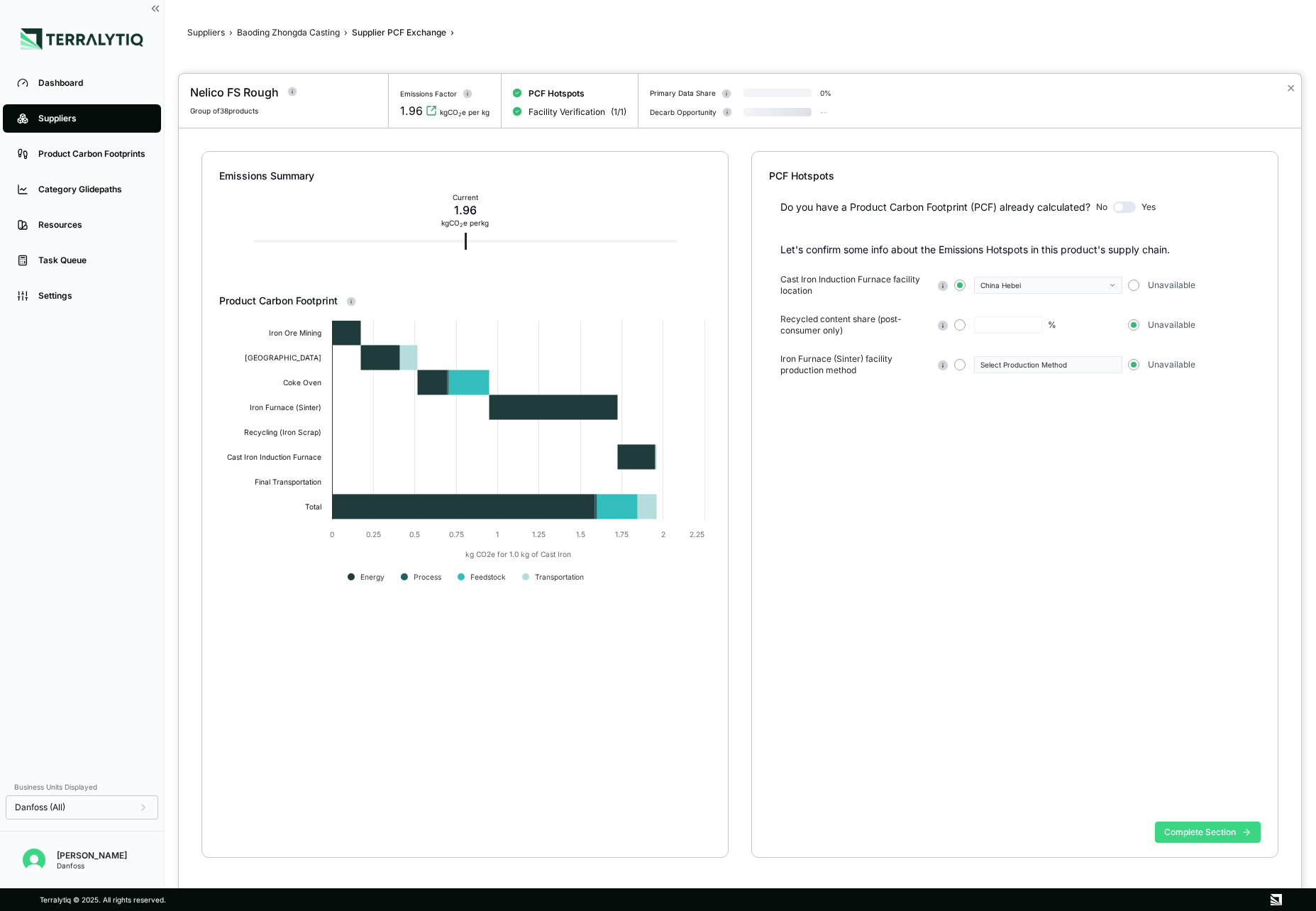
click at [1193, 834] on button "Complete Section" at bounding box center [1208, 832] width 106 height 22
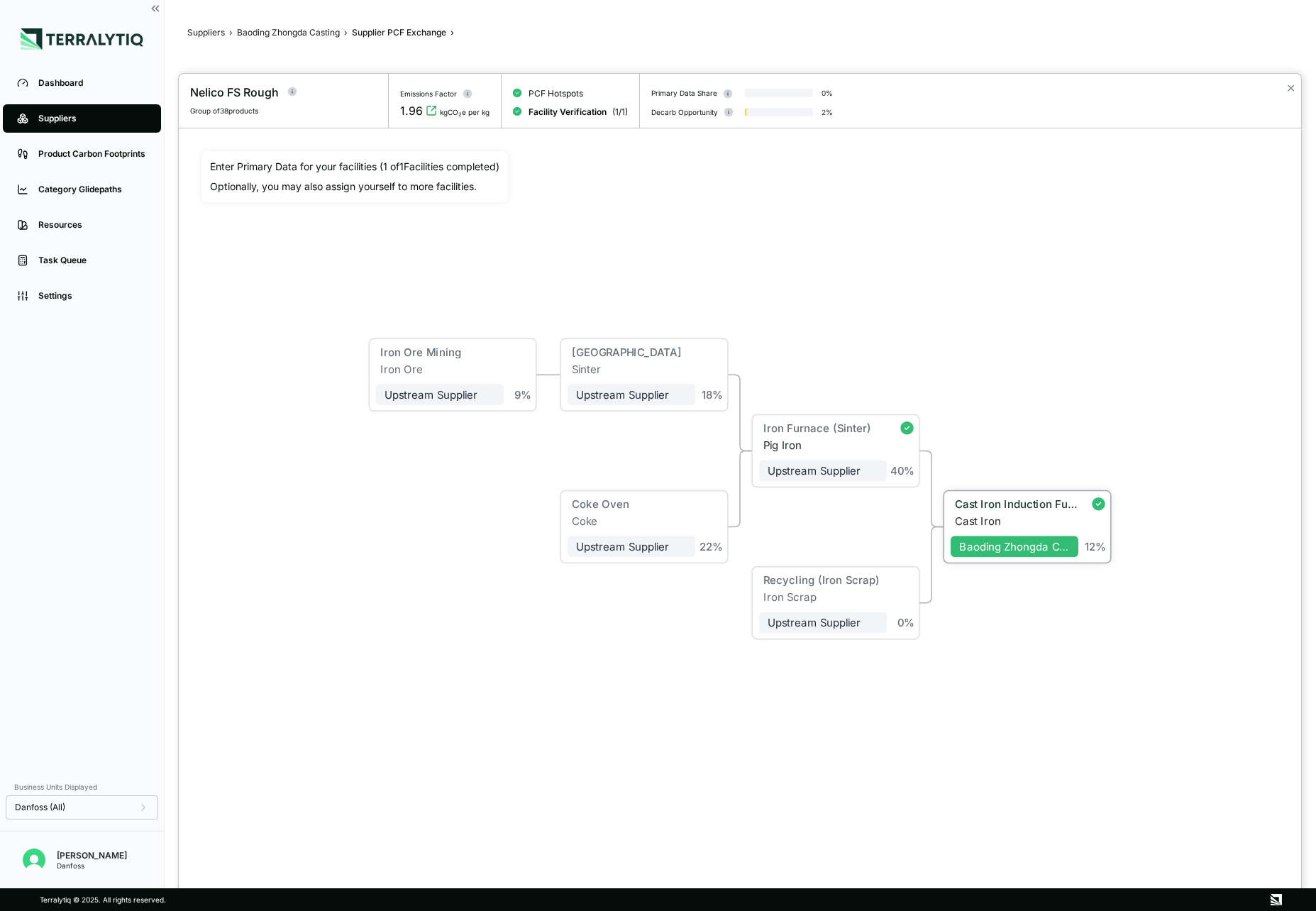
click at [1058, 520] on div "Cast Iron" at bounding box center [1017, 521] width 123 height 13
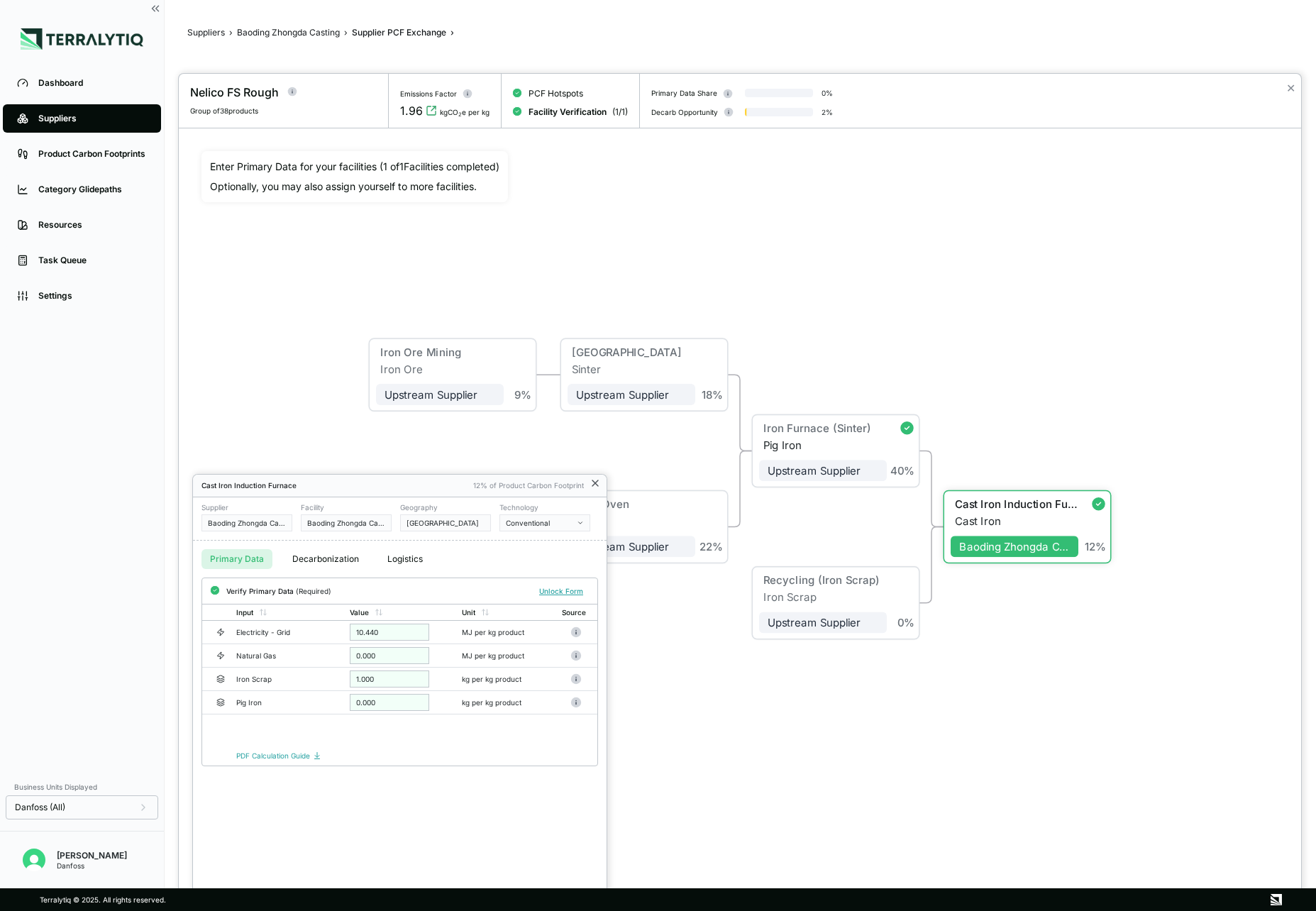
click at [592, 482] on icon at bounding box center [595, 483] width 11 height 11
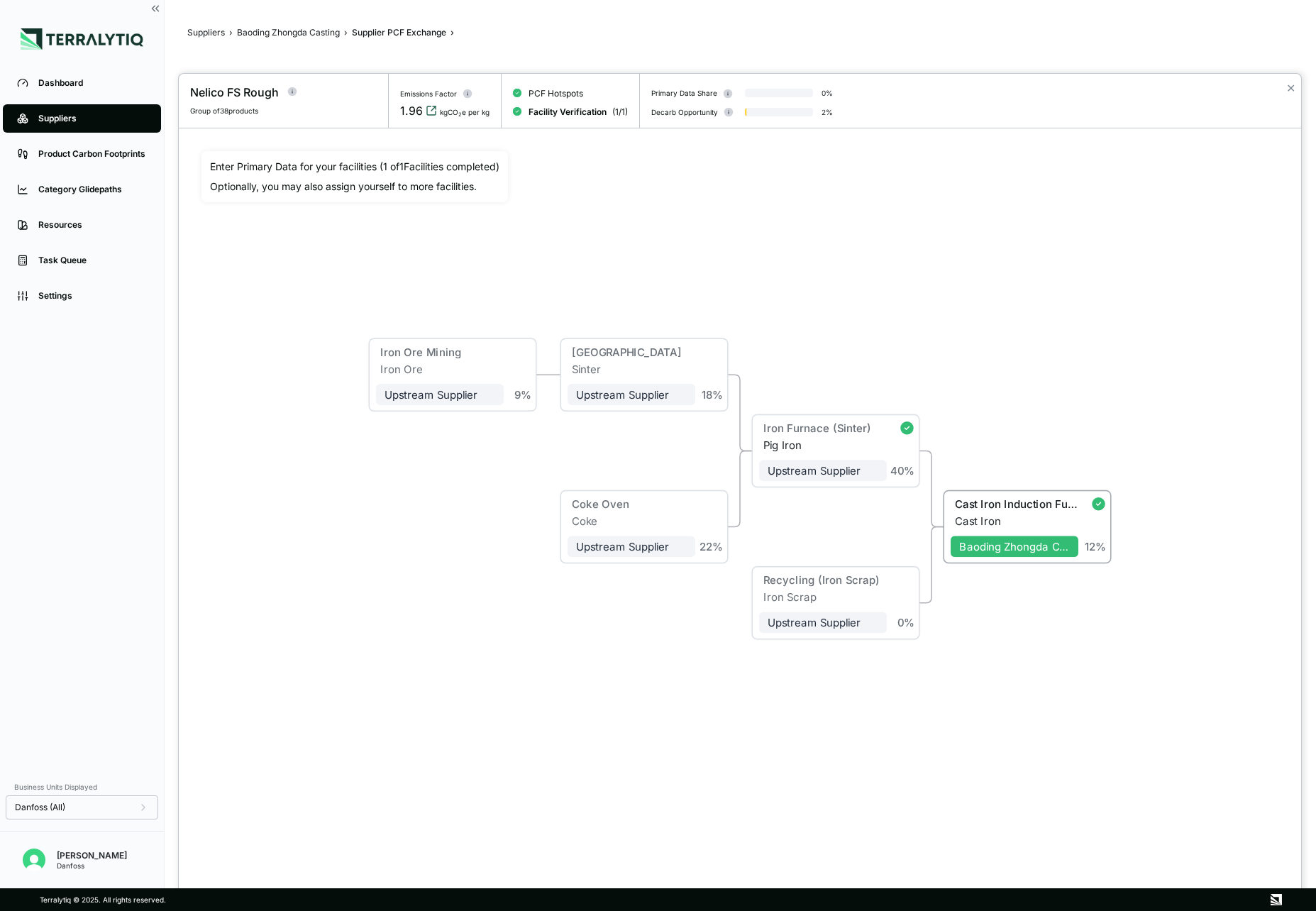
click at [433, 106] on icon "View audit trail" at bounding box center [431, 110] width 11 height 11
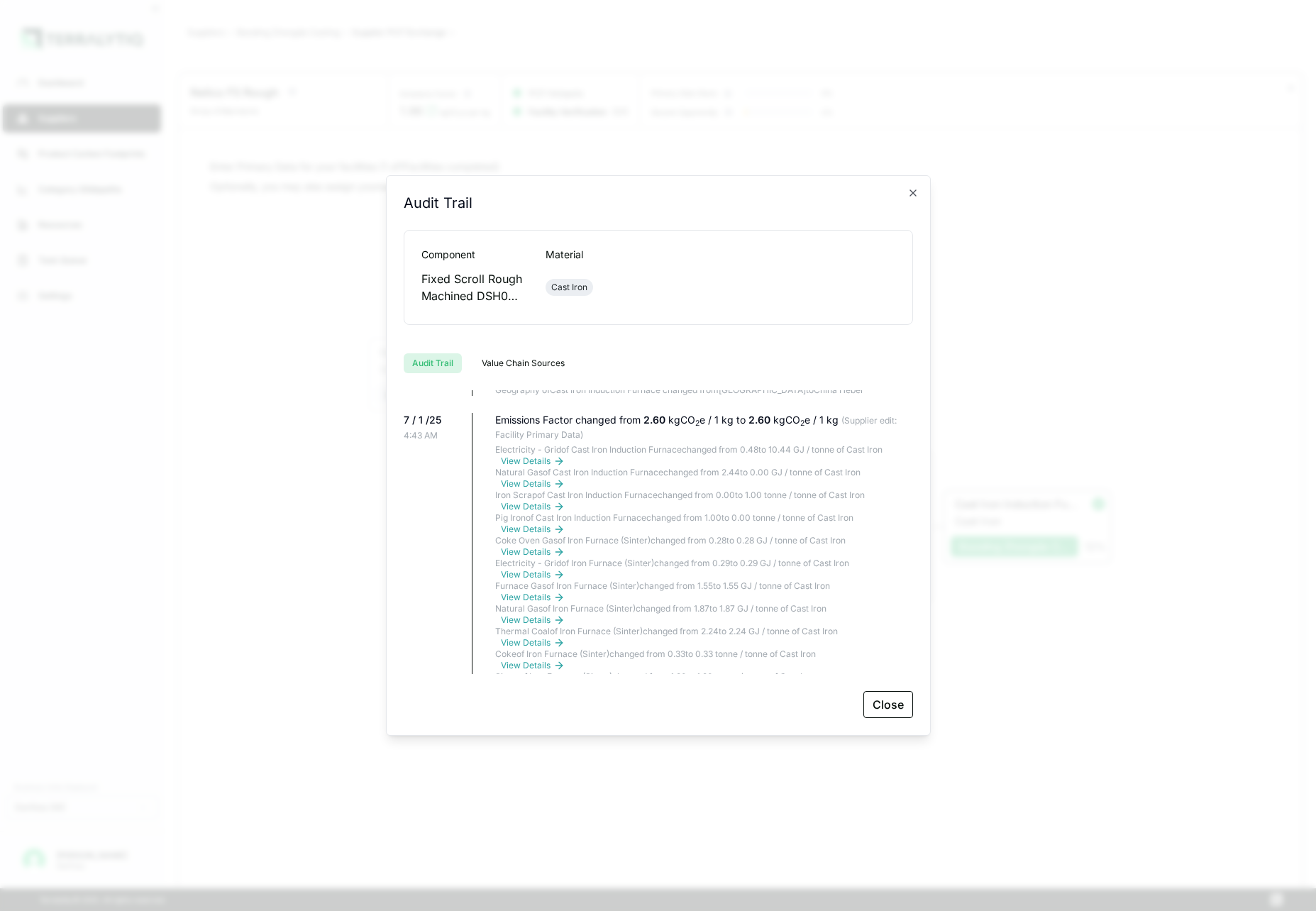
scroll to position [563, 0]
click at [911, 195] on icon "button" at bounding box center [913, 193] width 6 height 6
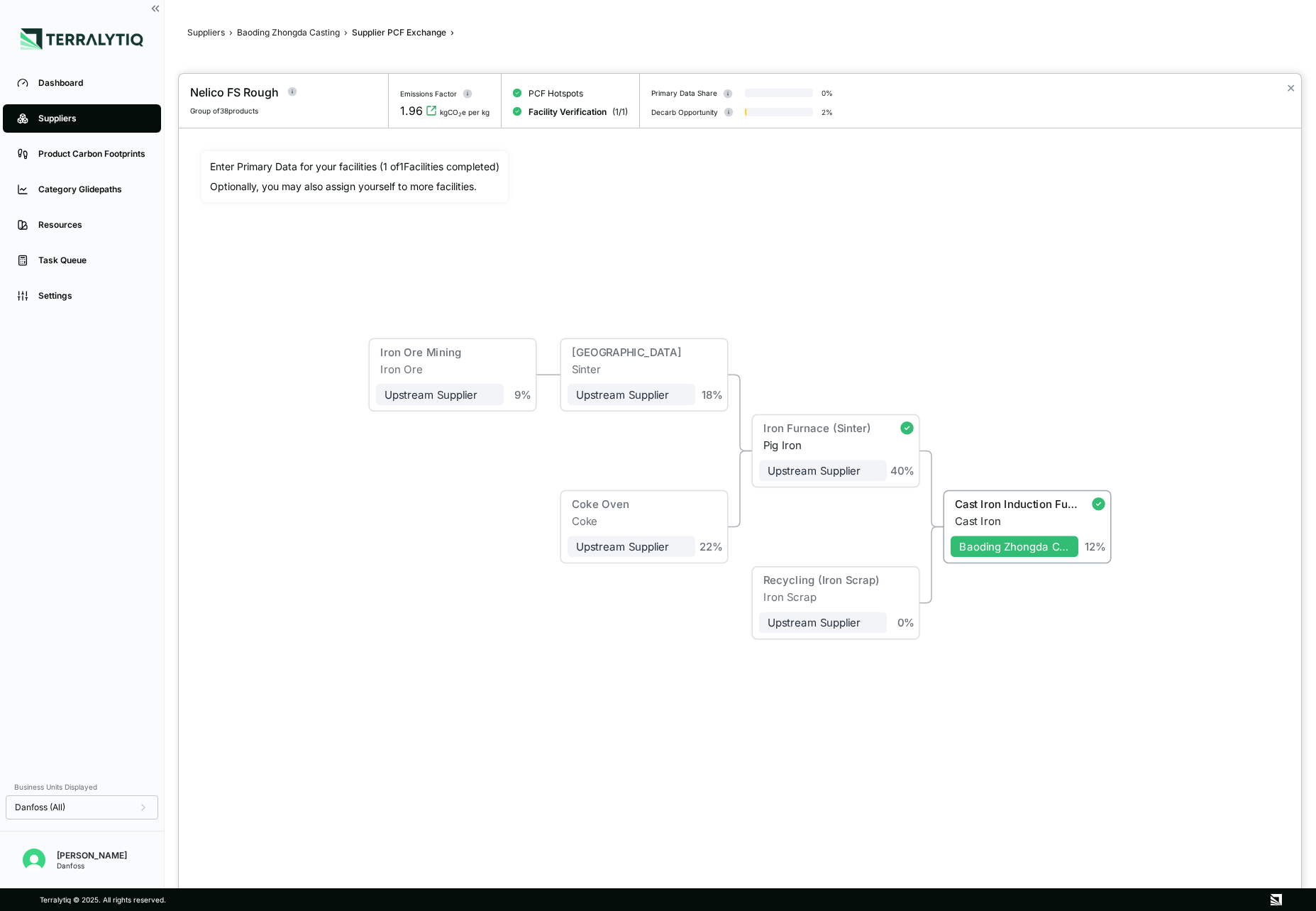
click at [1296, 89] on div "✕" at bounding box center [1291, 101] width 21 height 55
click at [1291, 89] on button "✕" at bounding box center [1291, 88] width 9 height 17
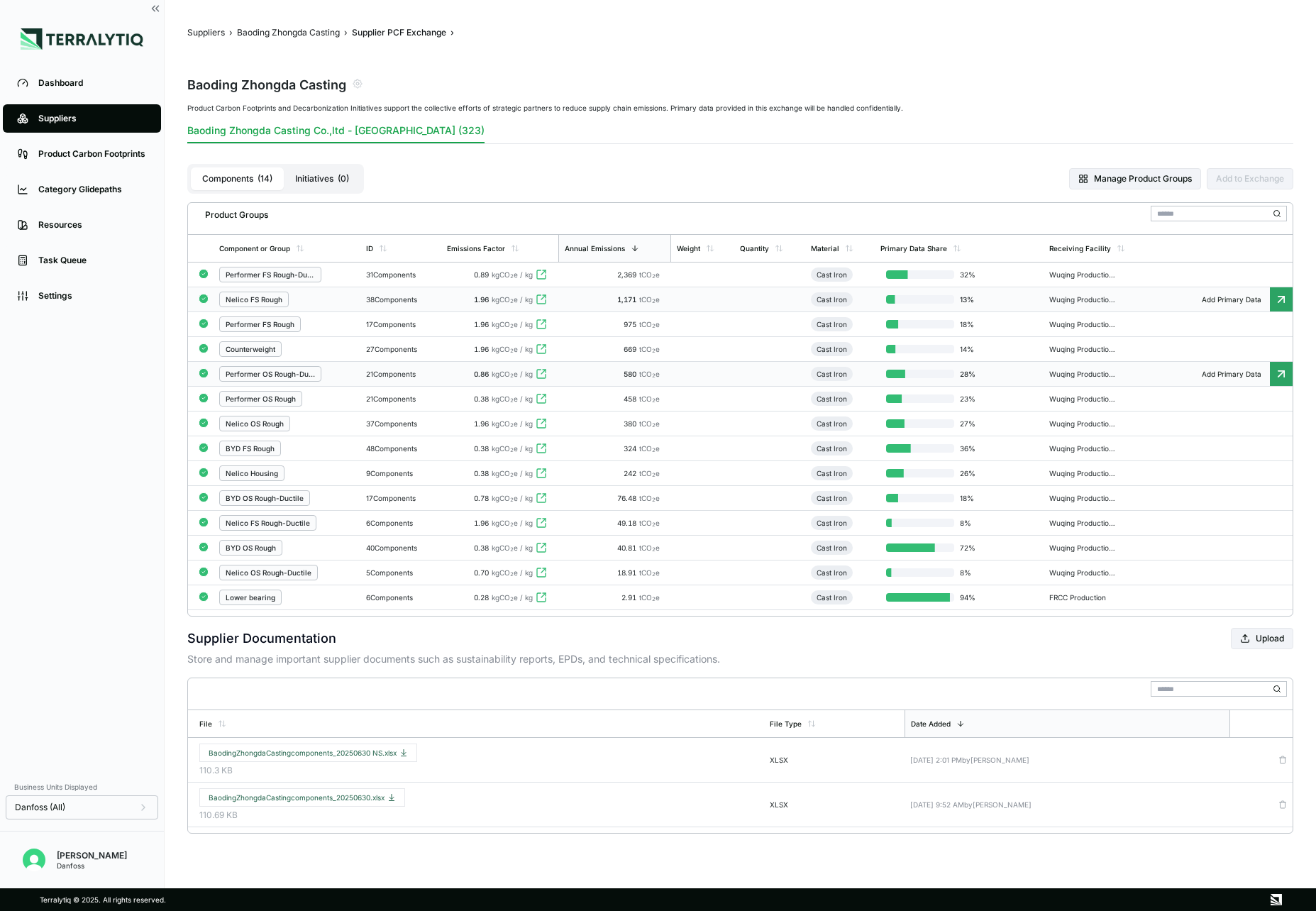
click at [545, 374] on icon at bounding box center [541, 374] width 11 height 11
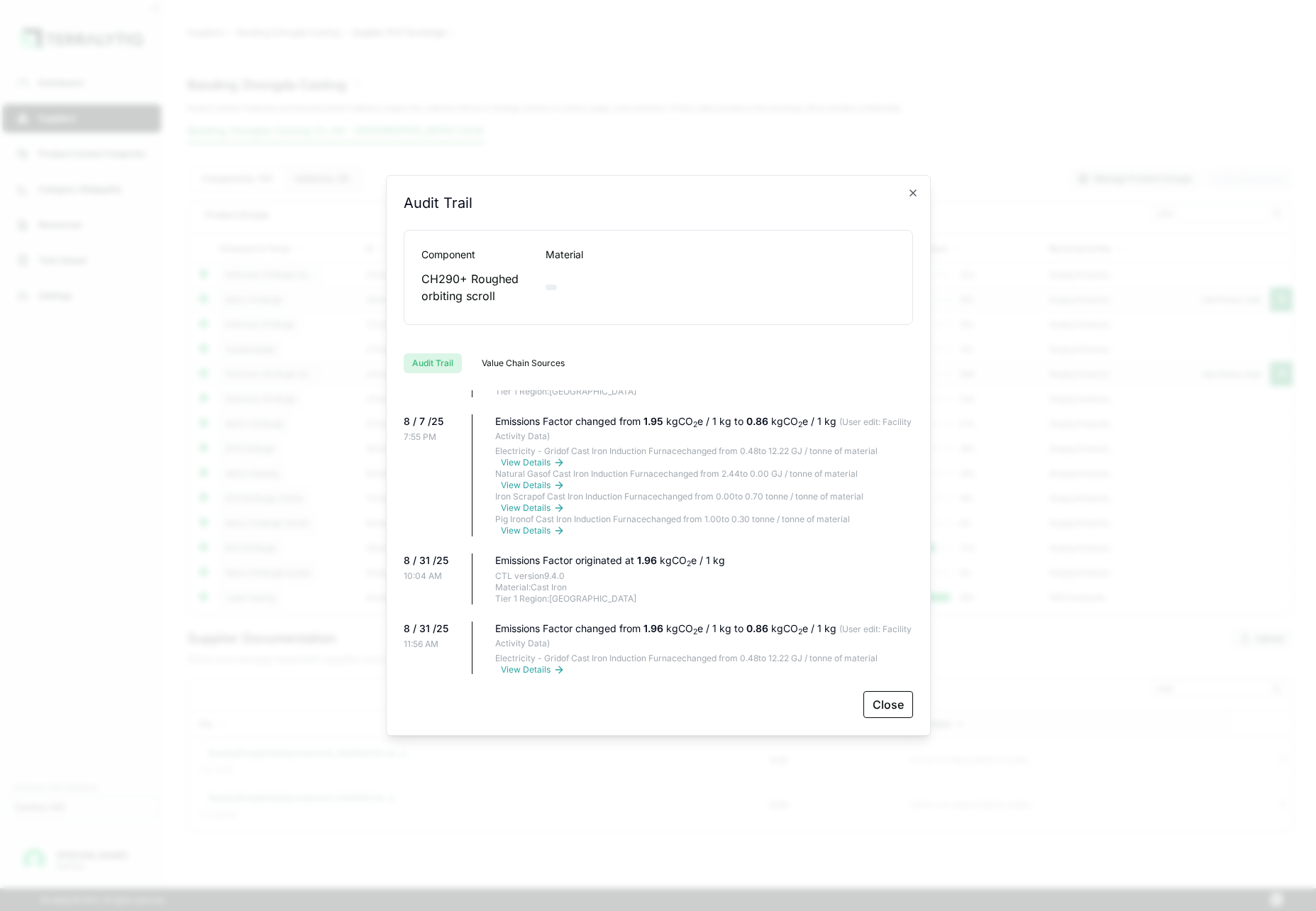
scroll to position [771, 0]
click at [916, 195] on icon "button" at bounding box center [913, 192] width 11 height 11
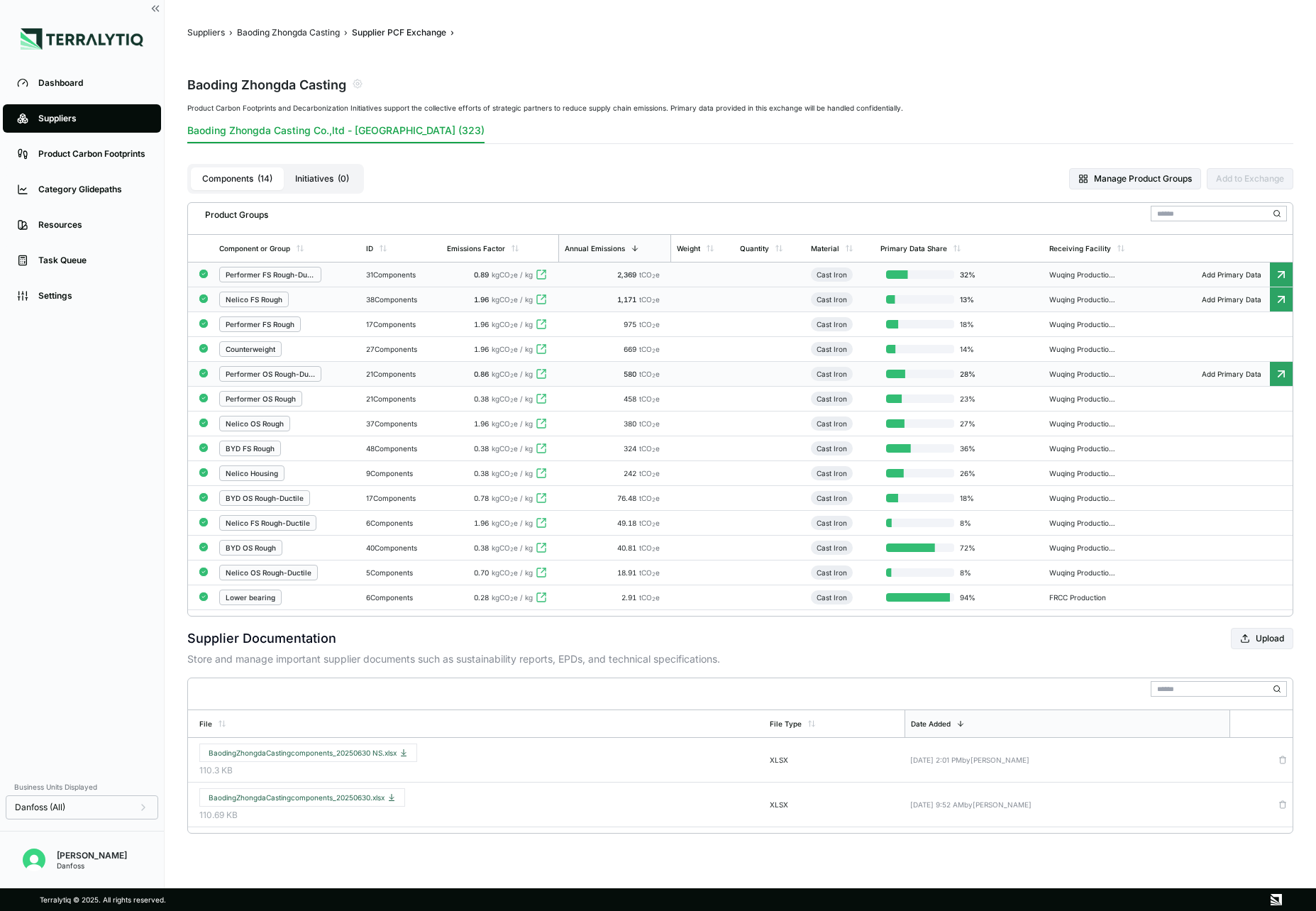
click at [437, 281] on td "31 Components" at bounding box center [401, 274] width 81 height 25
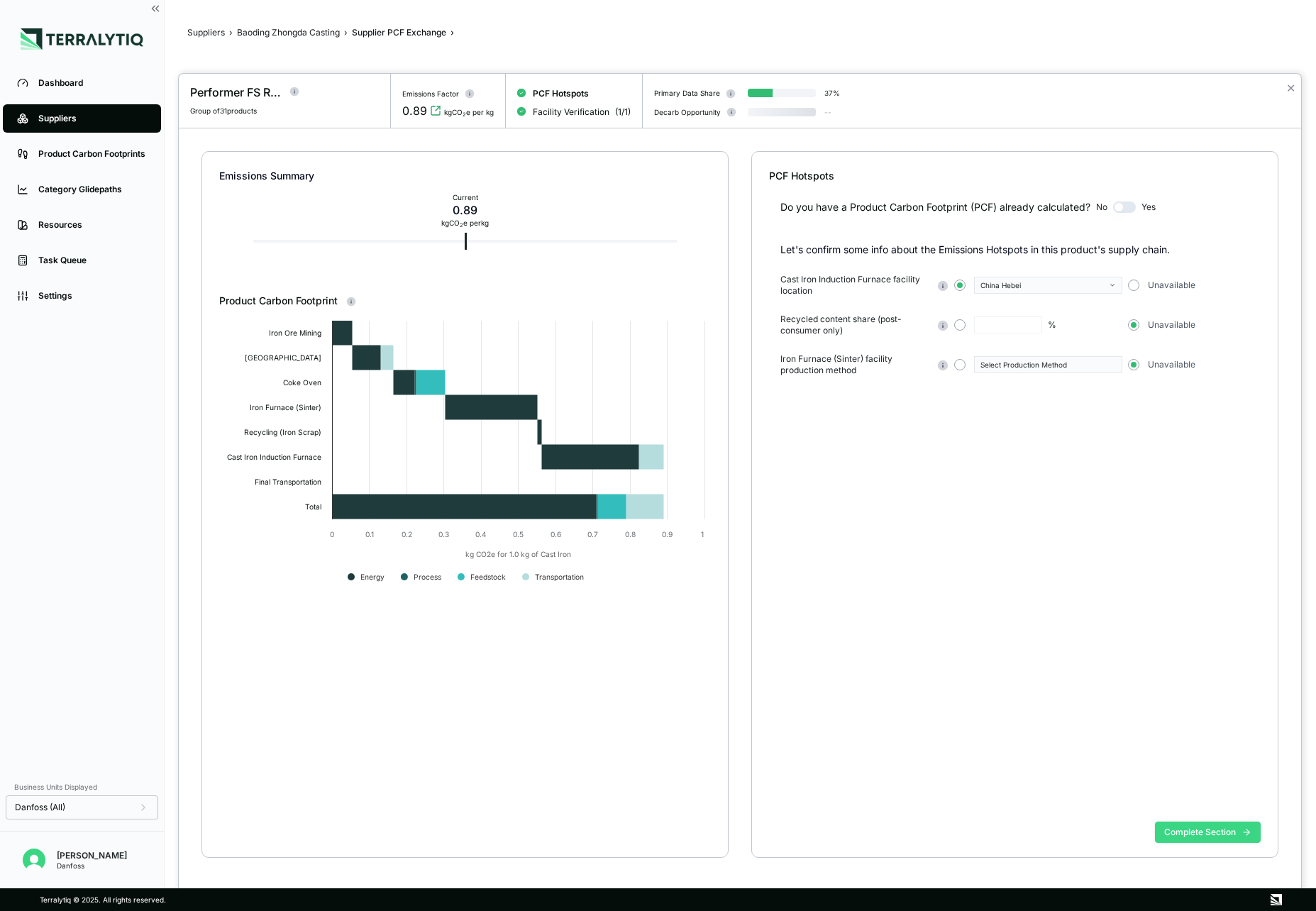
click at [1199, 835] on button "Complete Section" at bounding box center [1208, 832] width 106 height 22
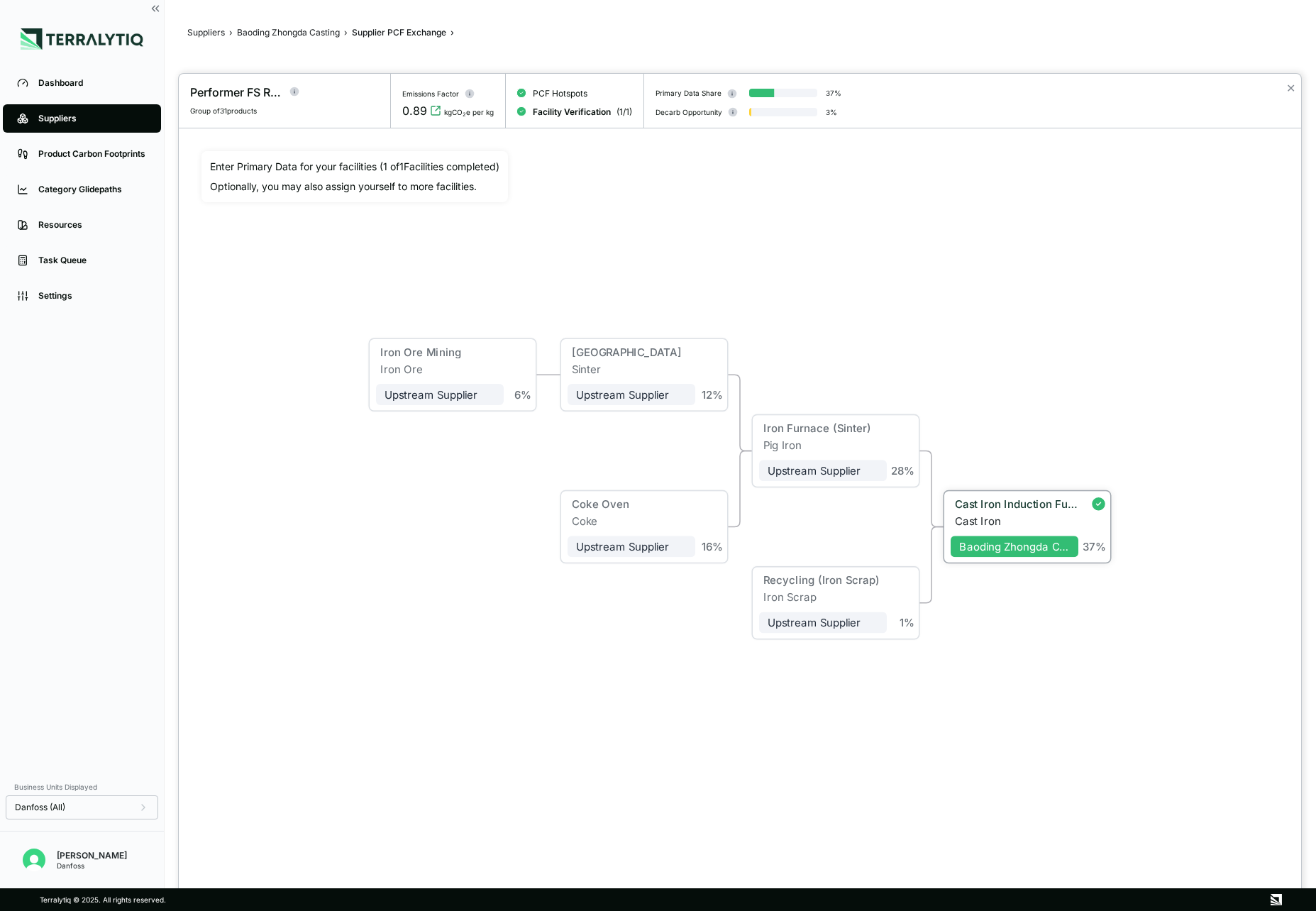
click at [1039, 511] on div "Cast Iron Induction Furnace" at bounding box center [1015, 506] width 128 height 17
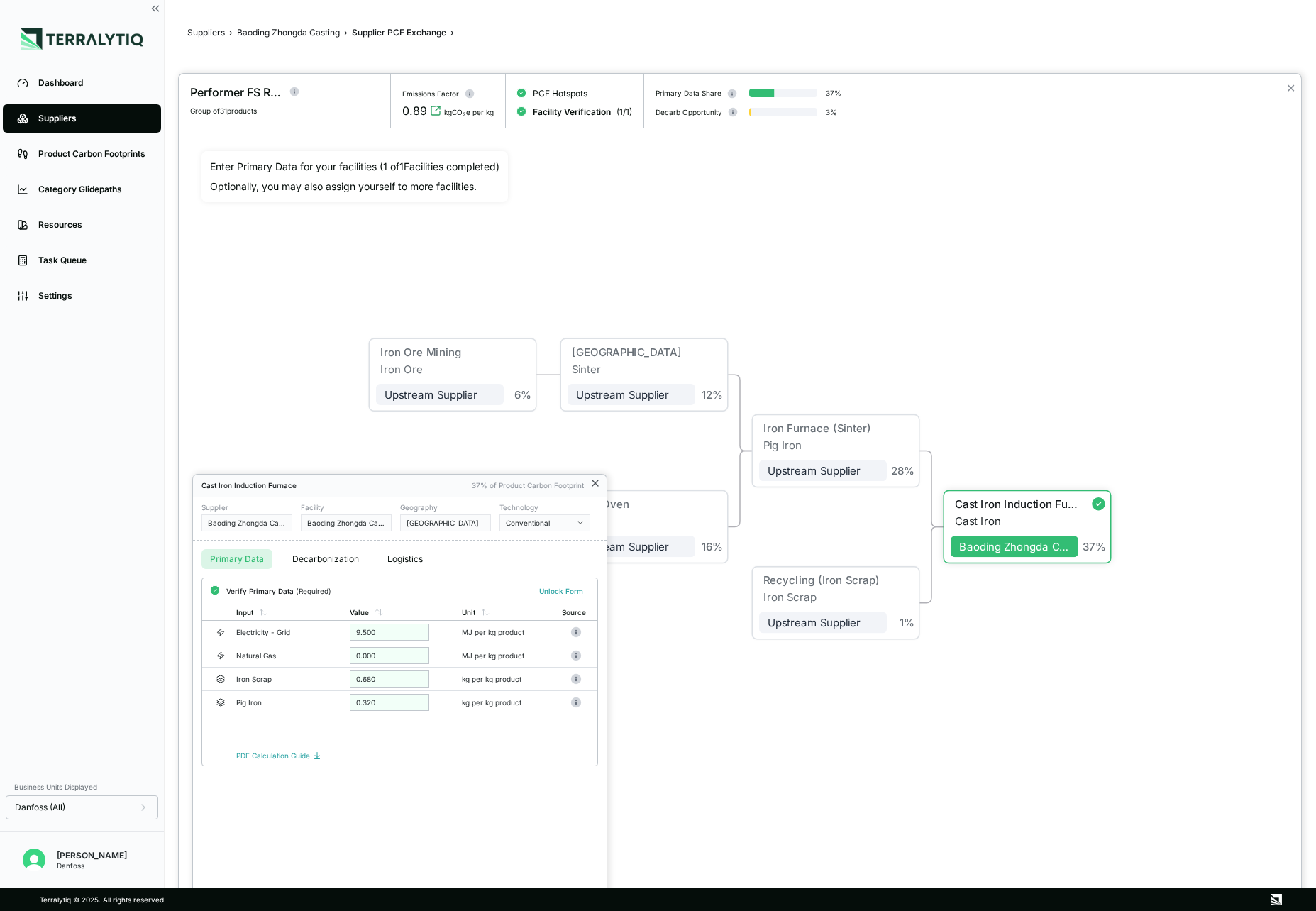
click at [595, 483] on icon at bounding box center [595, 484] width 6 height 6
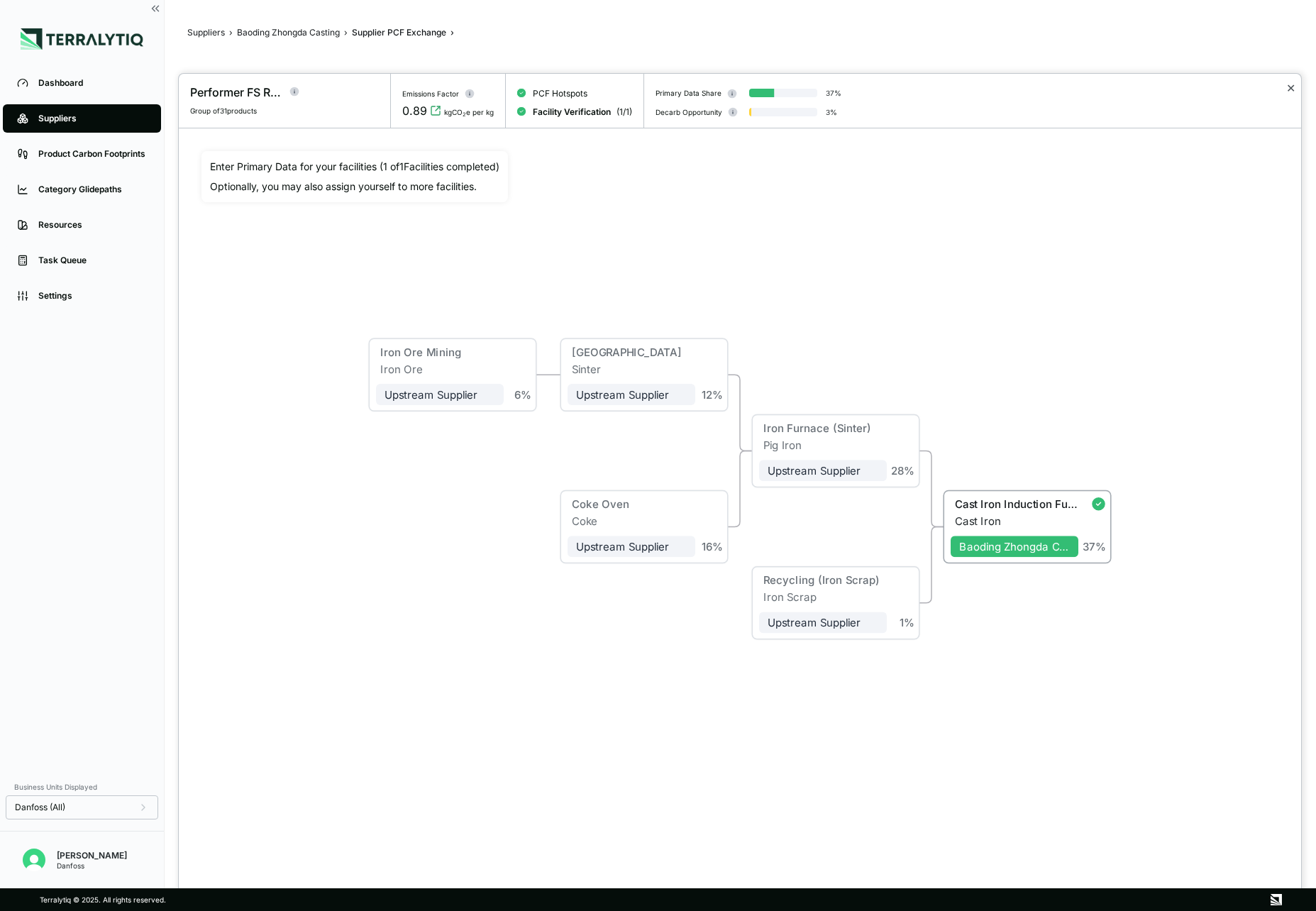
click at [1289, 91] on button "✕" at bounding box center [1291, 88] width 9 height 17
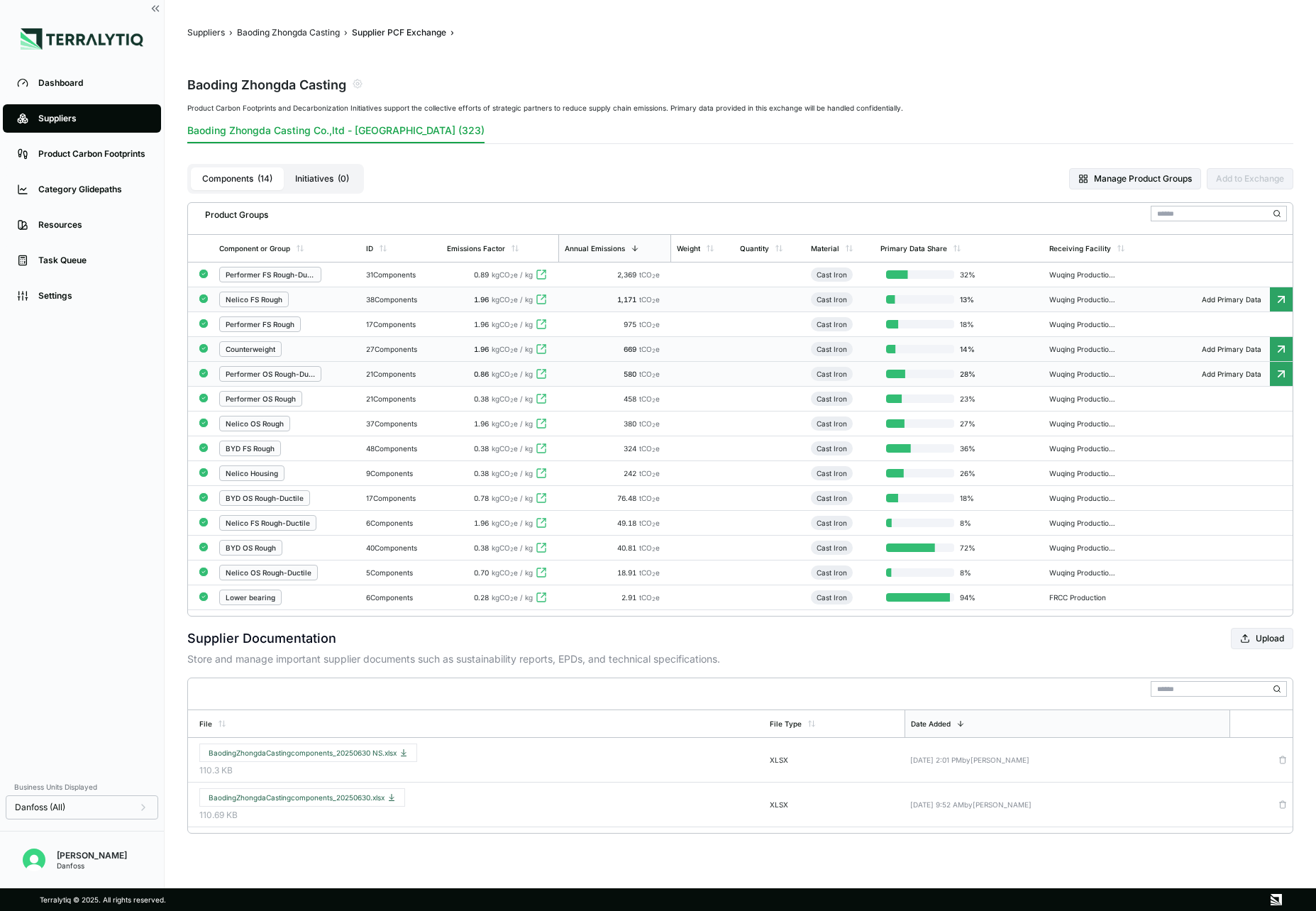
click at [314, 341] on div "Counterweight" at bounding box center [287, 348] width 135 height 16
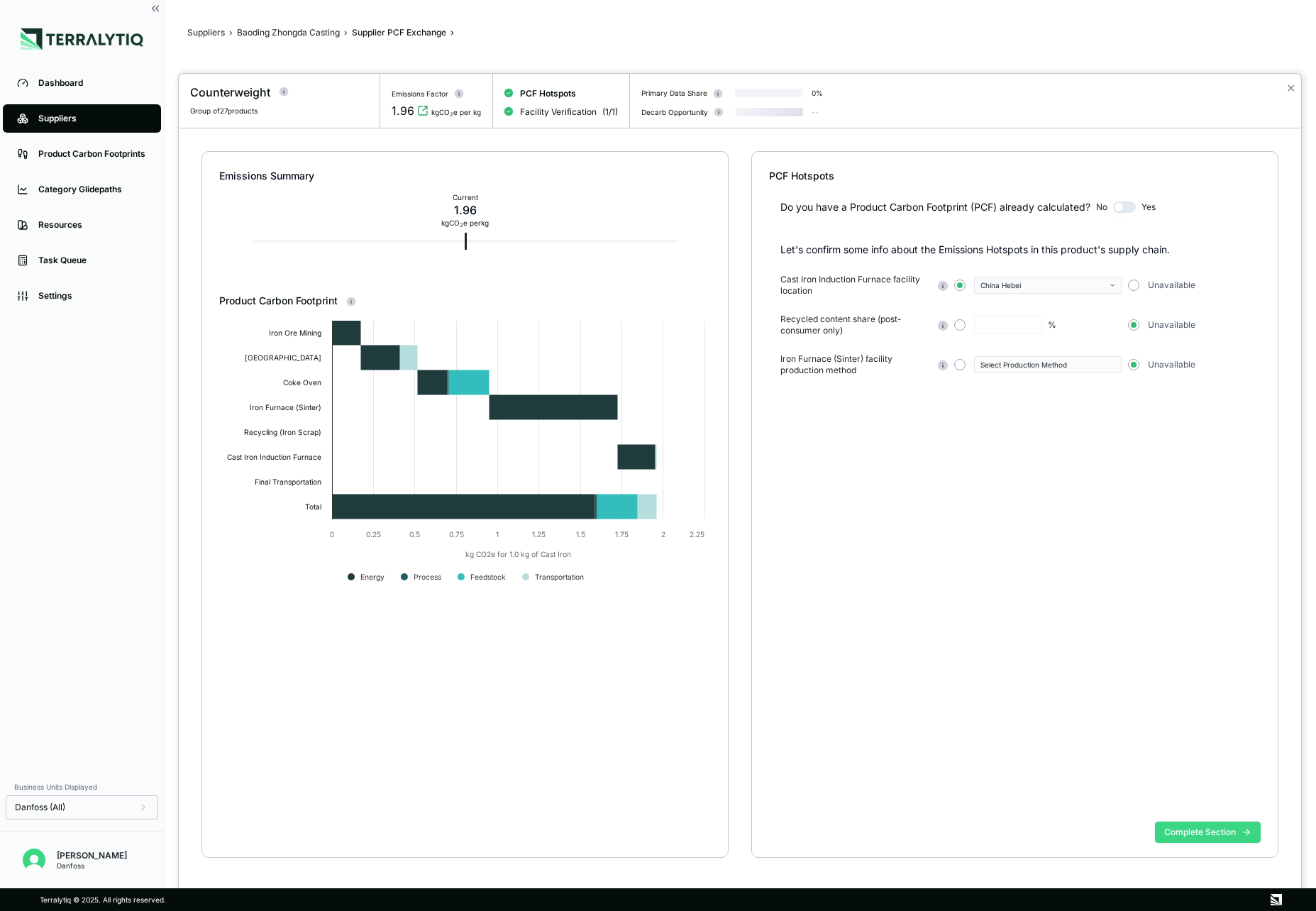
click at [1183, 834] on button "Complete Section" at bounding box center [1208, 832] width 106 height 22
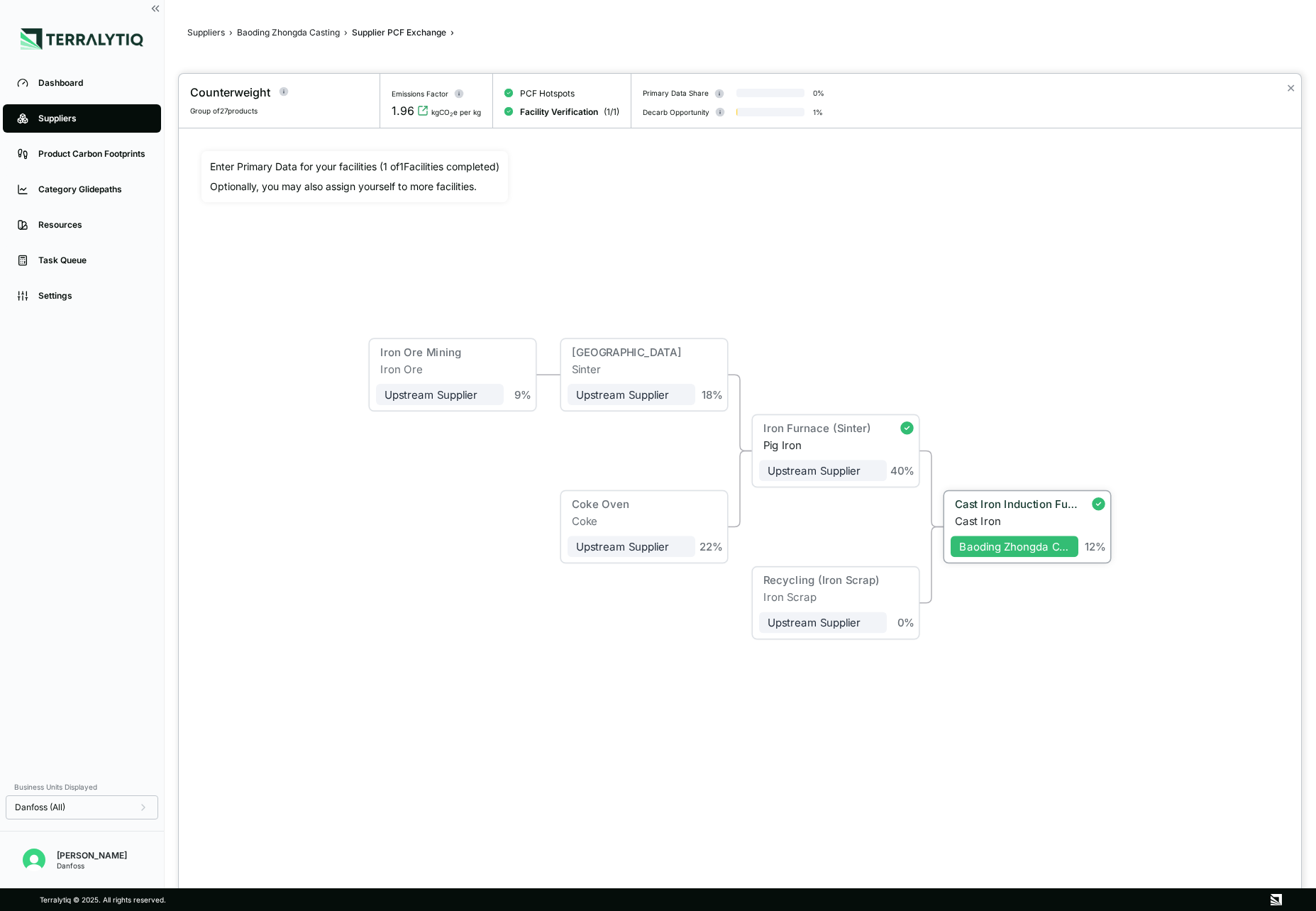
click at [1019, 510] on div "Cast Iron Induction Furnace" at bounding box center [1017, 504] width 123 height 13
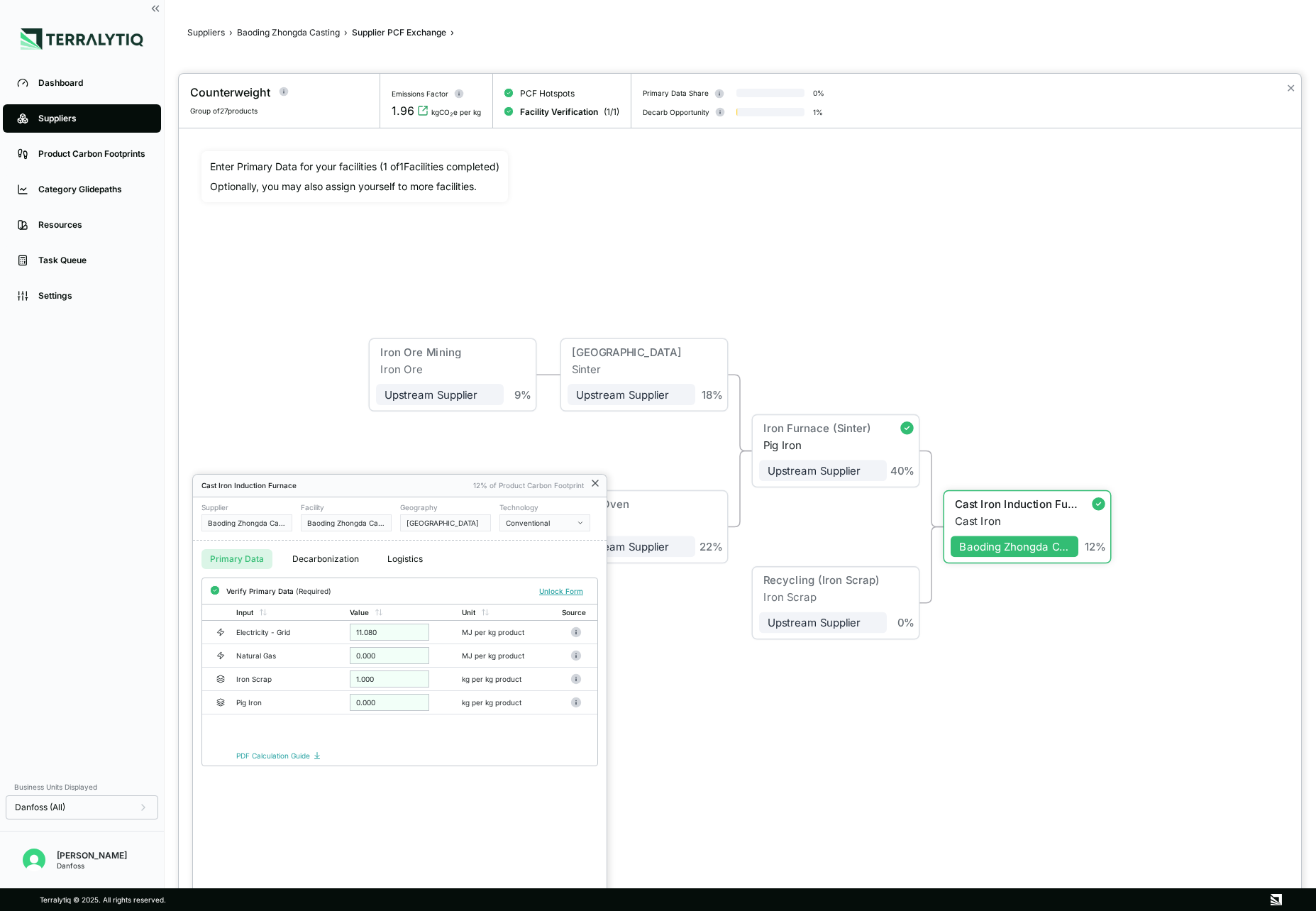
click at [594, 481] on icon at bounding box center [595, 484] width 6 height 6
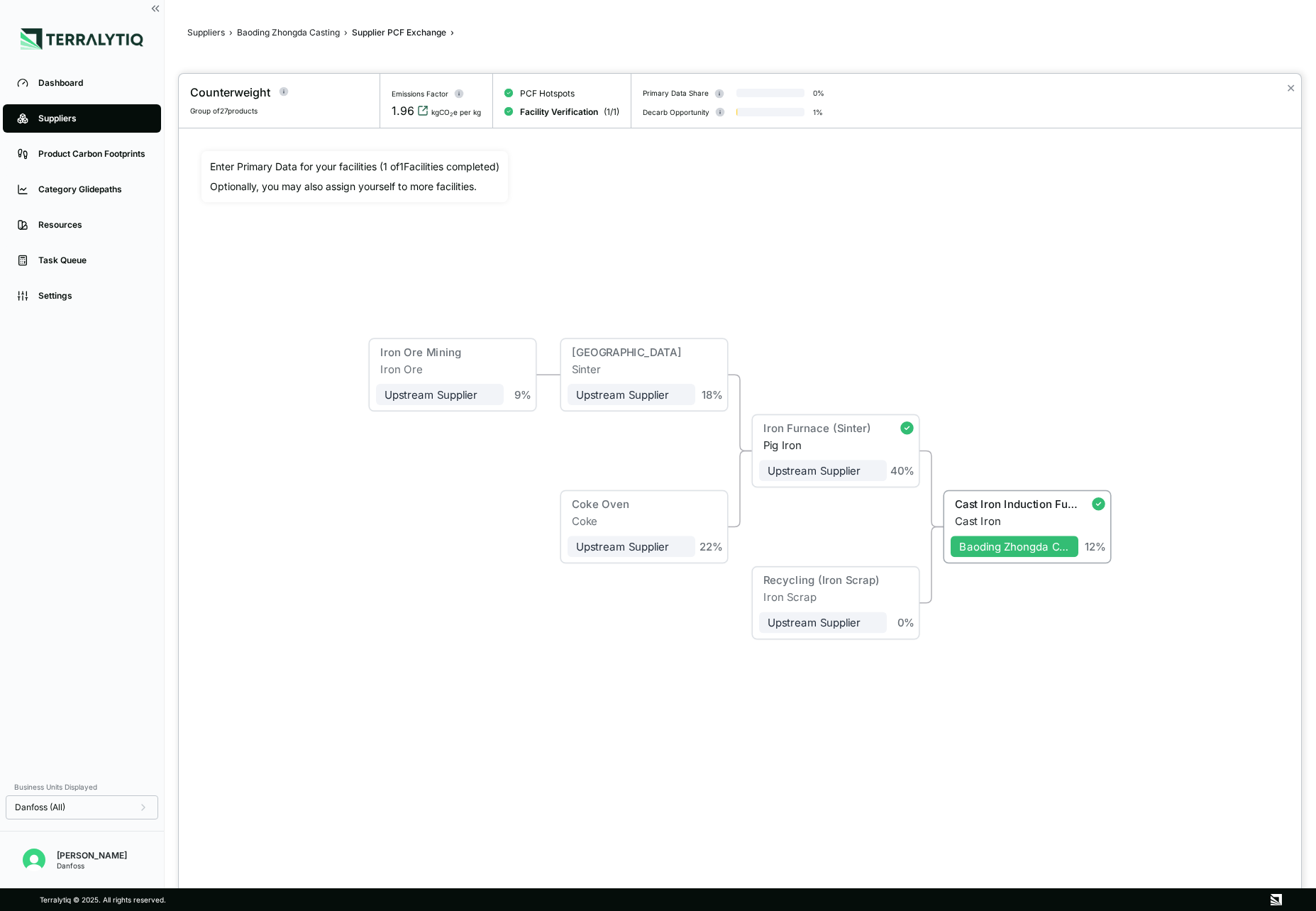
click at [419, 114] on icon "View audit trail" at bounding box center [423, 110] width 11 height 11
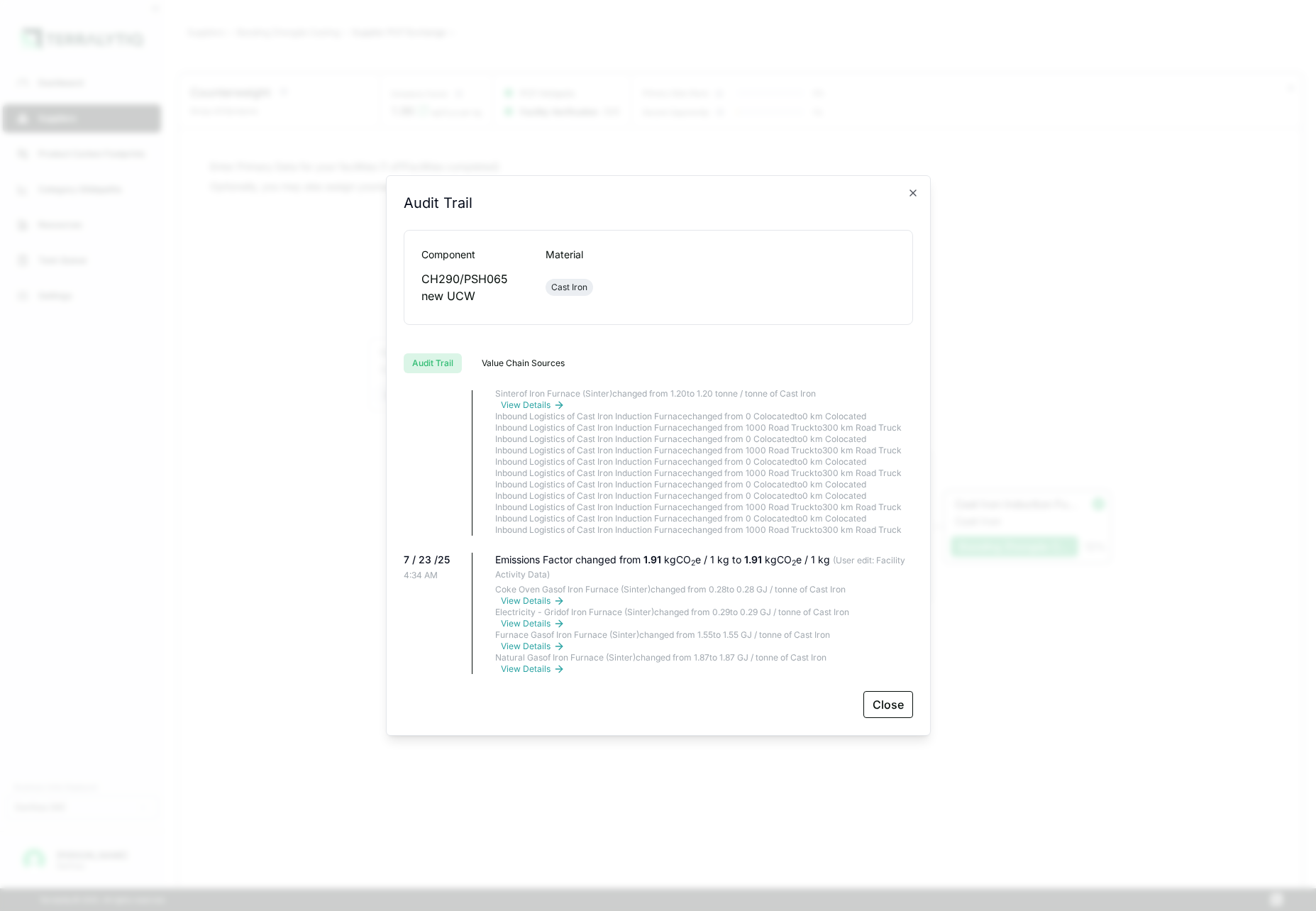
scroll to position [418, 0]
click at [913, 190] on icon "button" at bounding box center [913, 192] width 11 height 11
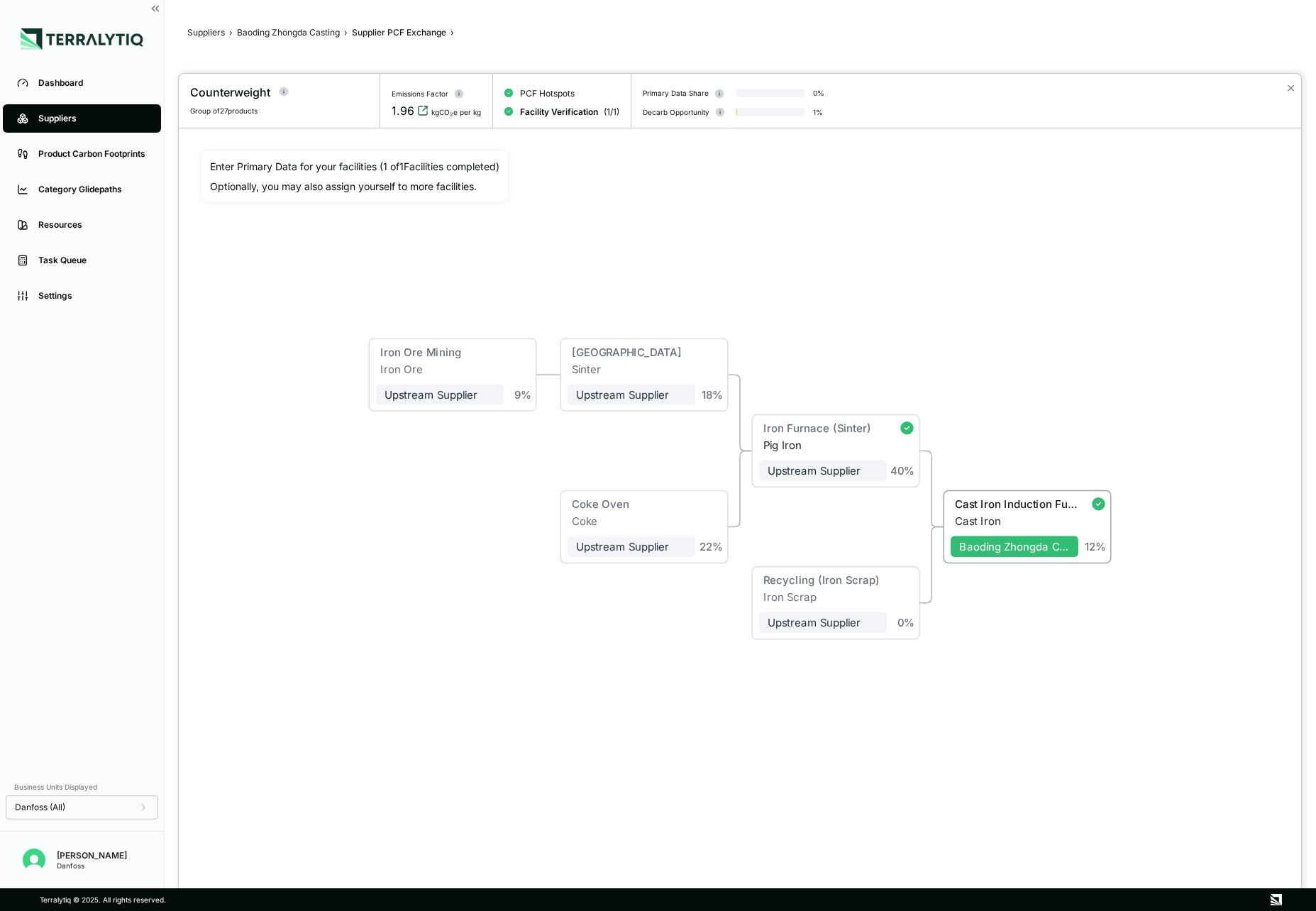
click at [421, 111] on icon "View audit trail" at bounding box center [423, 110] width 11 height 11
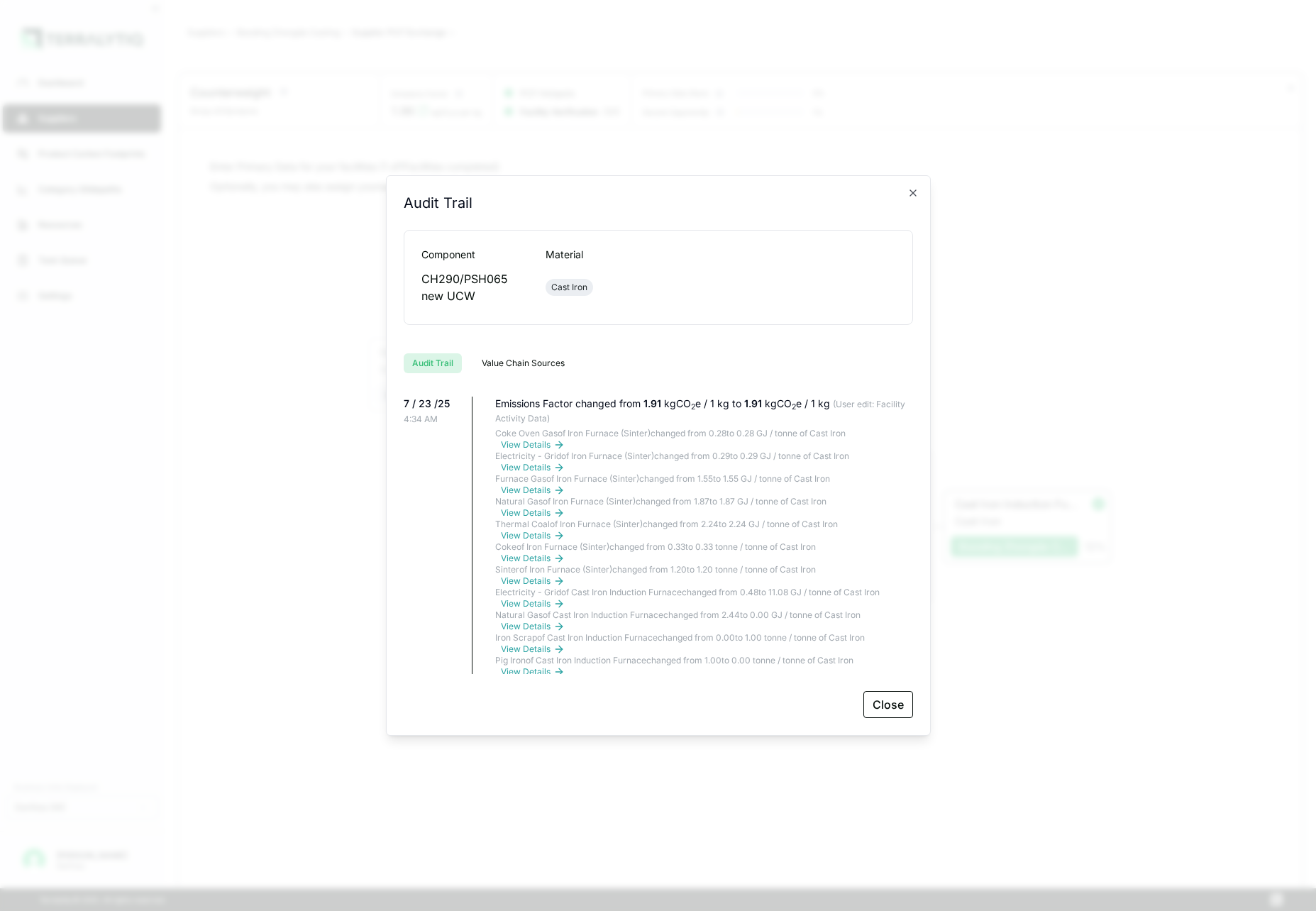
scroll to position [576, 0]
click at [913, 196] on icon "button" at bounding box center [913, 192] width 11 height 11
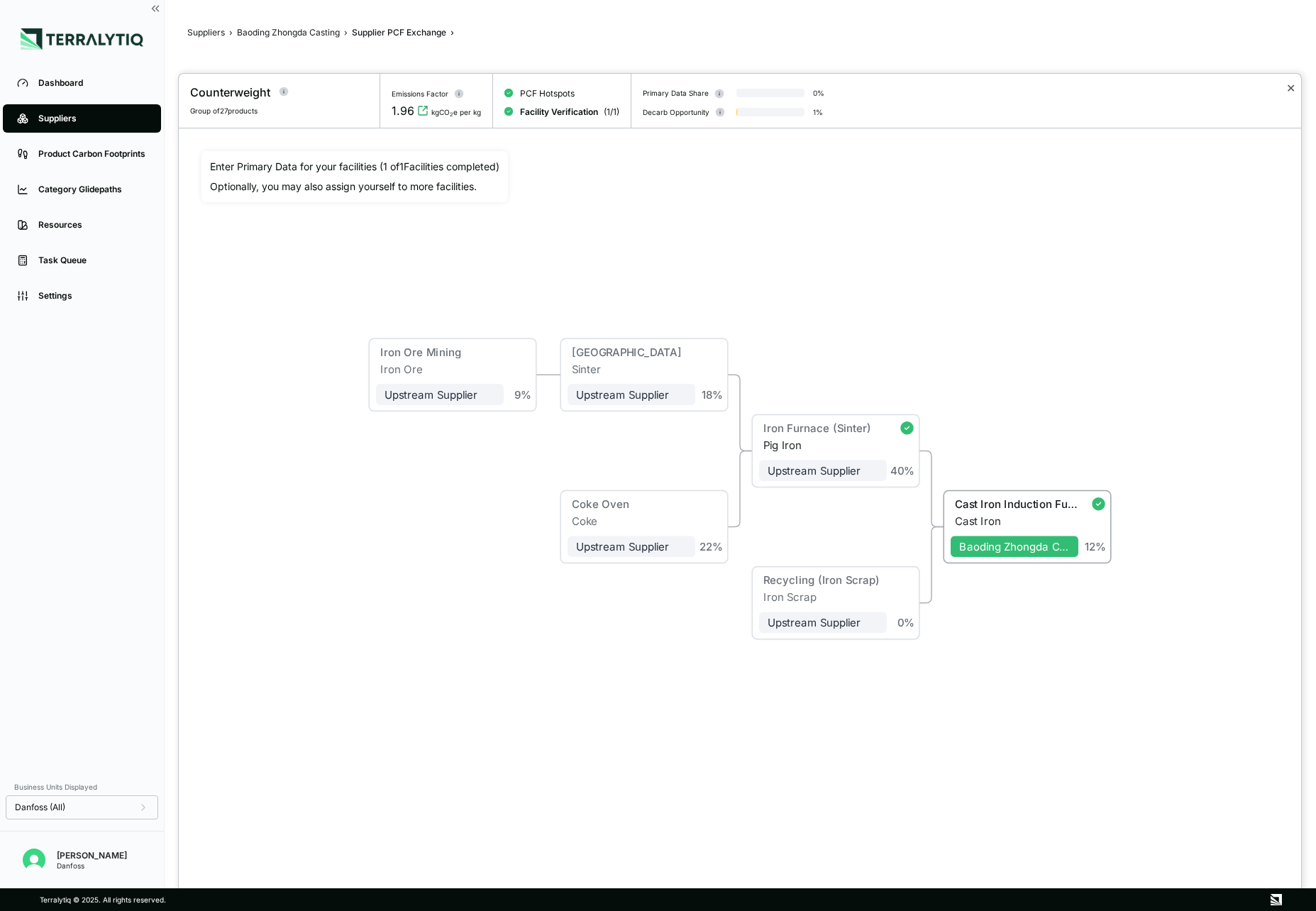
click at [1294, 86] on button "✕" at bounding box center [1291, 88] width 9 height 17
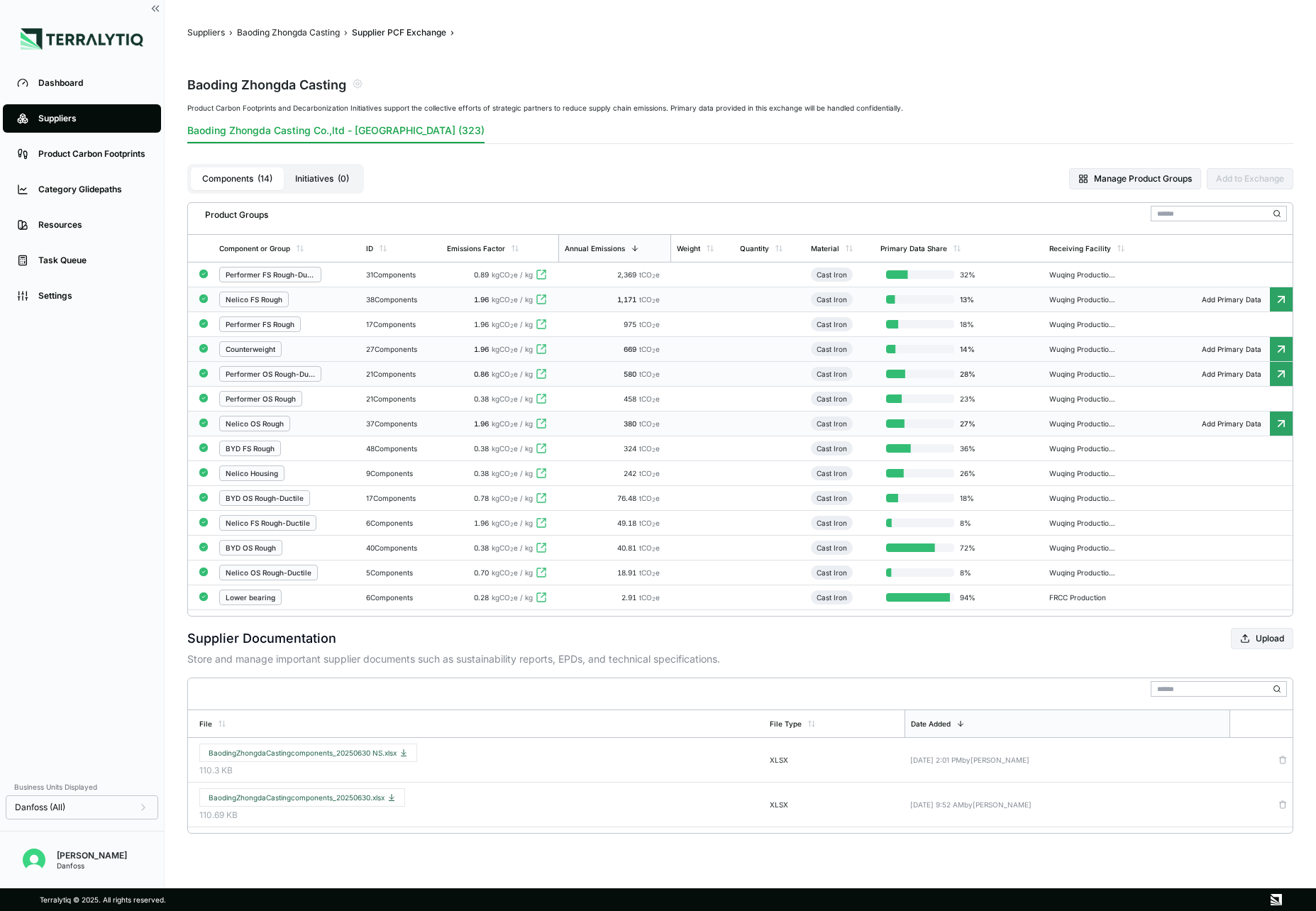
click at [441, 421] on td "37 Components" at bounding box center [401, 424] width 81 height 25
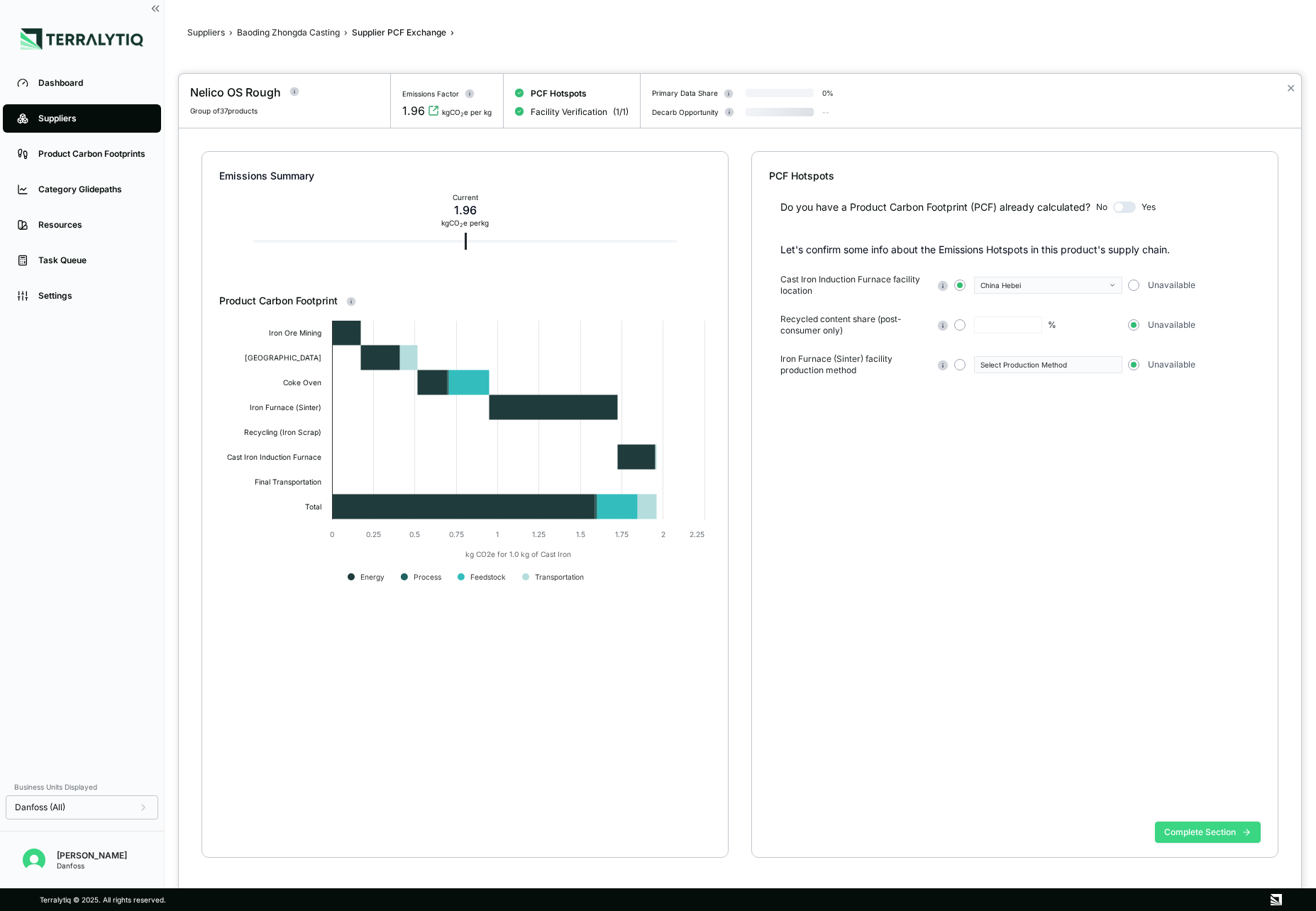
click at [1187, 827] on button "Complete Section" at bounding box center [1208, 832] width 106 height 22
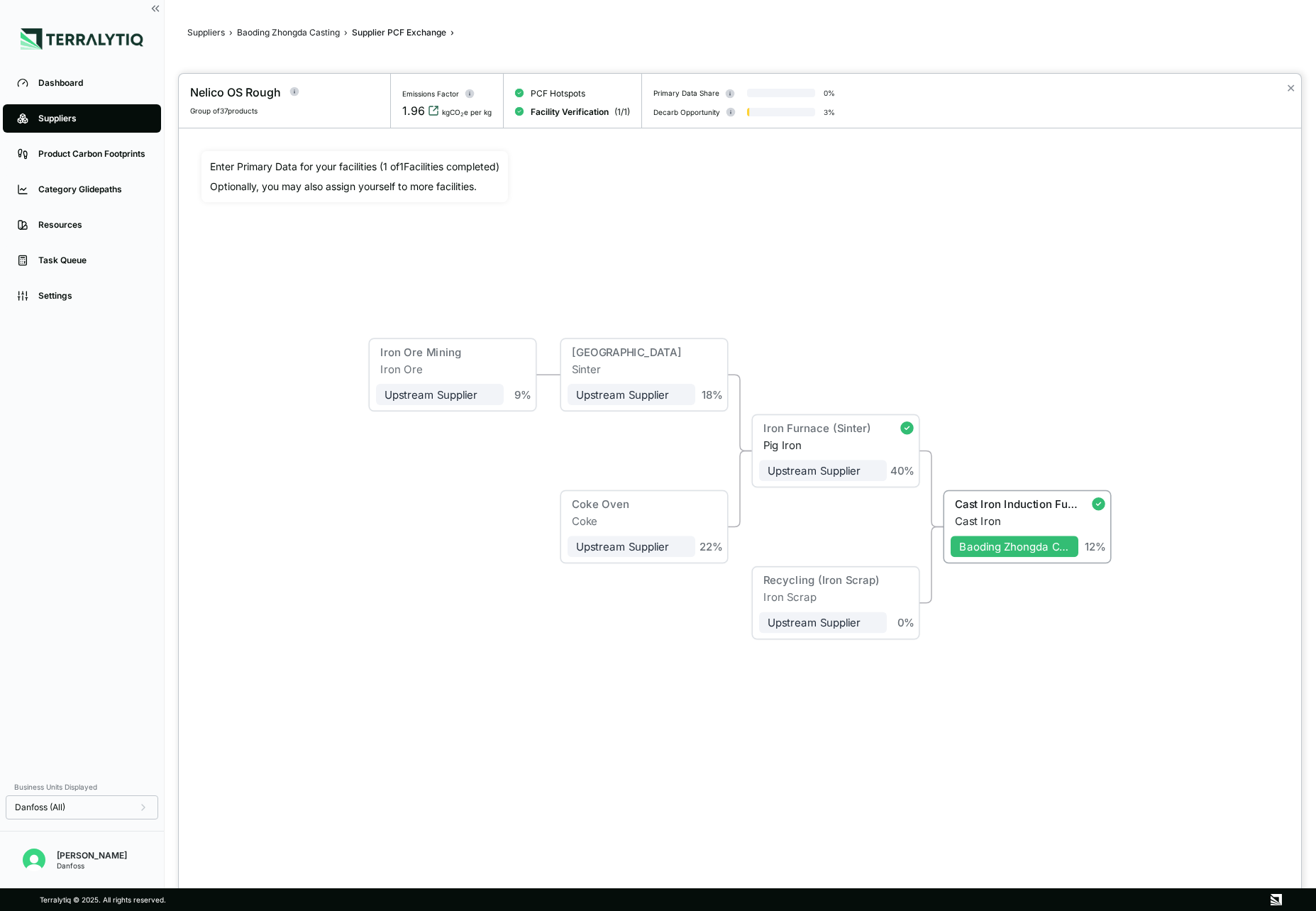
click at [436, 114] on icon "View audit trail" at bounding box center [433, 110] width 11 height 11
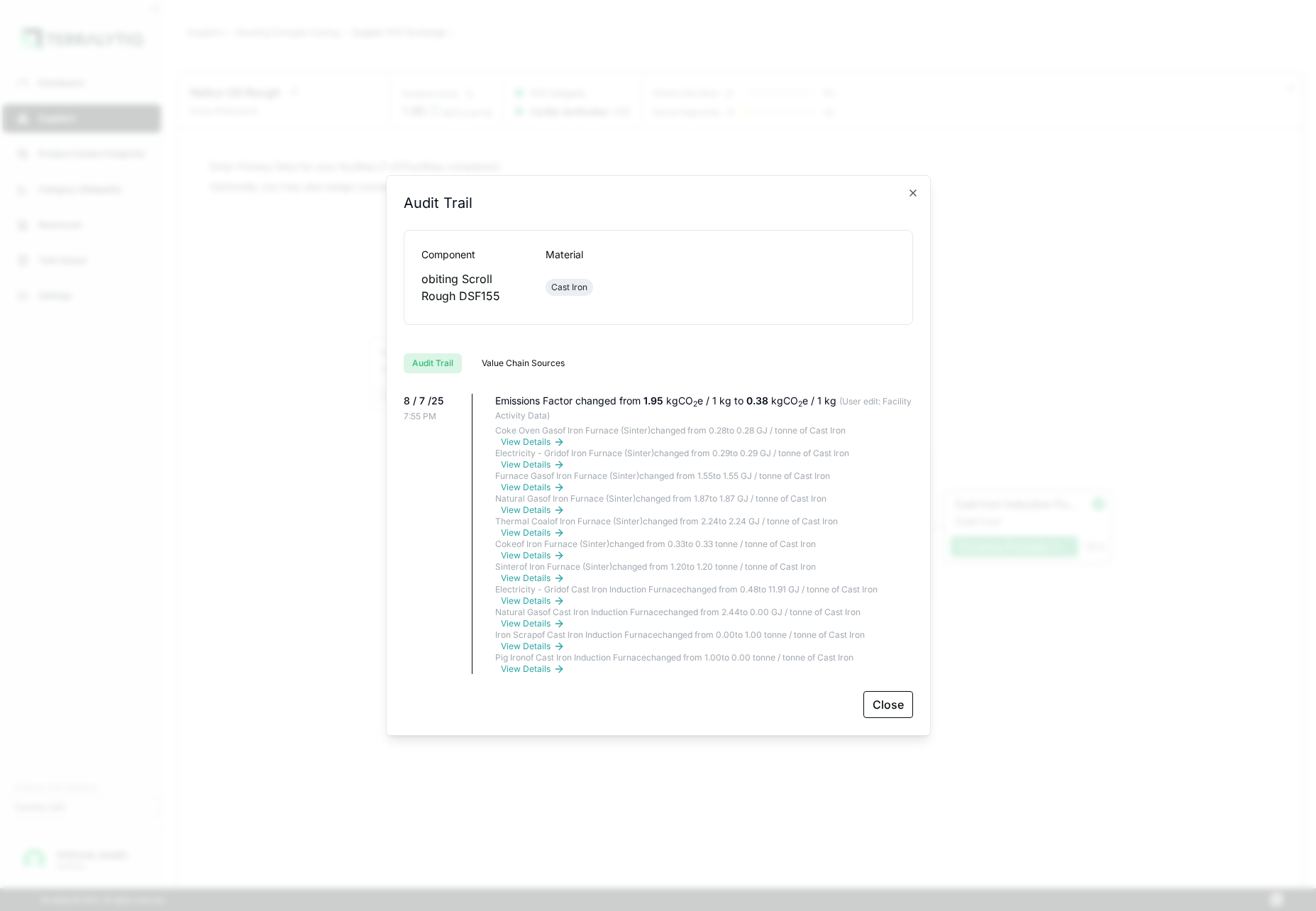
scroll to position [1014, 0]
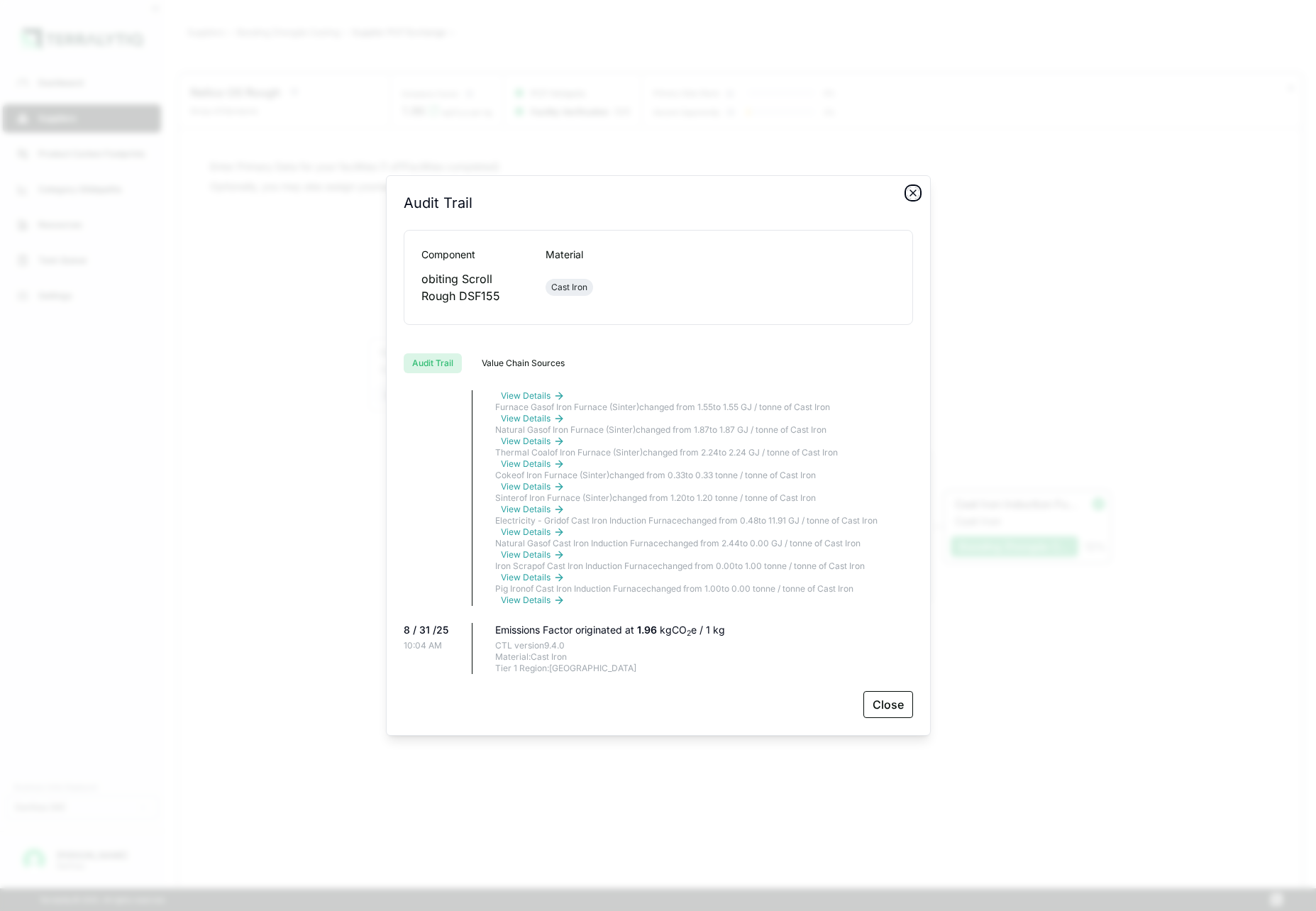
click at [913, 193] on icon "button" at bounding box center [913, 192] width 11 height 11
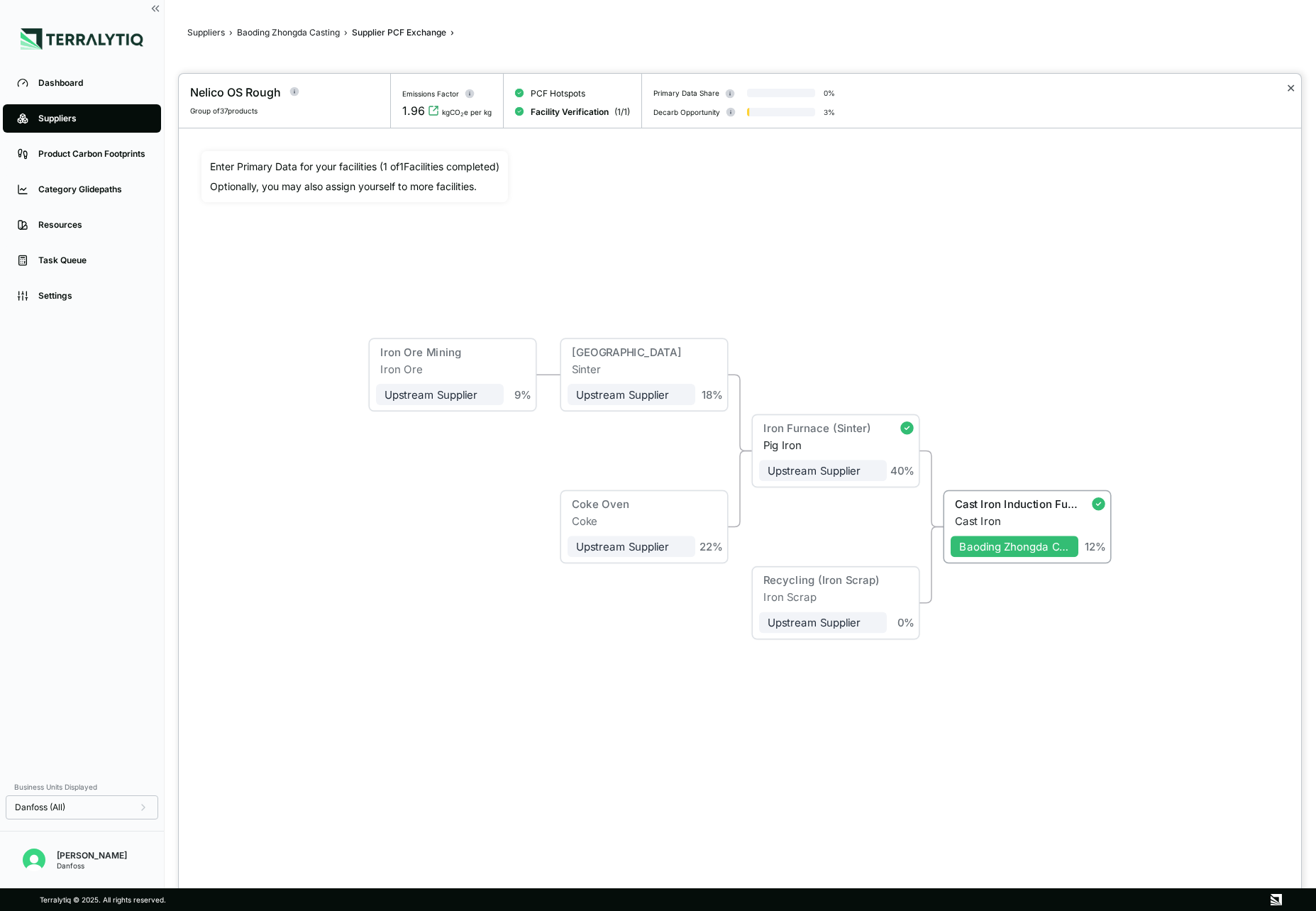
click at [1290, 89] on button "✕" at bounding box center [1291, 88] width 9 height 17
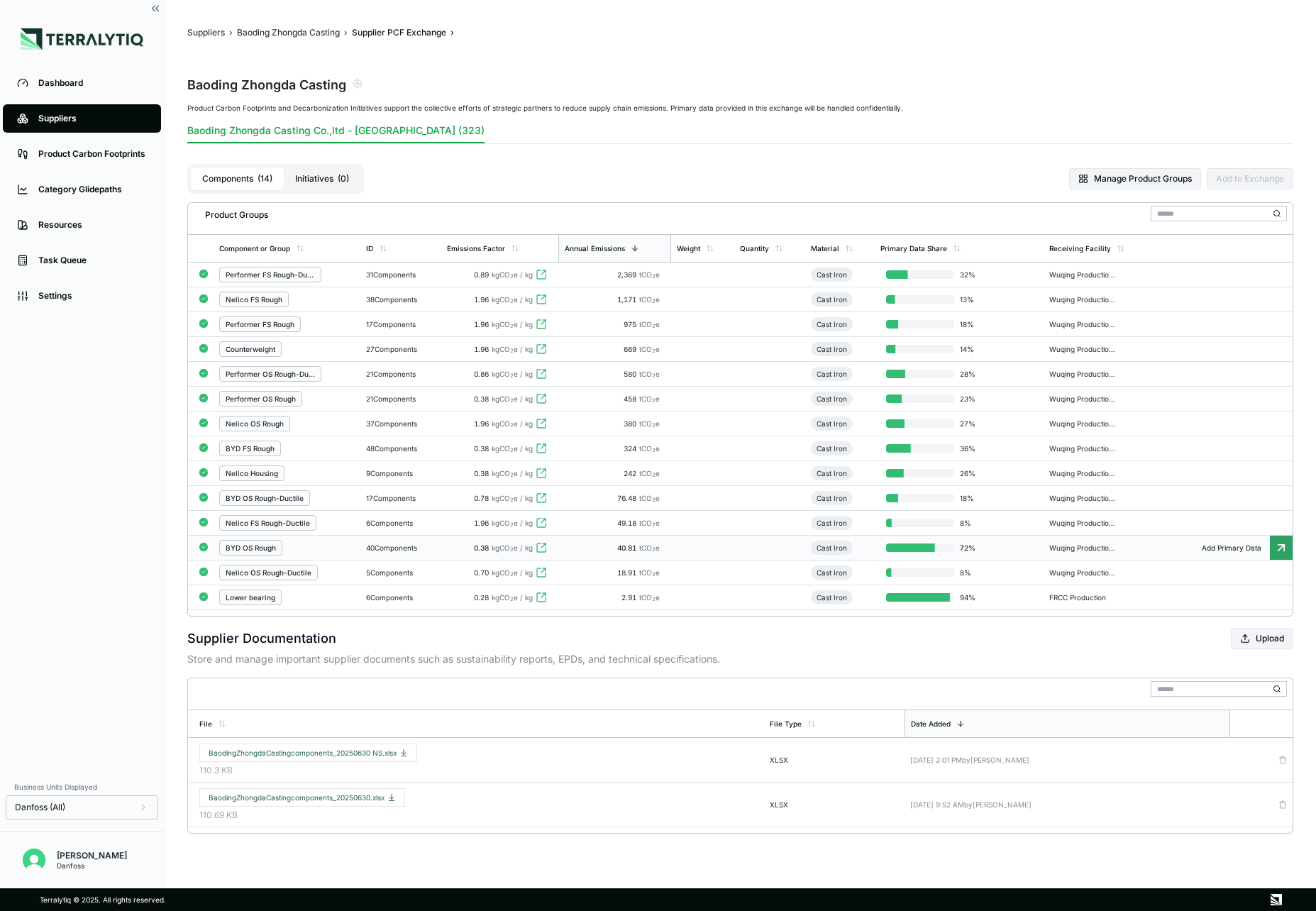
click at [721, 544] on td at bounding box center [702, 548] width 63 height 25
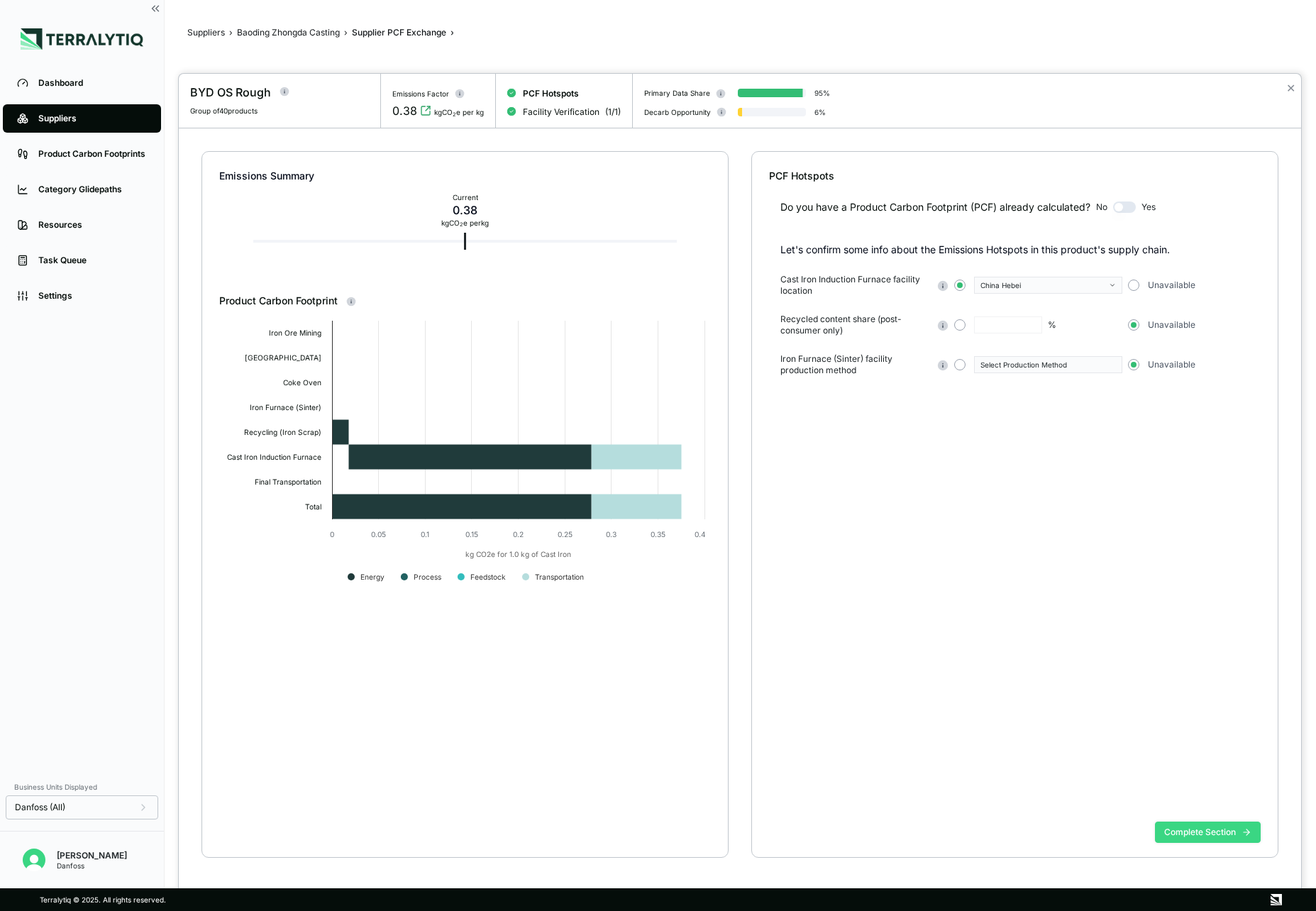
click at [1199, 834] on button "Complete Section" at bounding box center [1208, 832] width 106 height 22
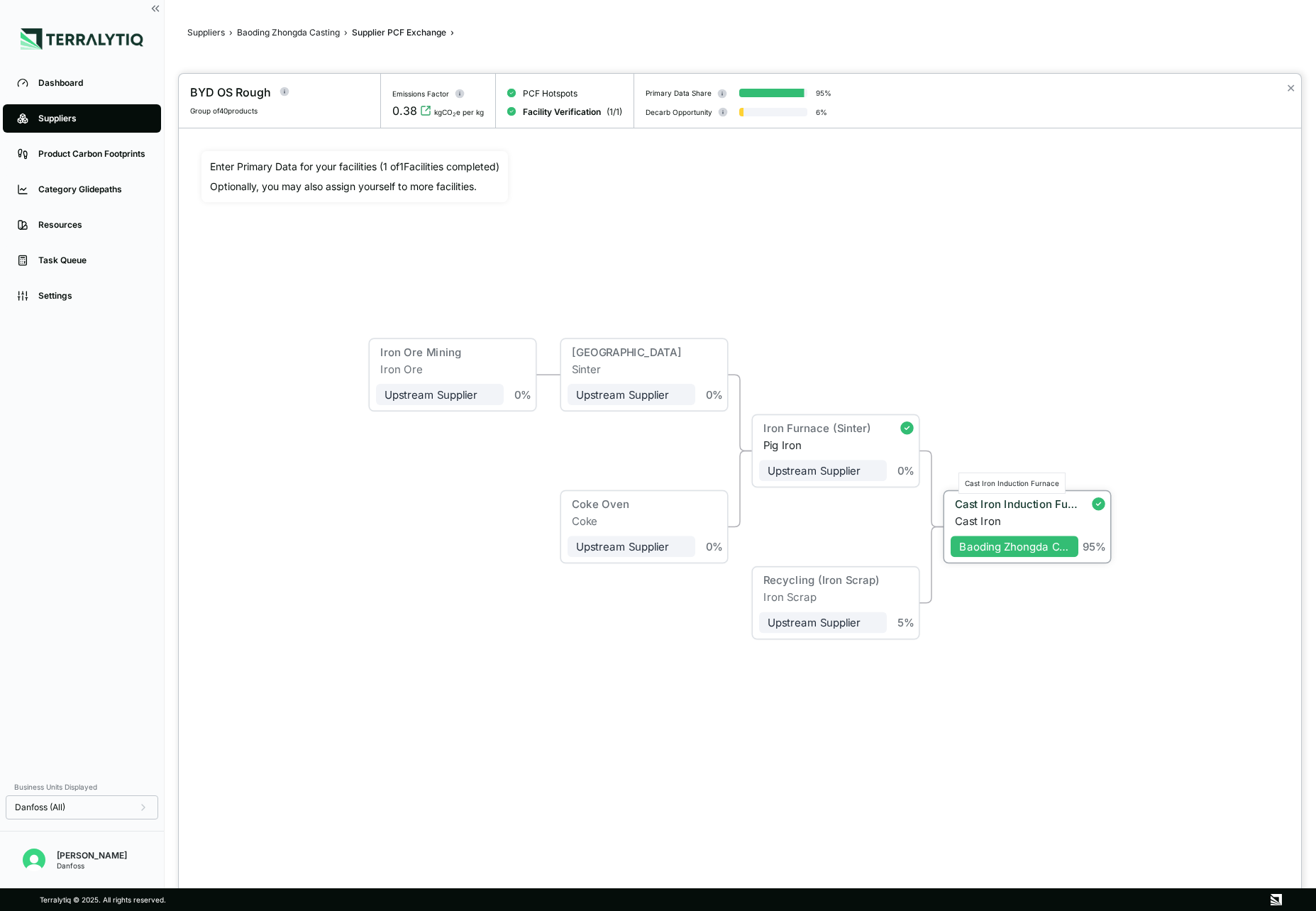
click at [1041, 508] on div "Cast Iron Induction Furnace" at bounding box center [1017, 504] width 123 height 13
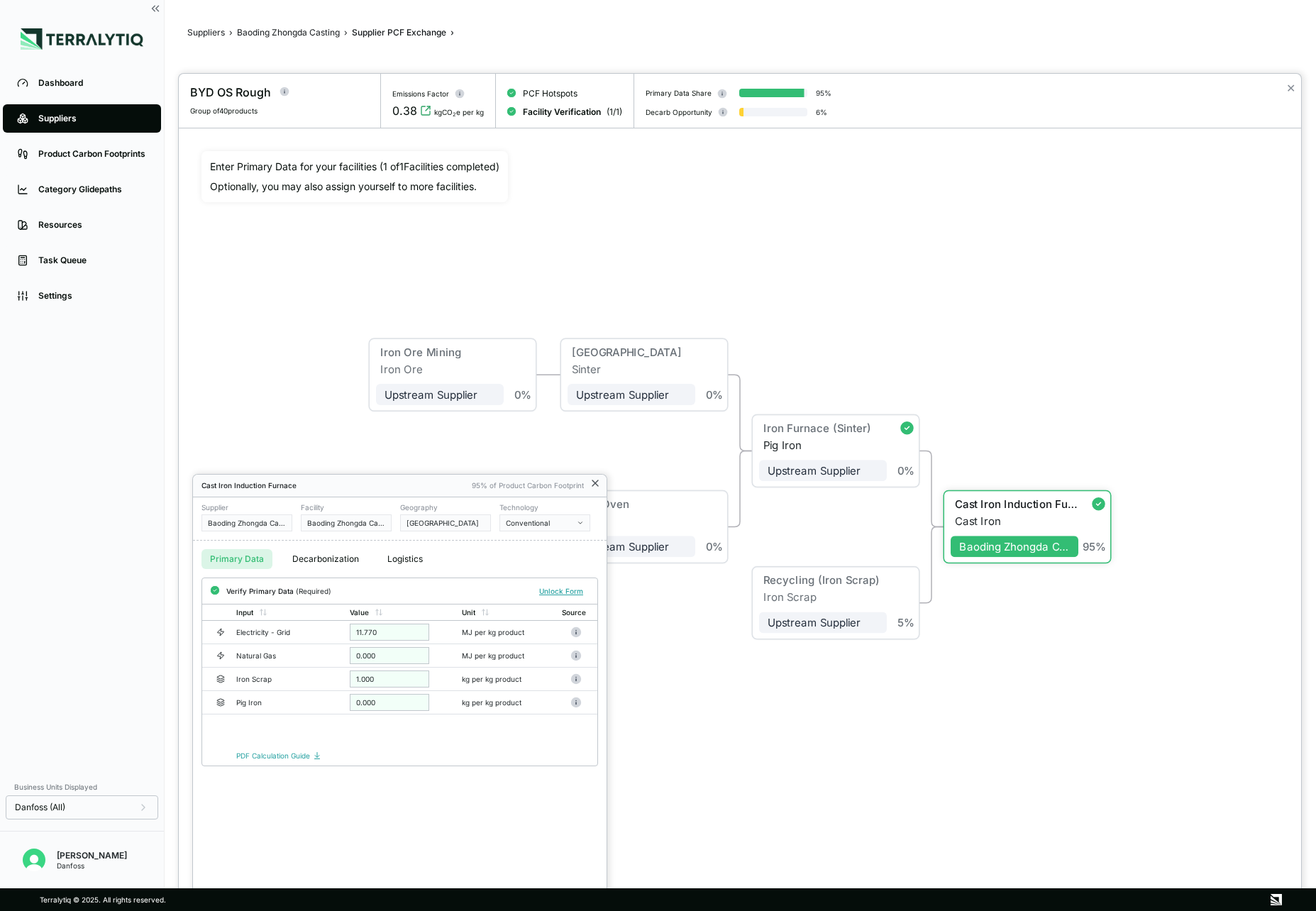
click at [593, 480] on icon at bounding box center [595, 483] width 11 height 11
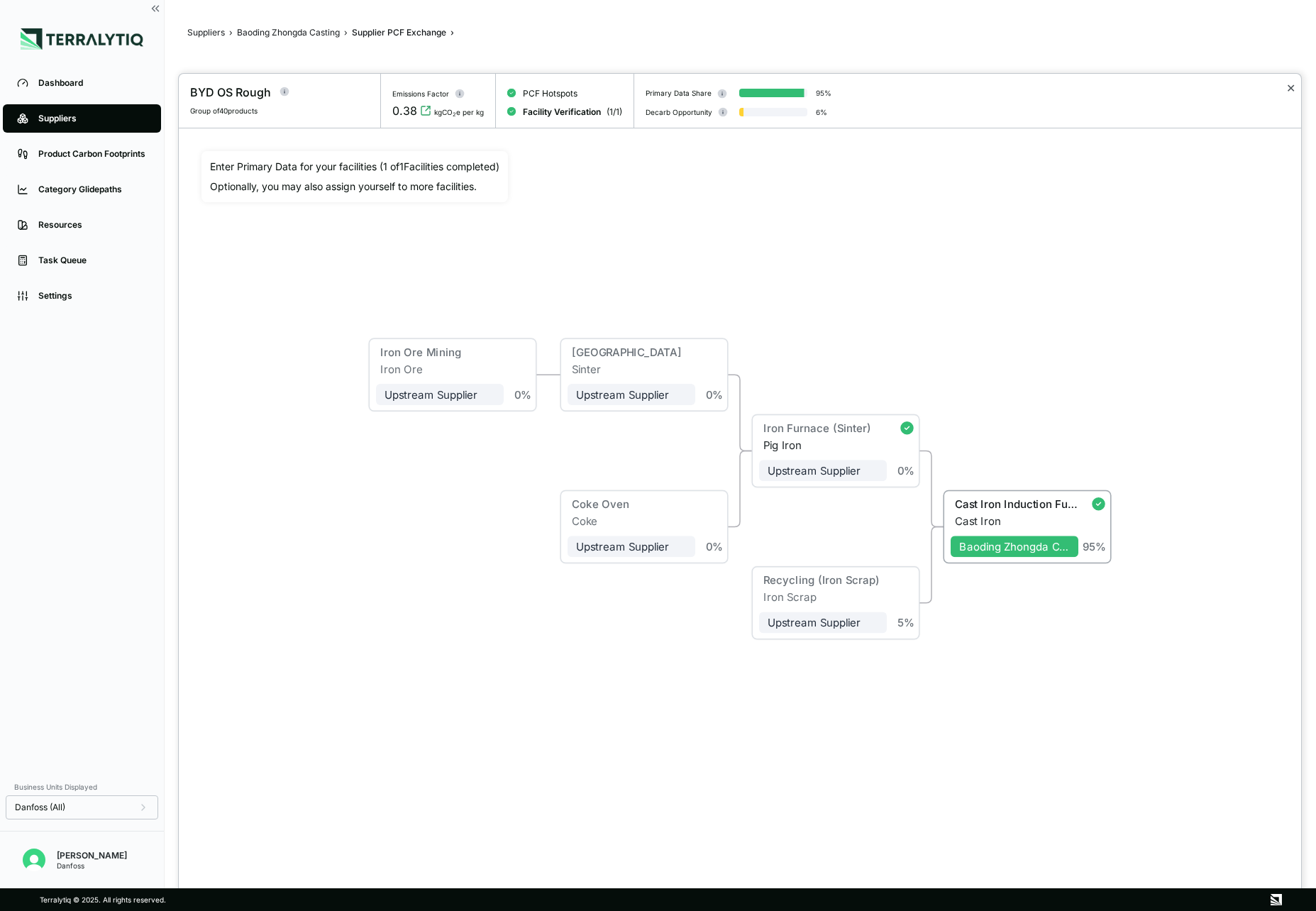
click at [1289, 82] on button "✕" at bounding box center [1291, 88] width 9 height 17
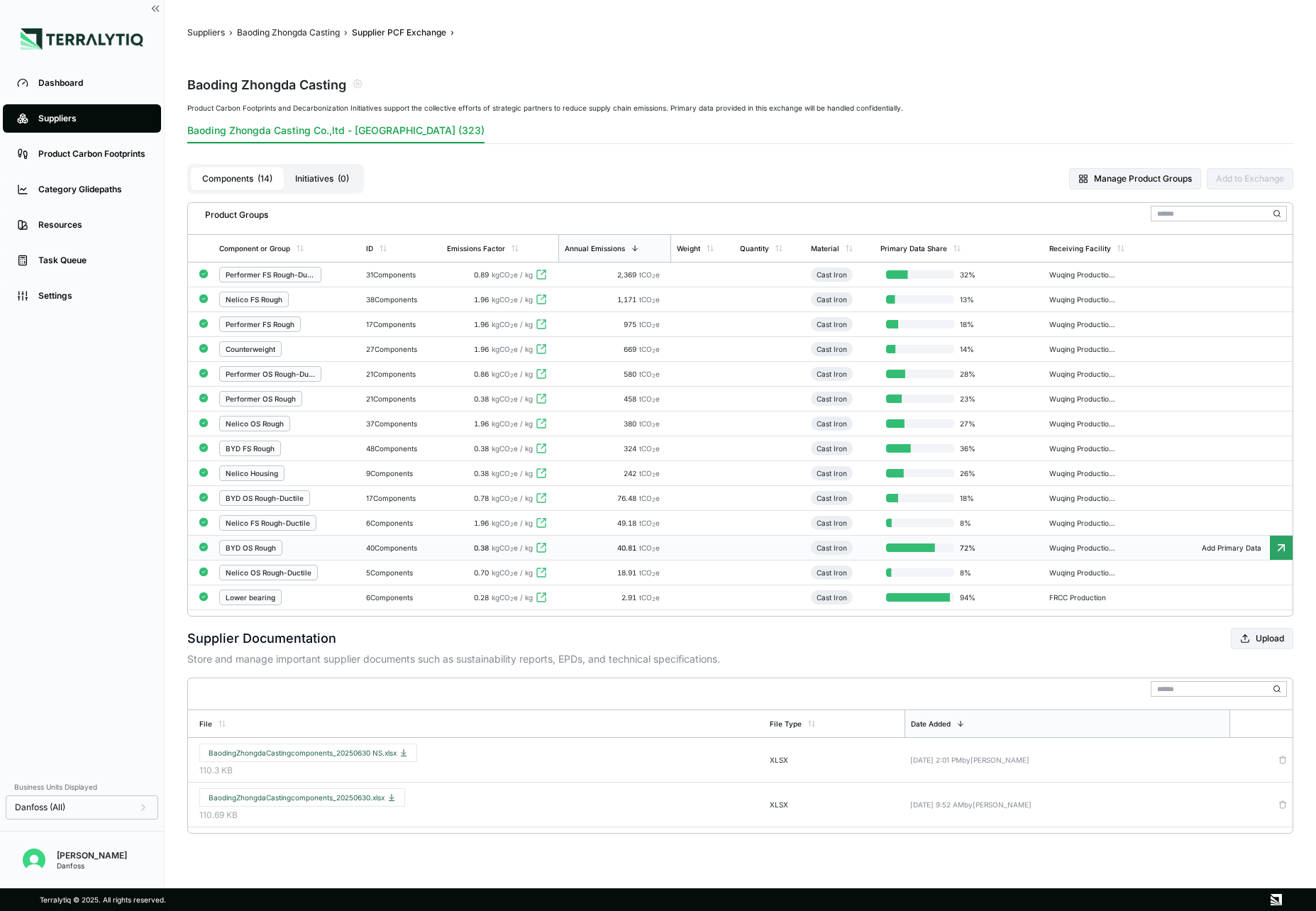
click at [684, 550] on td at bounding box center [702, 548] width 63 height 25
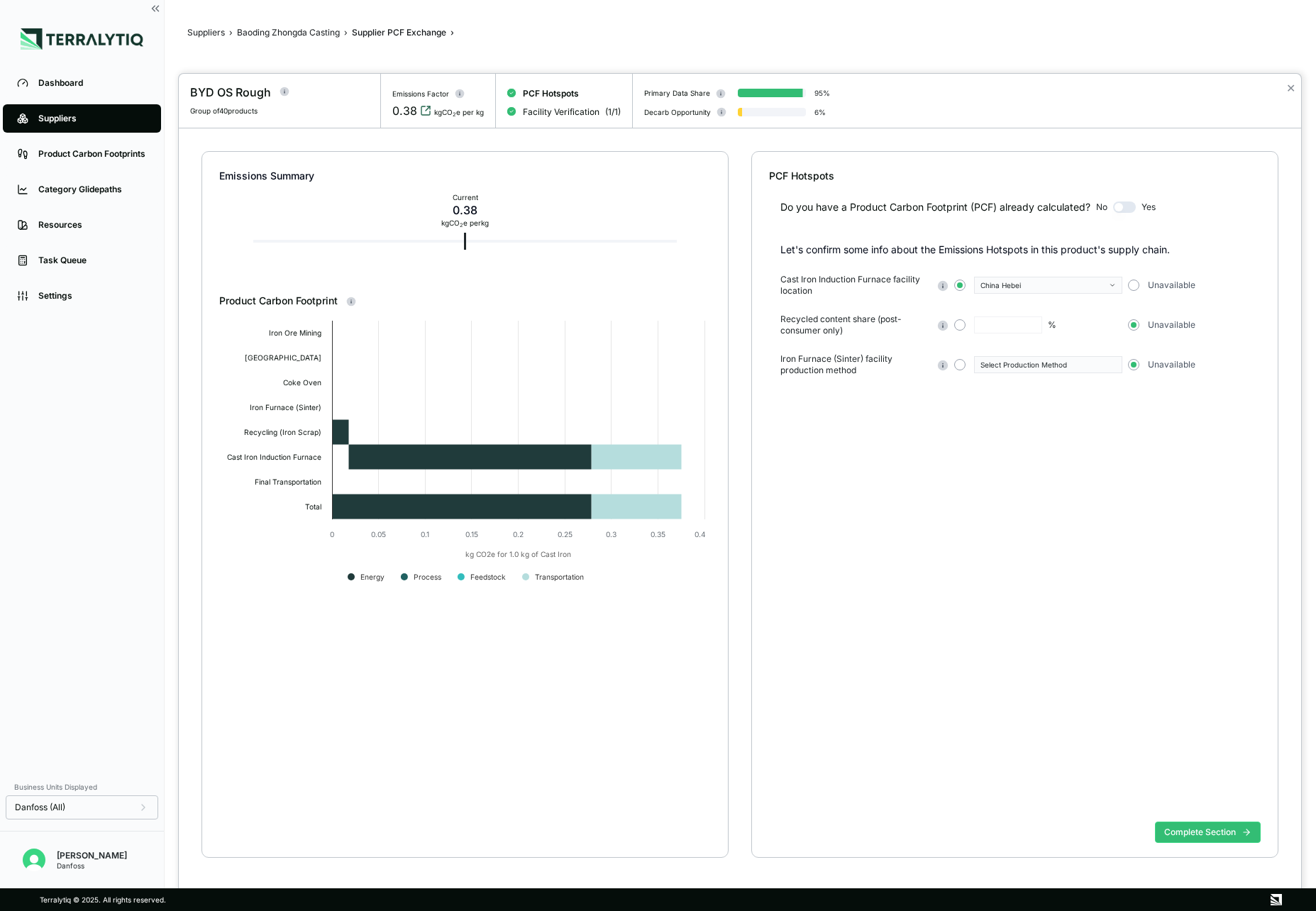
click at [427, 108] on icon "View audit trail" at bounding box center [428, 108] width 4 height 4
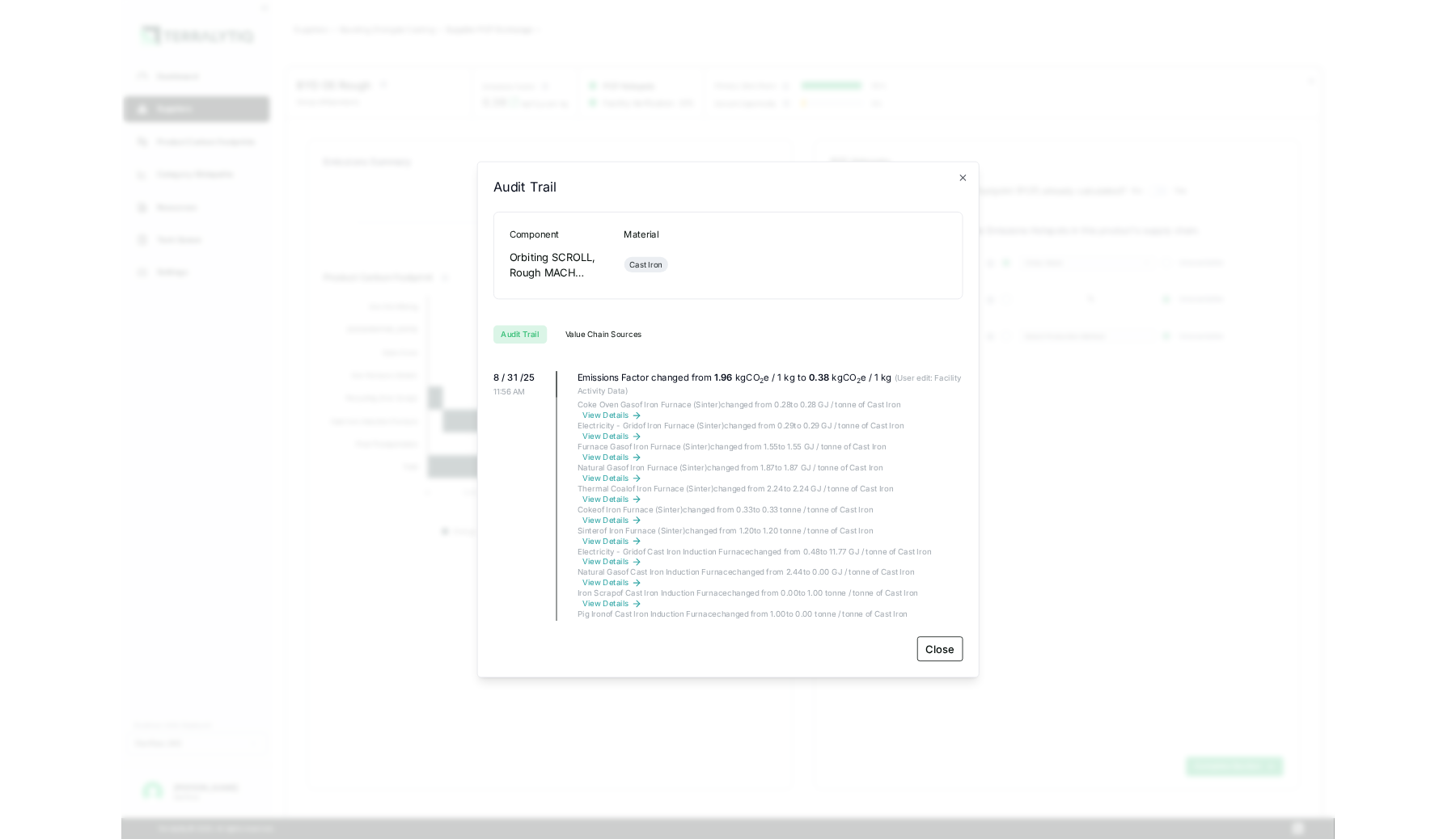
scroll to position [1529, 0]
